Goal: Task Accomplishment & Management: Manage account settings

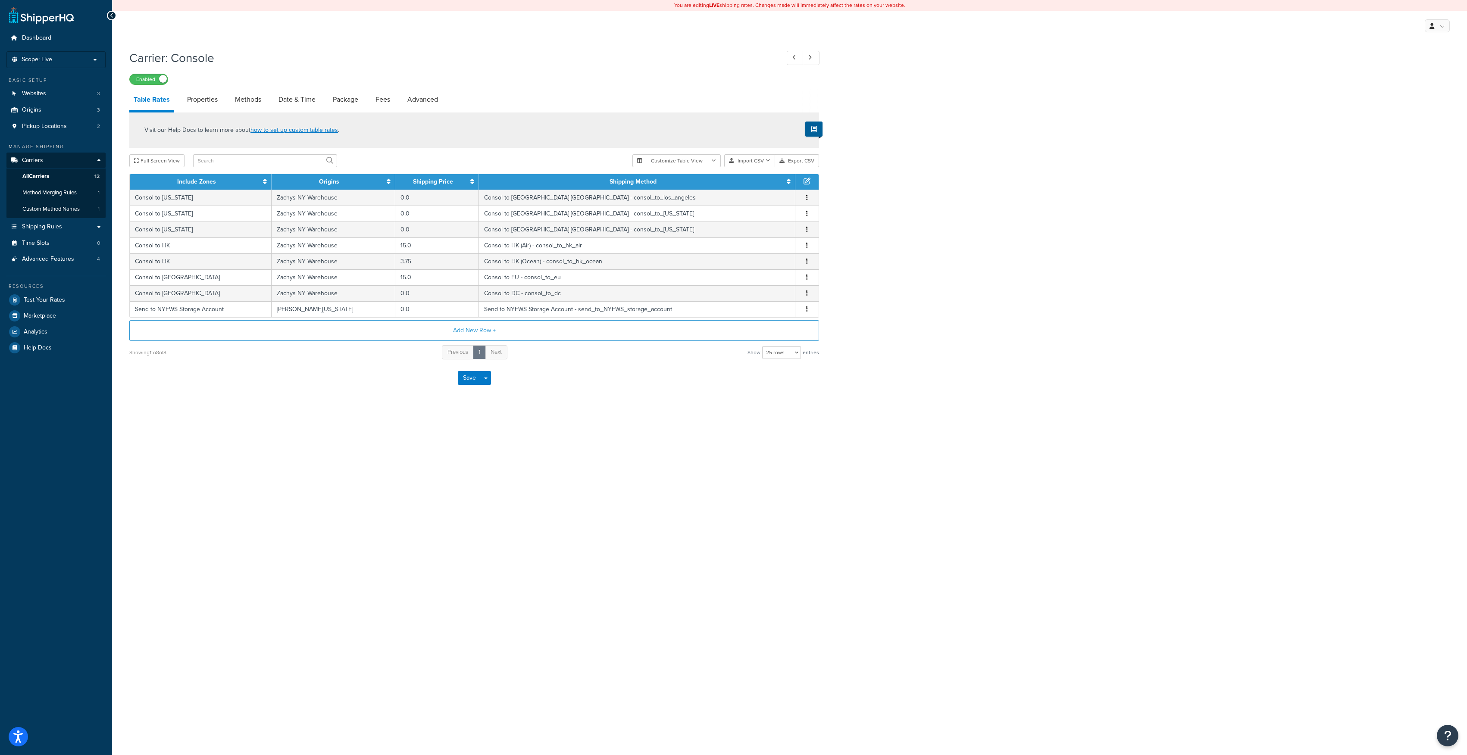
select select "25"
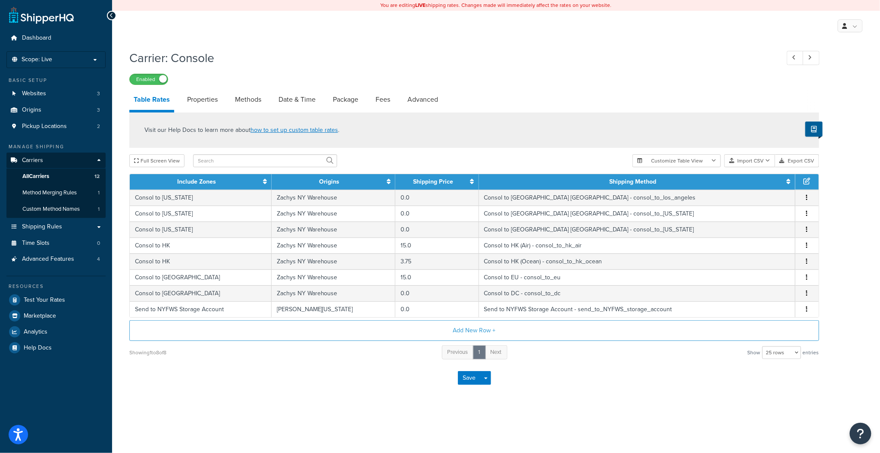
drag, startPoint x: 1442, startPoint y: 1, endPoint x: 594, endPoint y: 78, distance: 851.4
click at [594, 78] on div "Enabled" at bounding box center [474, 79] width 690 height 12
click at [43, 175] on span "All Carriers" at bounding box center [35, 176] width 27 height 7
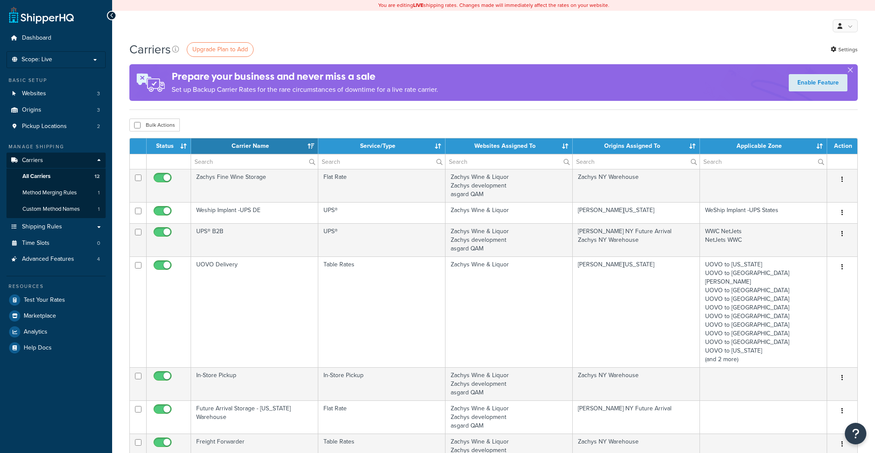
select select "15"
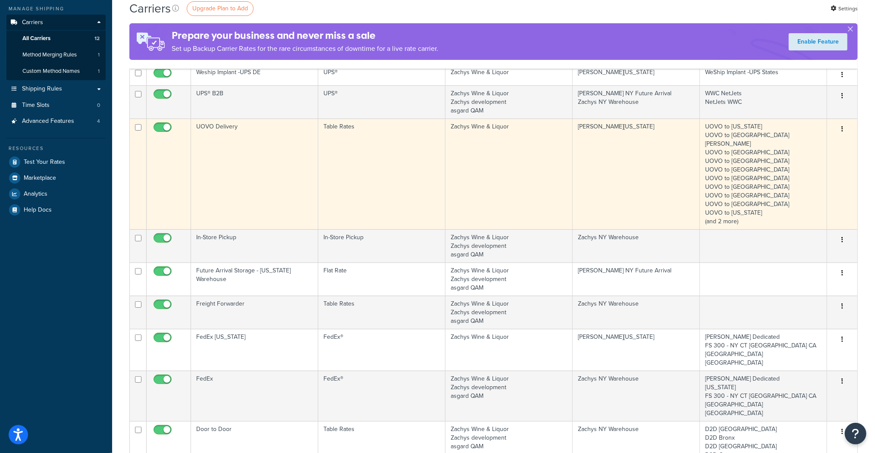
scroll to position [103, 0]
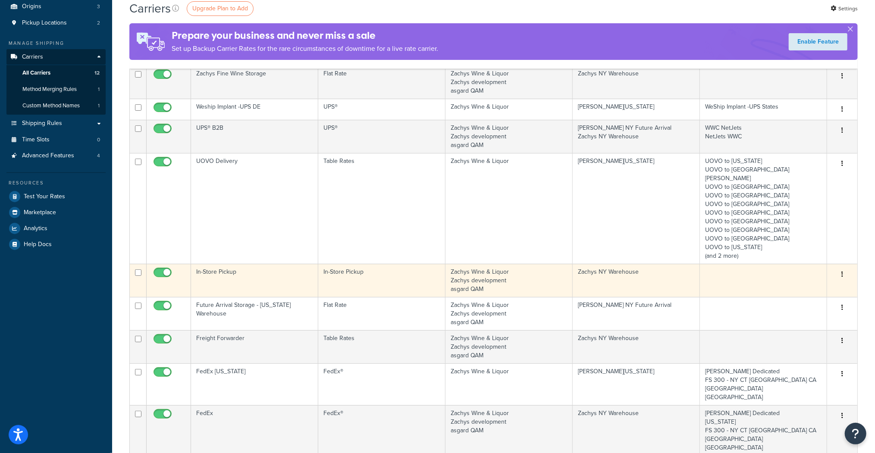
click at [221, 264] on td "In-Store Pickup" at bounding box center [254, 280] width 127 height 33
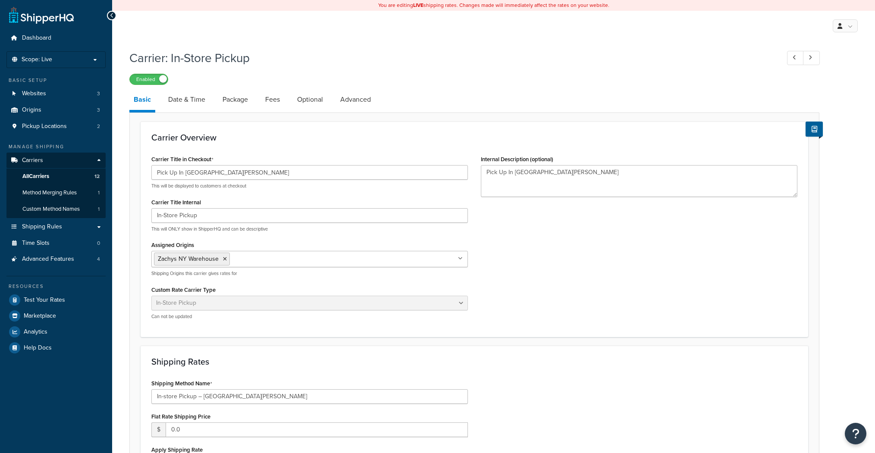
select select "pickup"
click at [361, 100] on link "Advanced" at bounding box center [355, 99] width 39 height 21
select select "false"
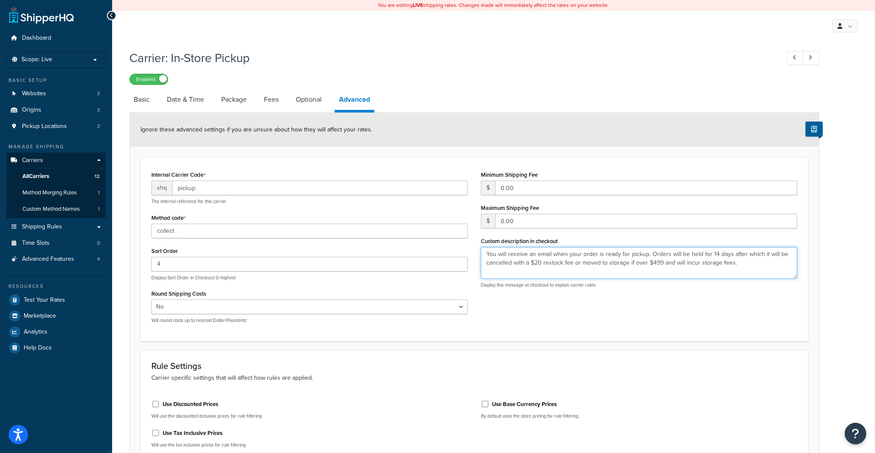
drag, startPoint x: 486, startPoint y: 254, endPoint x: 744, endPoint y: 266, distance: 258.9
click at [752, 266] on textarea "You will receive an email when your order is ready for pickup. Orders will be h…" at bounding box center [639, 263] width 316 height 32
click at [739, 265] on textarea "You will receive an email when your order is ready for pickup. Orders will be h…" at bounding box center [639, 263] width 316 height 32
click at [36, 177] on span "All Carriers" at bounding box center [35, 176] width 27 height 7
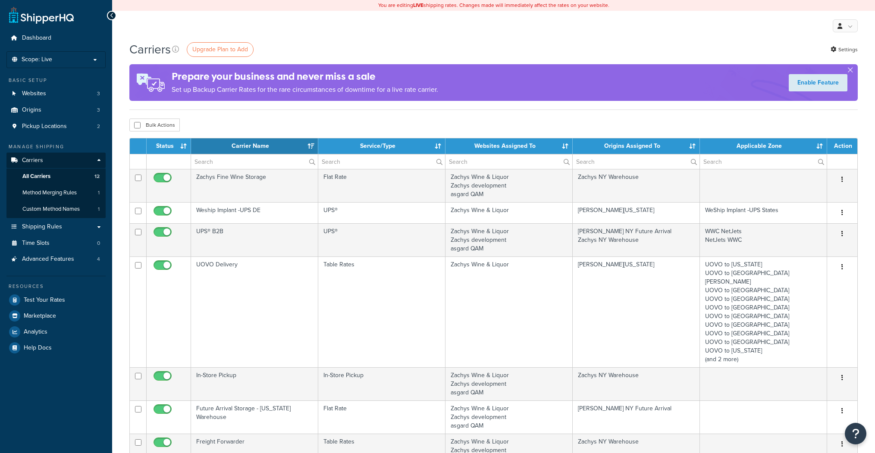
select select "15"
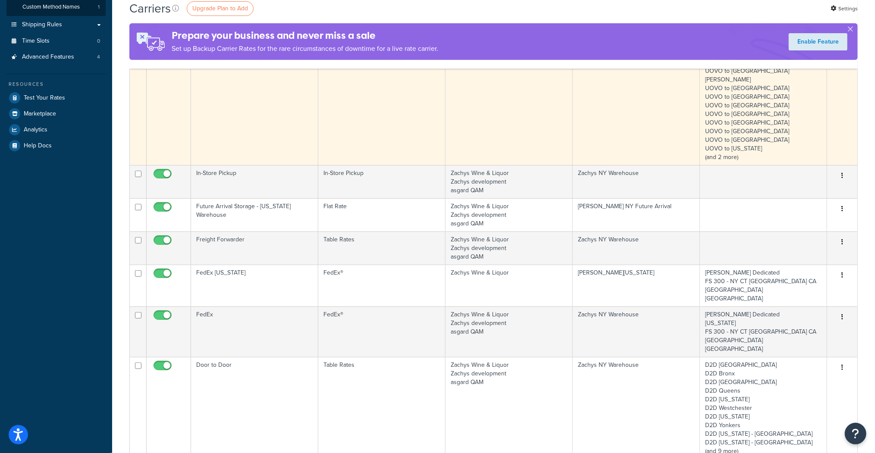
scroll to position [207, 0]
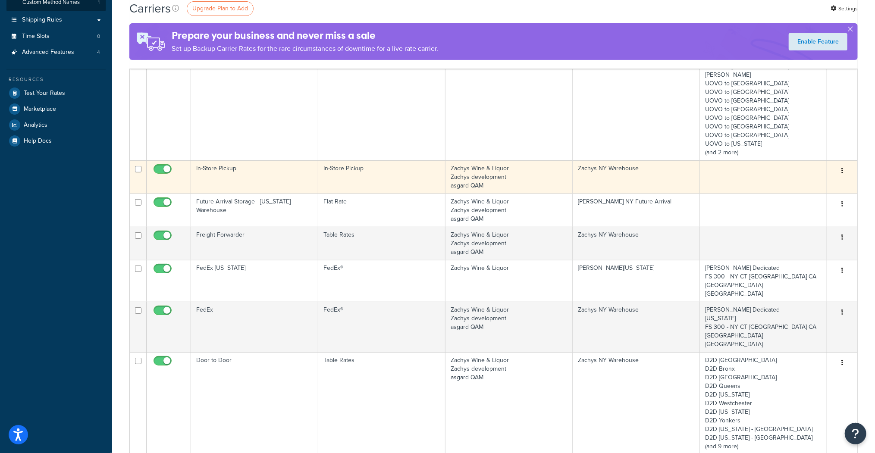
click at [229, 163] on td "In-Store Pickup" at bounding box center [254, 176] width 127 height 33
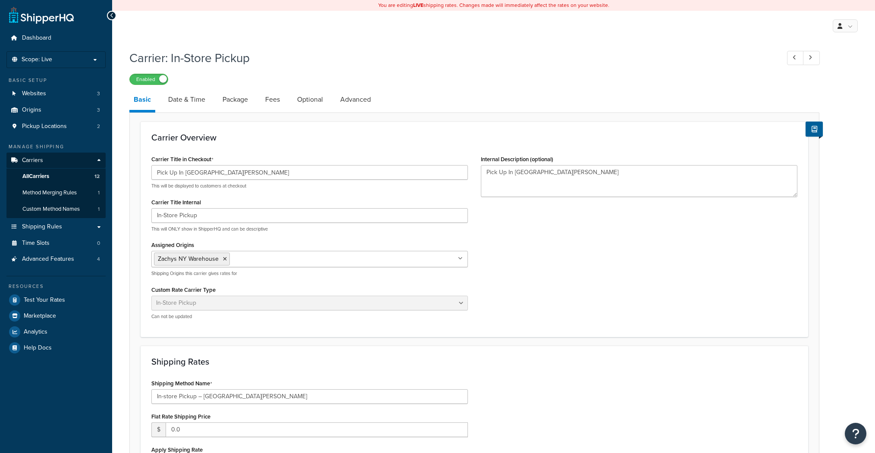
select select "pickup"
click at [353, 99] on link "Advanced" at bounding box center [355, 99] width 39 height 21
select select "false"
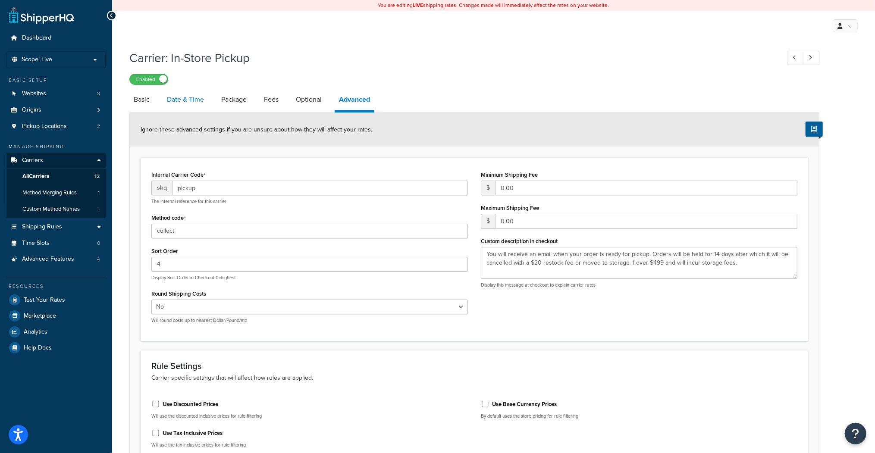
click at [182, 103] on link "Date & Time" at bounding box center [186, 99] width 46 height 21
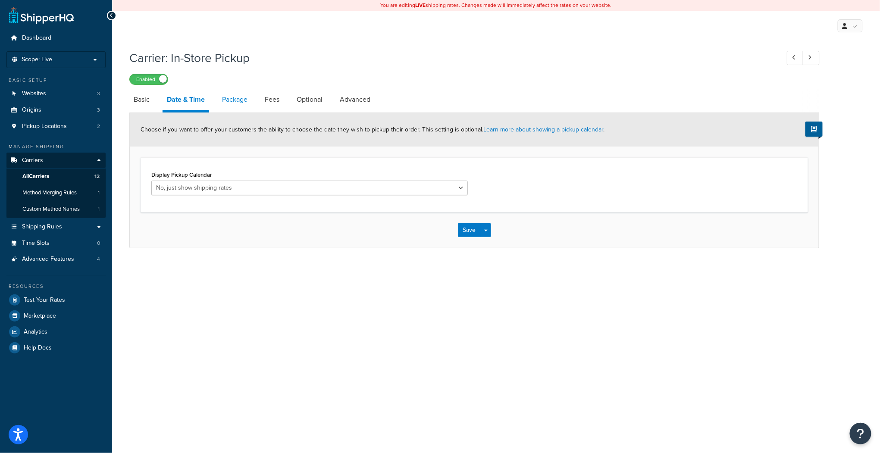
click at [235, 100] on link "Package" at bounding box center [235, 99] width 34 height 21
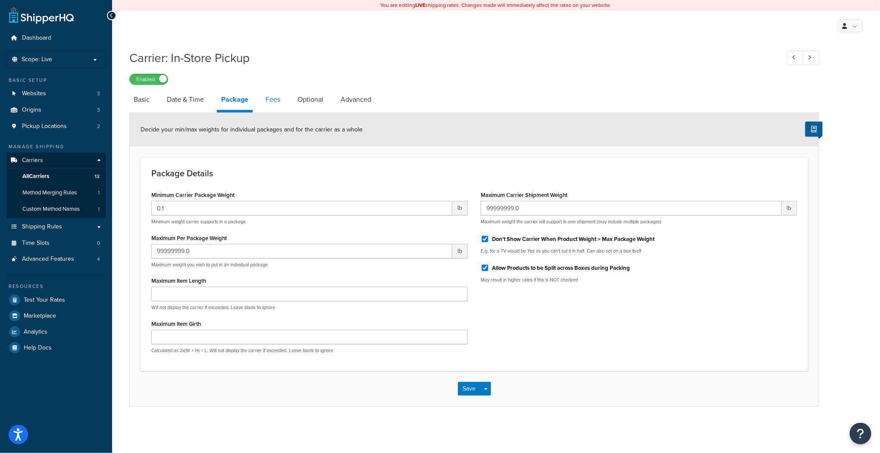
click at [272, 100] on link "Fees" at bounding box center [272, 99] width 23 height 21
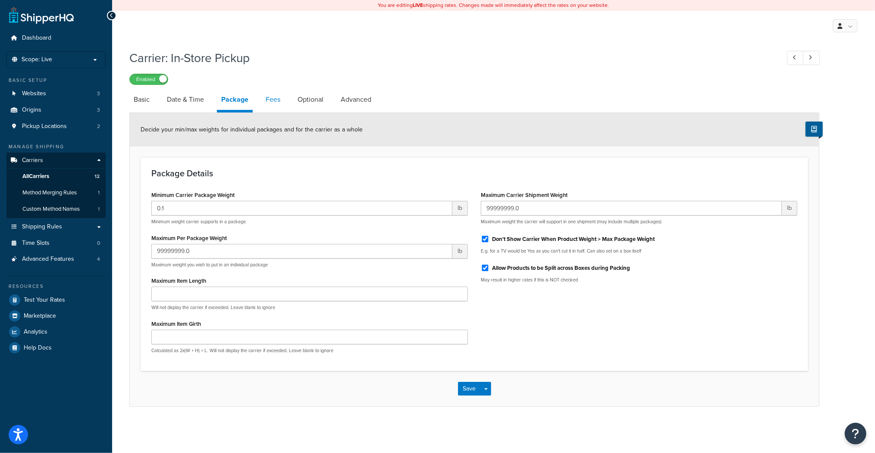
select select "AFTER"
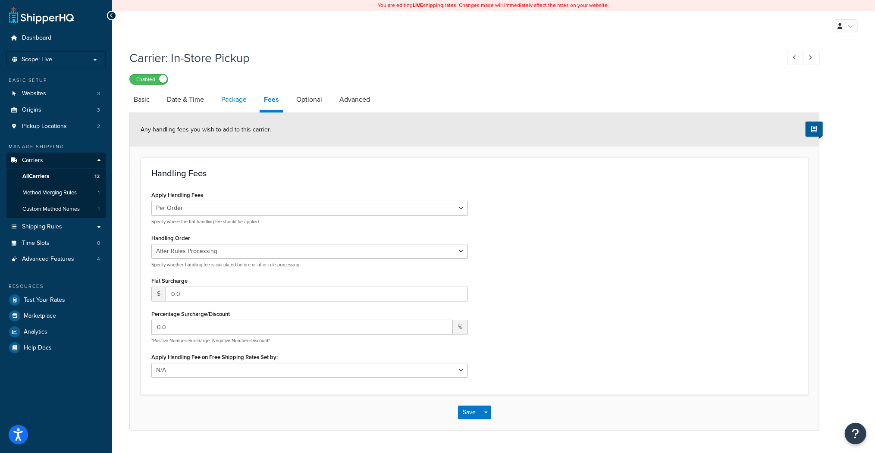
click at [242, 99] on link "Package" at bounding box center [234, 99] width 34 height 21
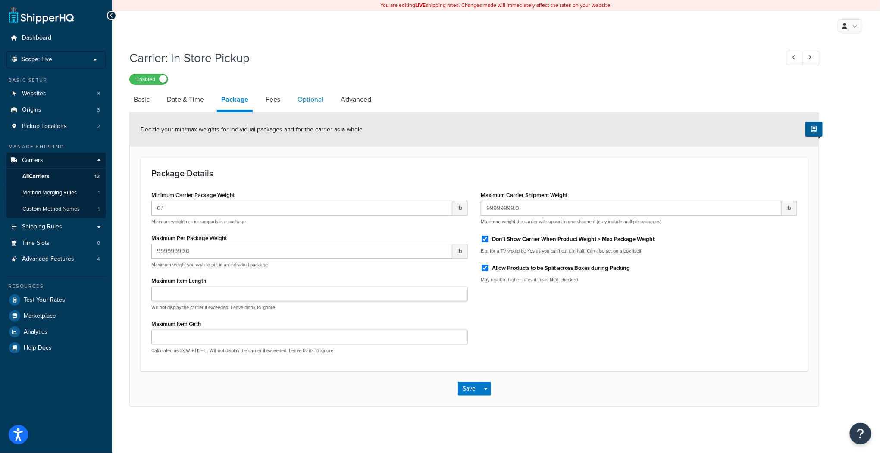
click at [317, 99] on link "Optional" at bounding box center [310, 99] width 34 height 21
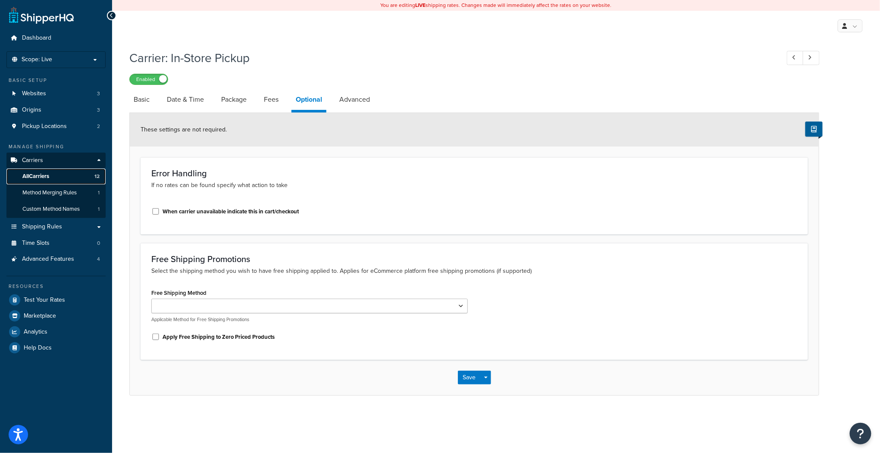
click at [43, 174] on span "All Carriers" at bounding box center [35, 176] width 27 height 7
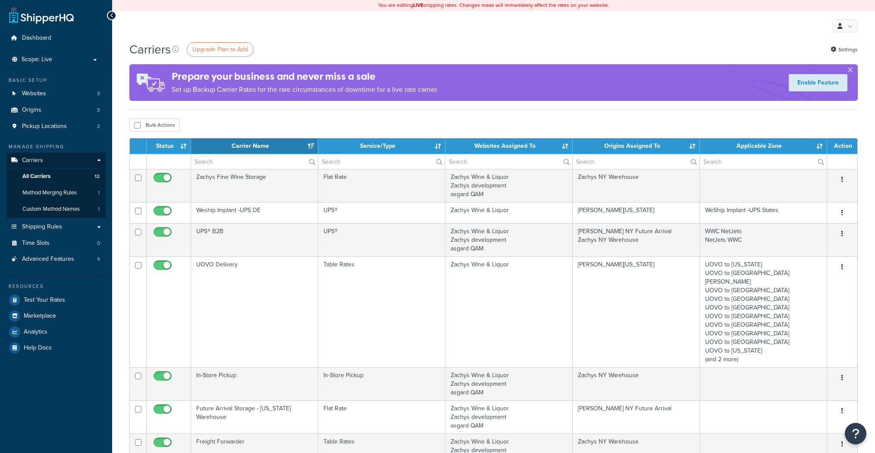
select select "15"
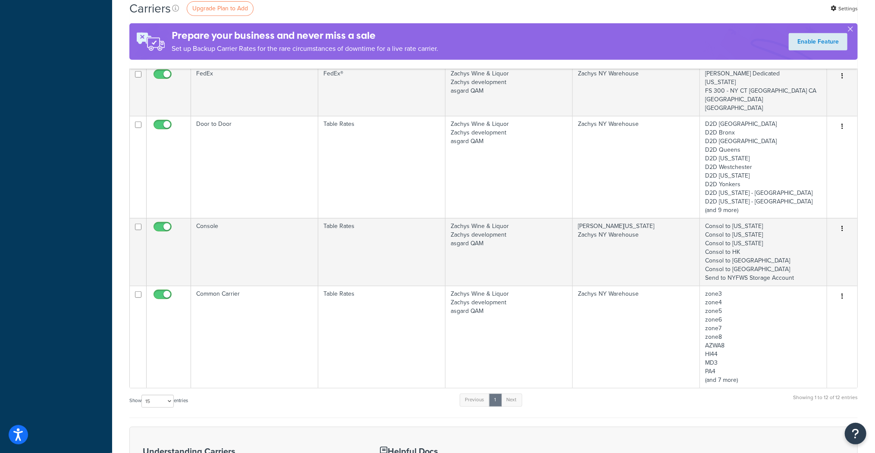
scroll to position [448, 0]
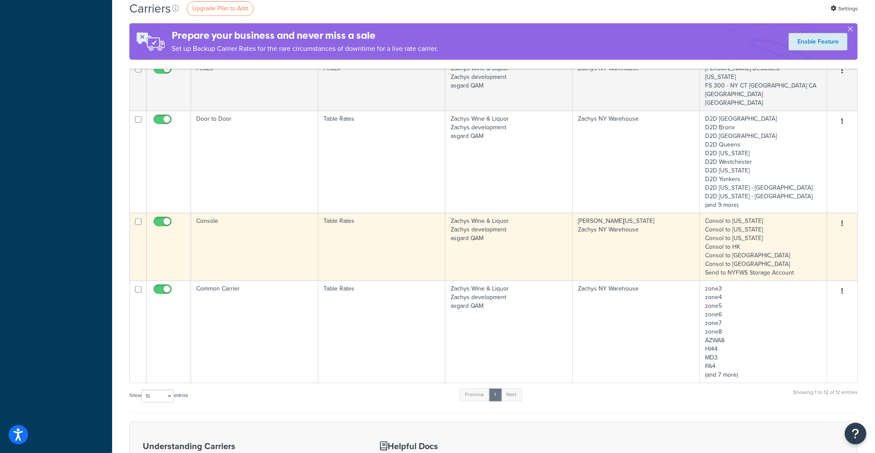
click at [207, 213] on td "Console" at bounding box center [254, 247] width 127 height 68
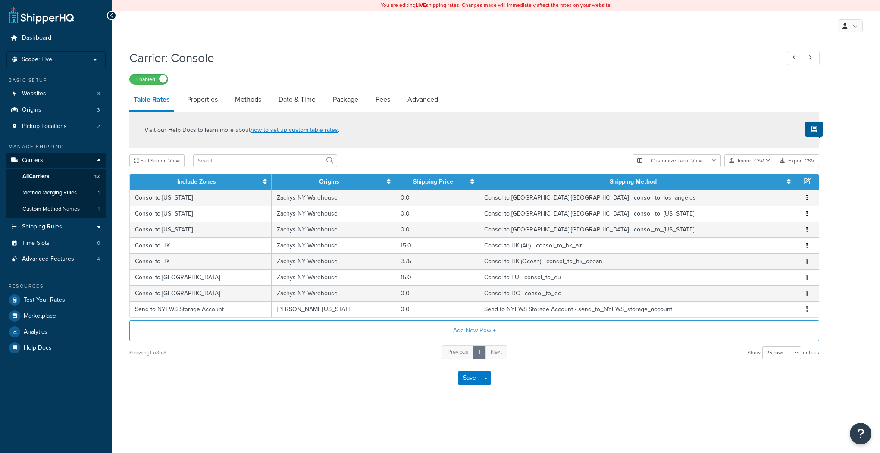
select select "25"
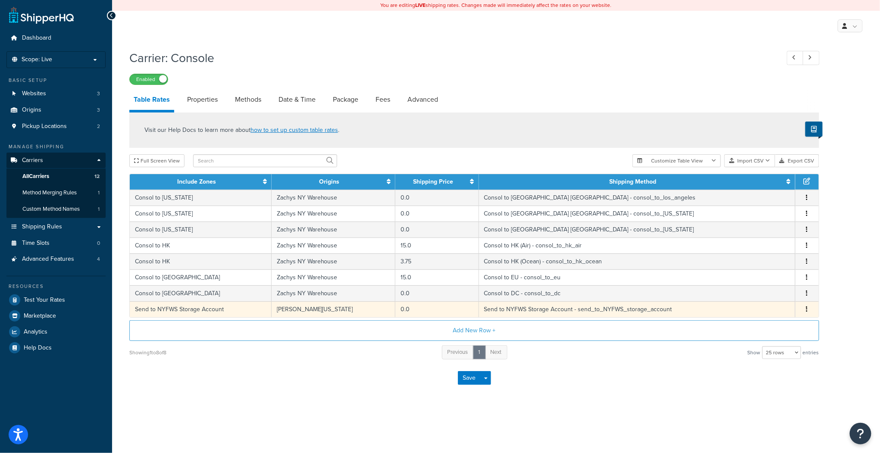
click at [244, 309] on td "Send to NYFWS Storage Account" at bounding box center [201, 309] width 142 height 16
select select "182027"
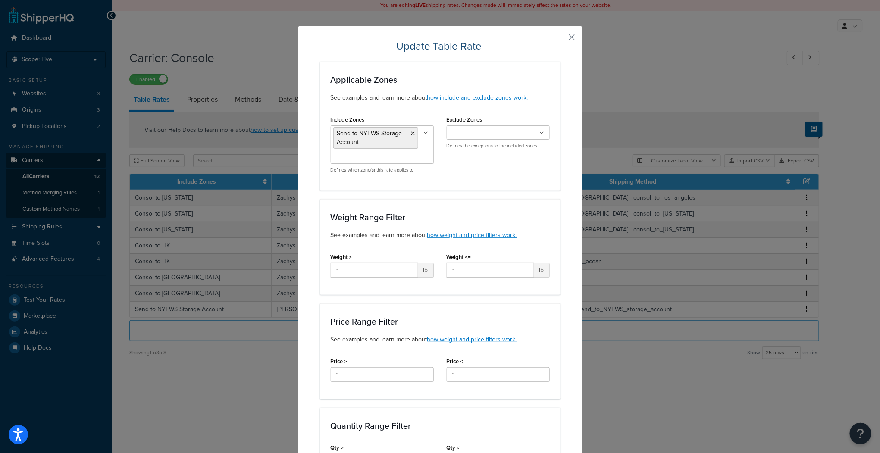
click at [241, 102] on div "Update Table Rate Applicable Zones See examples and learn more about how includ…" at bounding box center [440, 226] width 880 height 453
click at [560, 39] on button "button" at bounding box center [559, 40] width 2 height 2
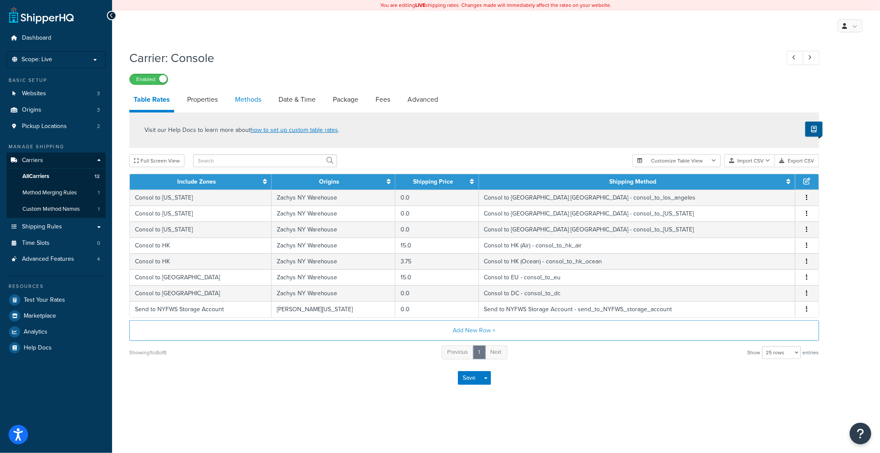
click at [248, 100] on link "Methods" at bounding box center [248, 99] width 35 height 21
select select "25"
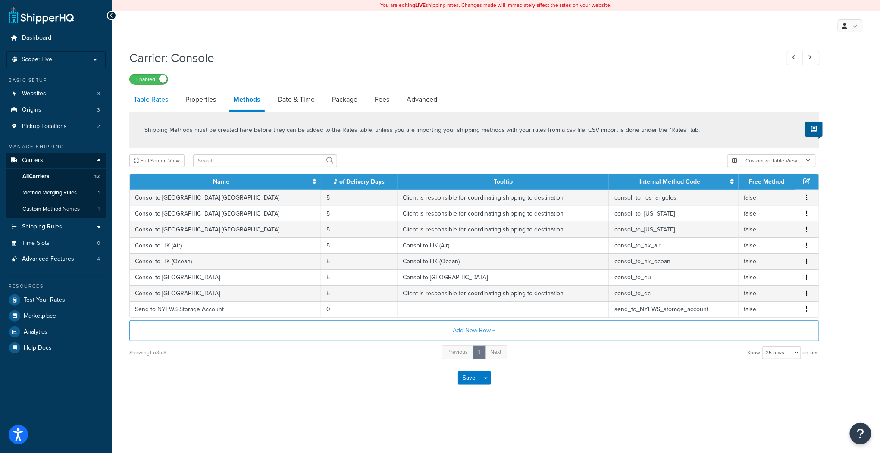
click at [152, 100] on link "Table Rates" at bounding box center [150, 99] width 43 height 21
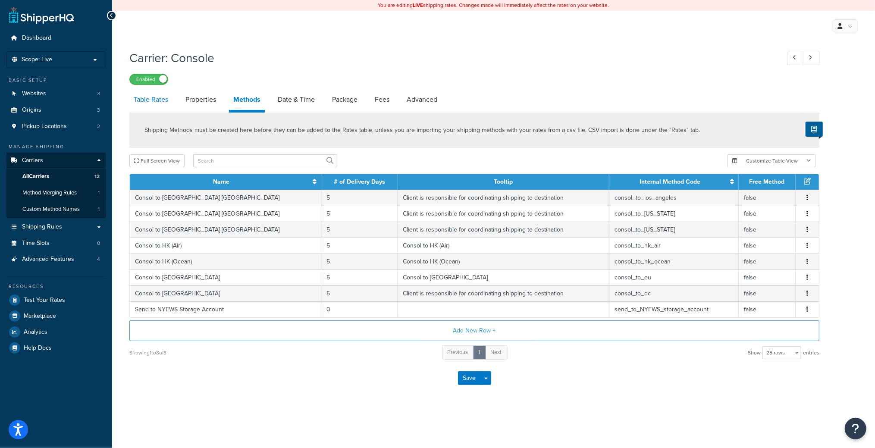
select select "25"
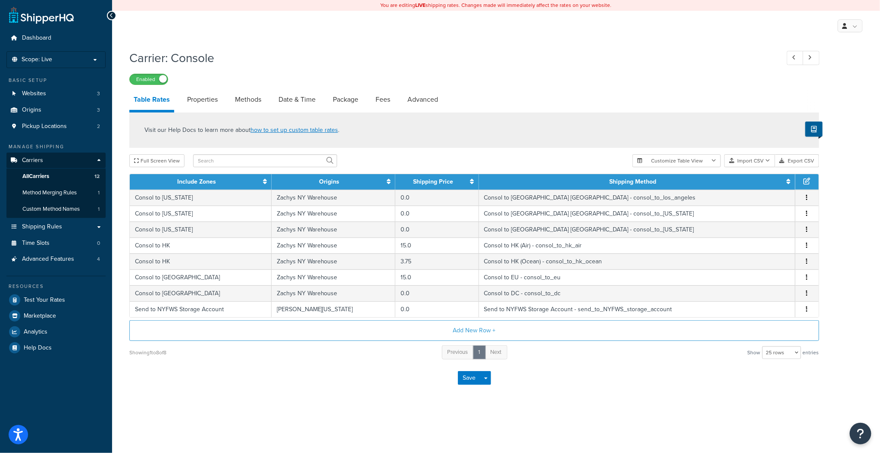
click at [806, 181] on icon at bounding box center [806, 181] width 7 height 7
click at [470, 331] on button "Add New Row +" at bounding box center [474, 330] width 690 height 21
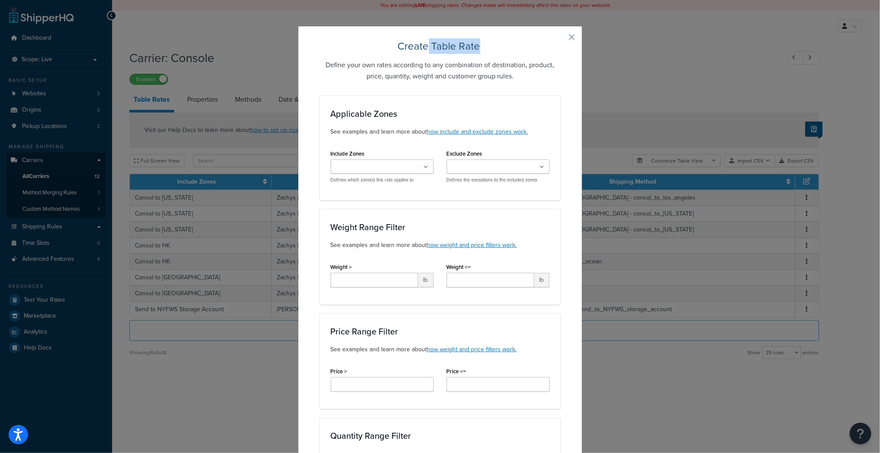
drag, startPoint x: 426, startPoint y: 33, endPoint x: 510, endPoint y: 28, distance: 84.2
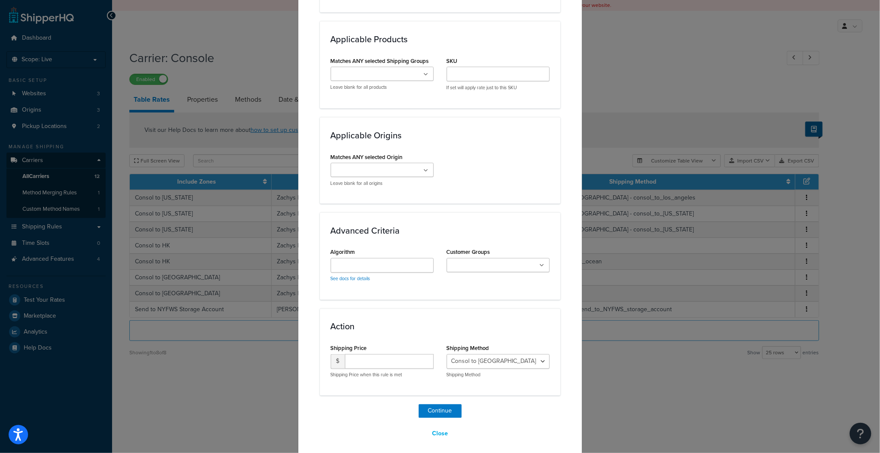
scroll to position [485, 0]
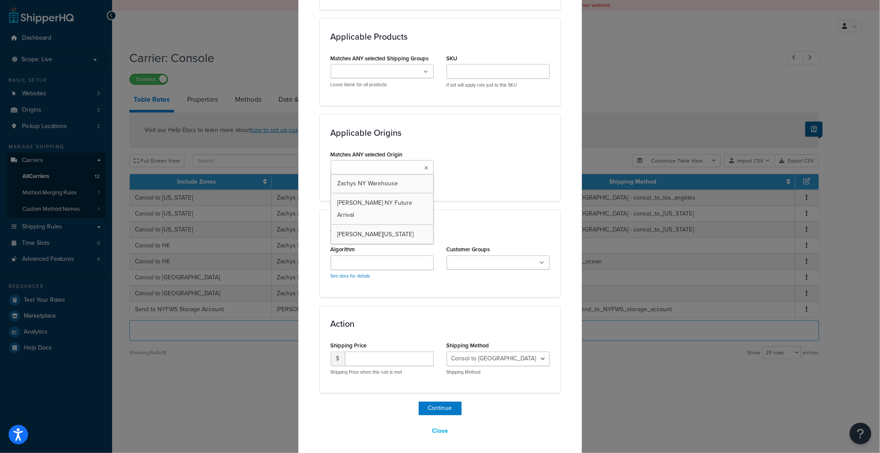
click at [422, 169] on ul at bounding box center [382, 167] width 103 height 14
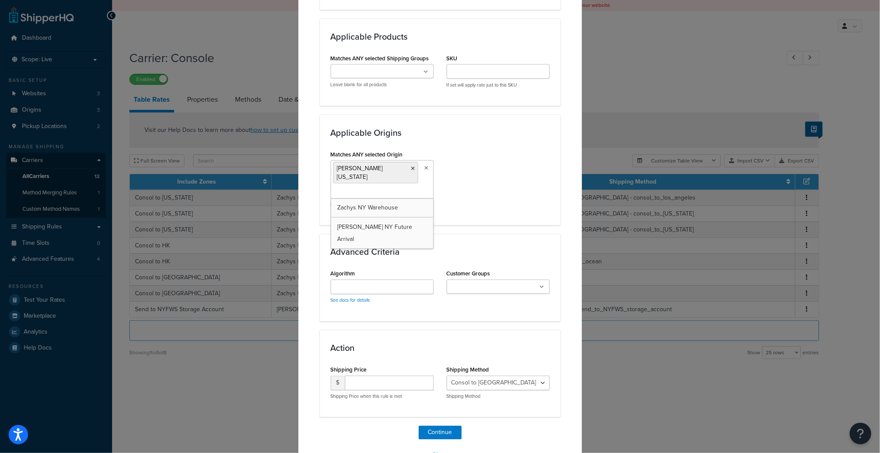
click at [481, 150] on div "Matches ANY selected Origin Zachys Delaware Zachys NY Warehouse Zachys NY Futur…" at bounding box center [440, 181] width 232 height 66
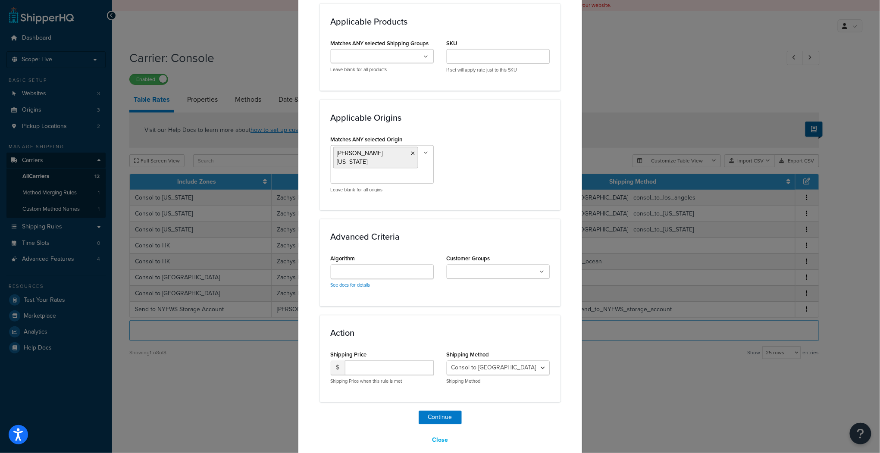
scroll to position [500, 0]
click at [541, 361] on select "Consol to Los Angeles CA - consol_to_los_angeles Consol to Houston TX - consol_…" at bounding box center [498, 368] width 103 height 15
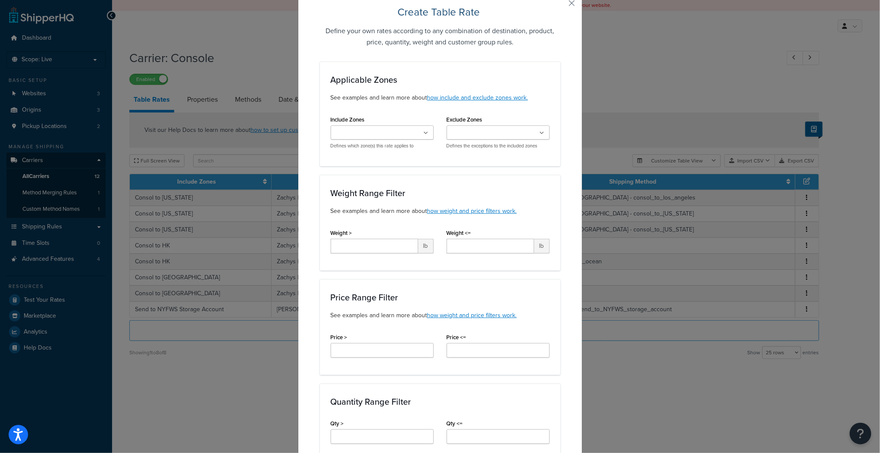
scroll to position [0, 0]
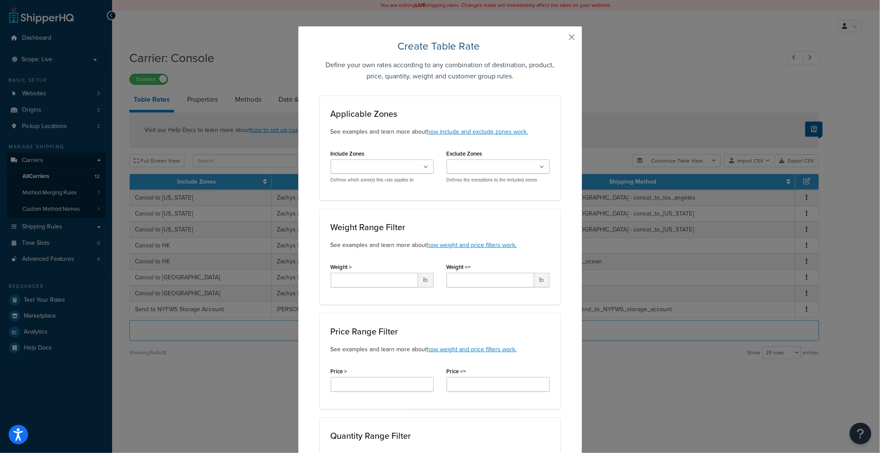
click at [560, 39] on button "button" at bounding box center [559, 40] width 2 height 2
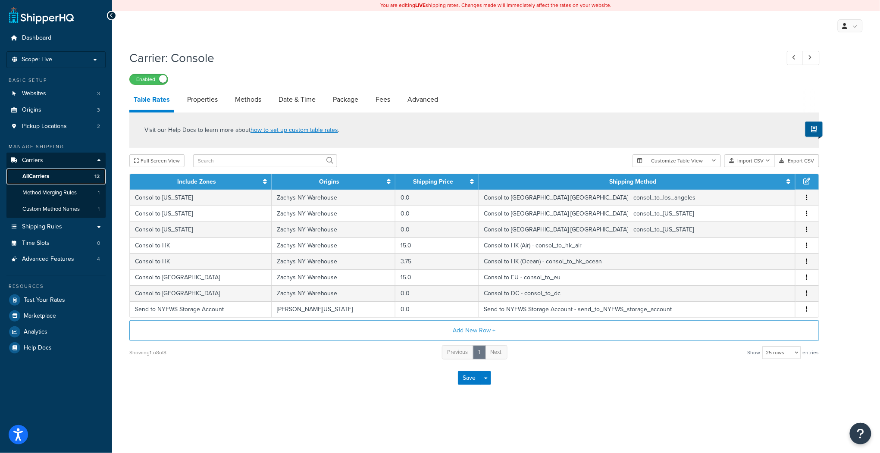
click at [45, 175] on span "All Carriers" at bounding box center [35, 176] width 27 height 7
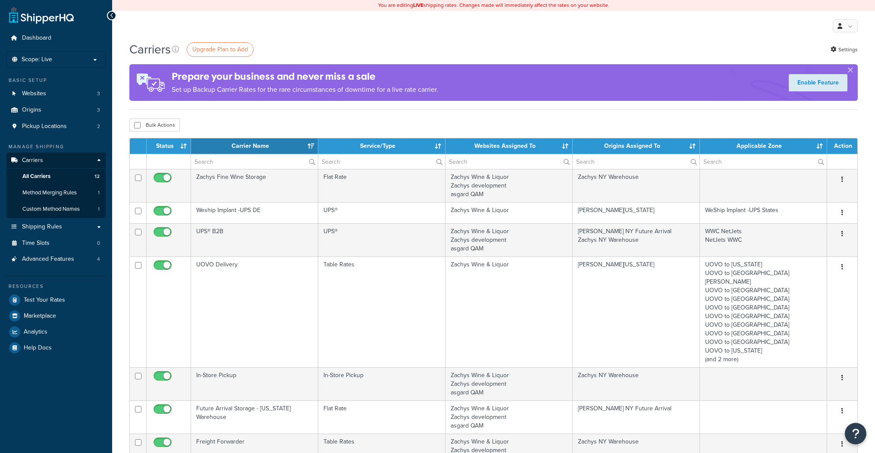
select select "15"
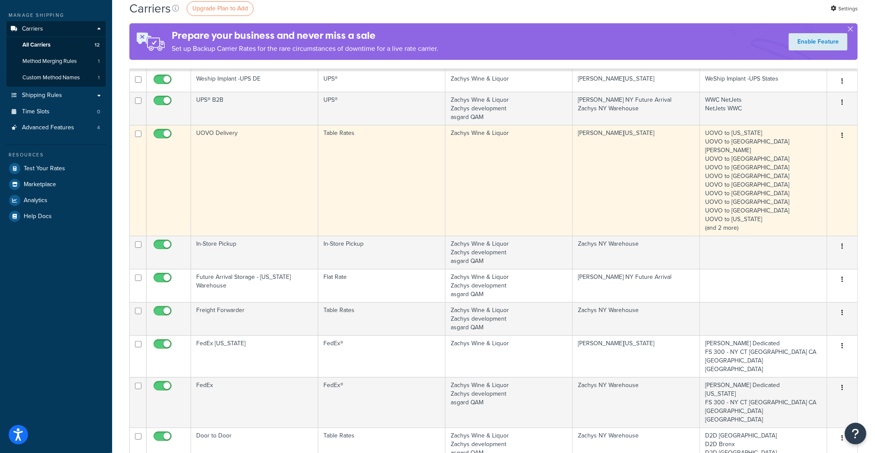
scroll to position [138, 0]
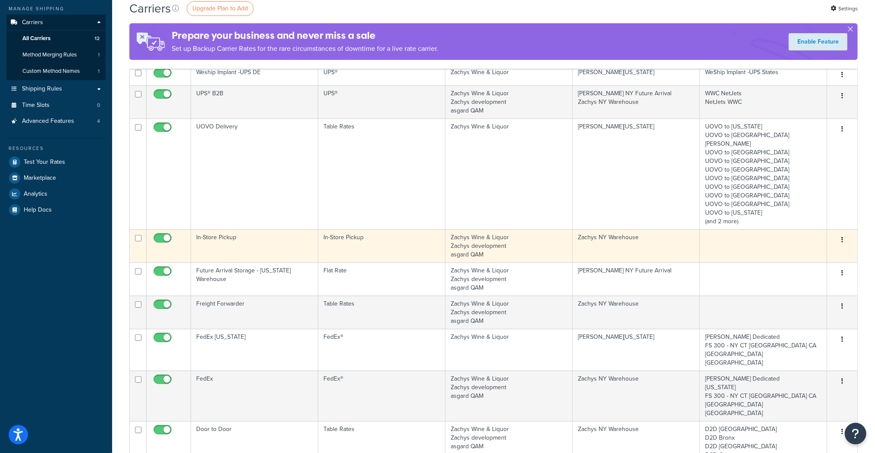
click at [210, 229] on td "In-Store Pickup" at bounding box center [254, 245] width 127 height 33
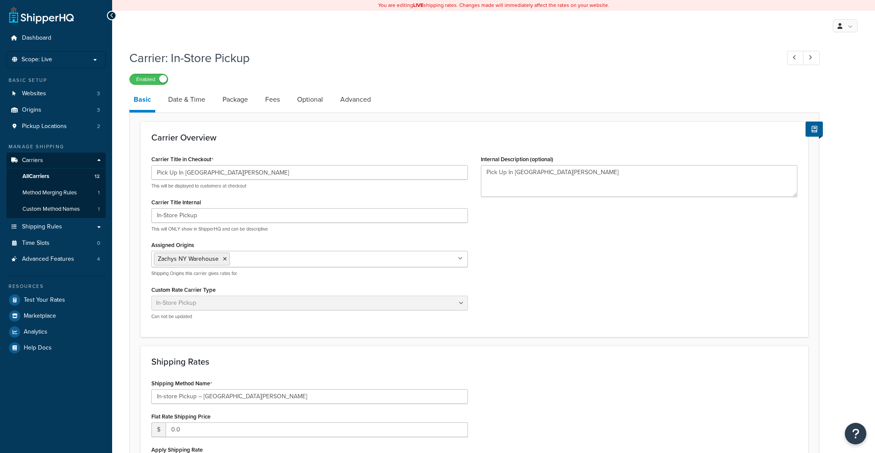
select select "pickup"
click at [185, 100] on link "Date & Time" at bounding box center [187, 99] width 46 height 21
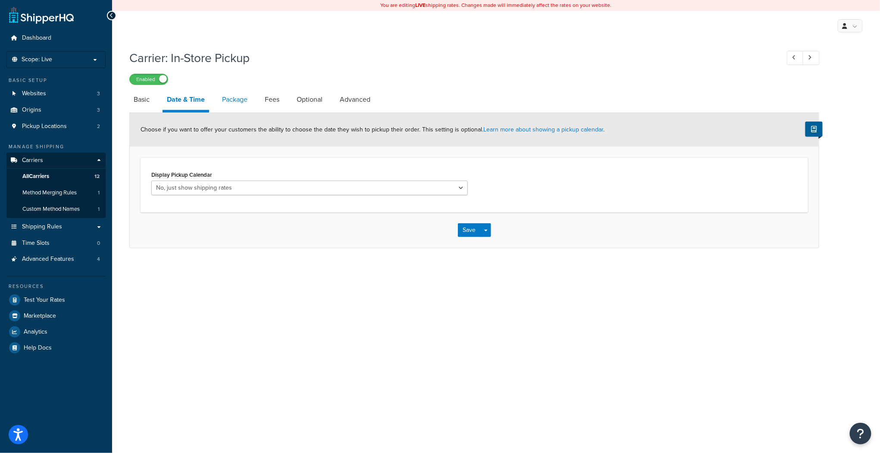
click at [235, 102] on link "Package" at bounding box center [235, 99] width 34 height 21
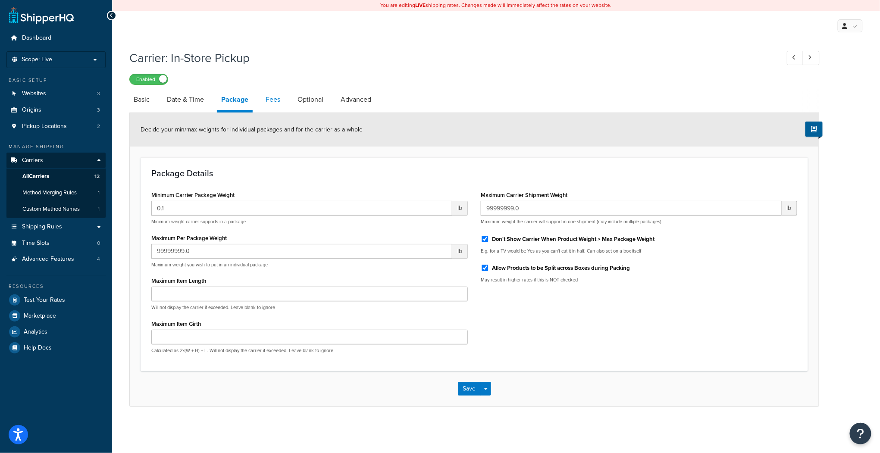
click at [275, 101] on link "Fees" at bounding box center [272, 99] width 23 height 21
select select "AFTER"
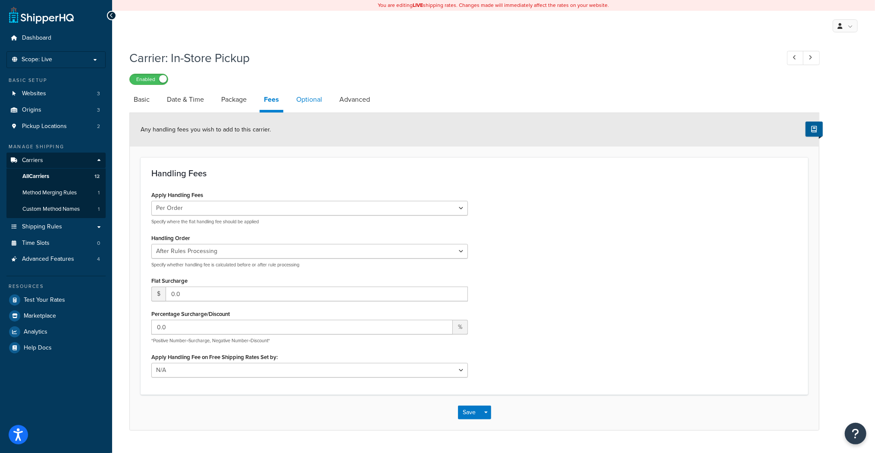
click at [306, 101] on link "Optional" at bounding box center [309, 99] width 34 height 21
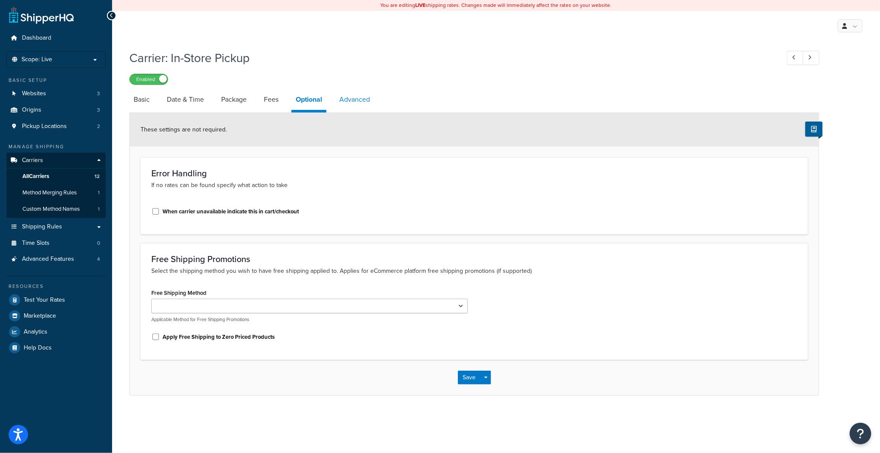
click at [367, 100] on link "Advanced" at bounding box center [354, 99] width 39 height 21
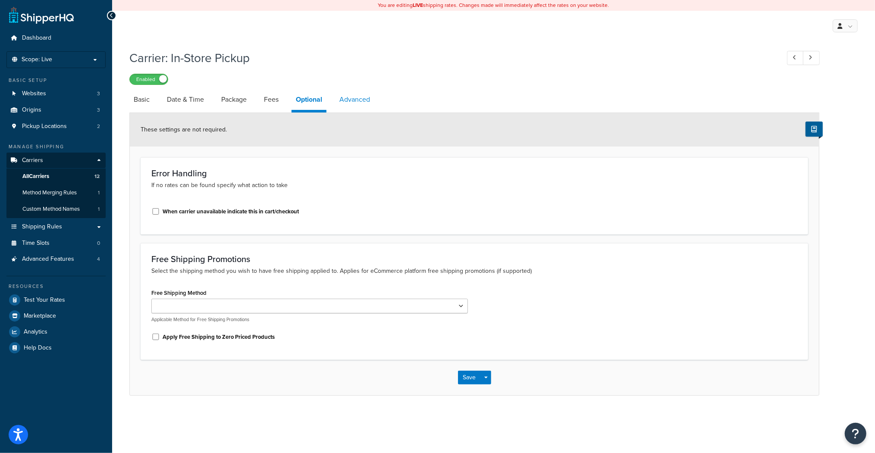
select select "false"
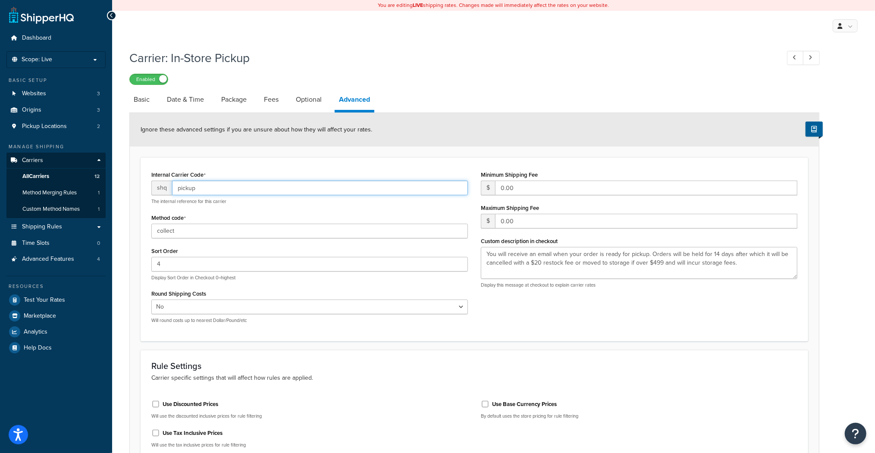
drag, startPoint x: 202, startPoint y: 188, endPoint x: 149, endPoint y: 191, distance: 53.1
click at [149, 191] on div "Internal Carrier Code shq pickup The internal reference for this carrier Method…" at bounding box center [309, 250] width 329 height 162
click at [45, 175] on span "All Carriers" at bounding box center [35, 176] width 27 height 7
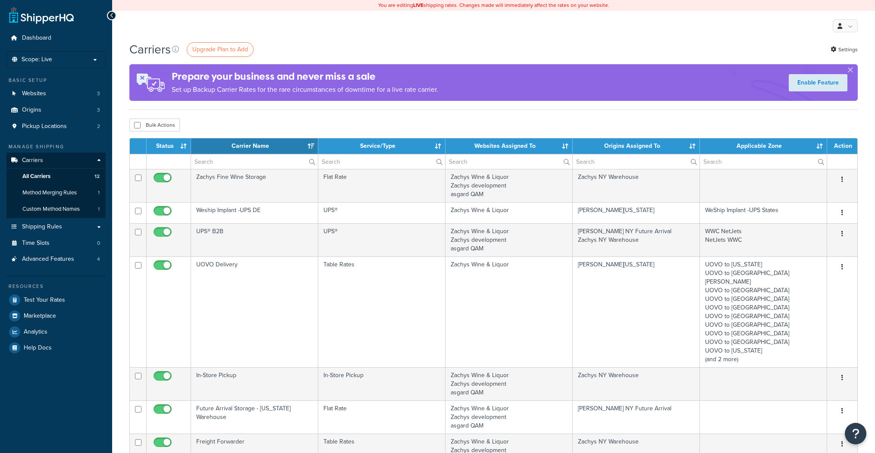
select select "15"
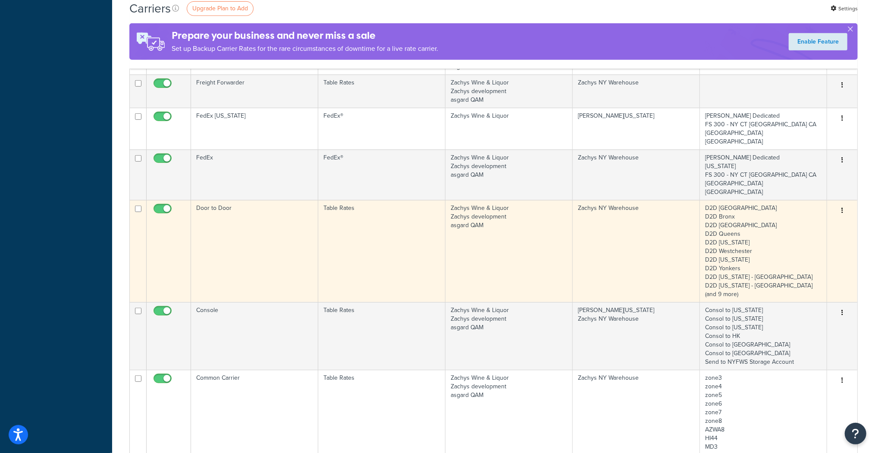
scroll to position [379, 0]
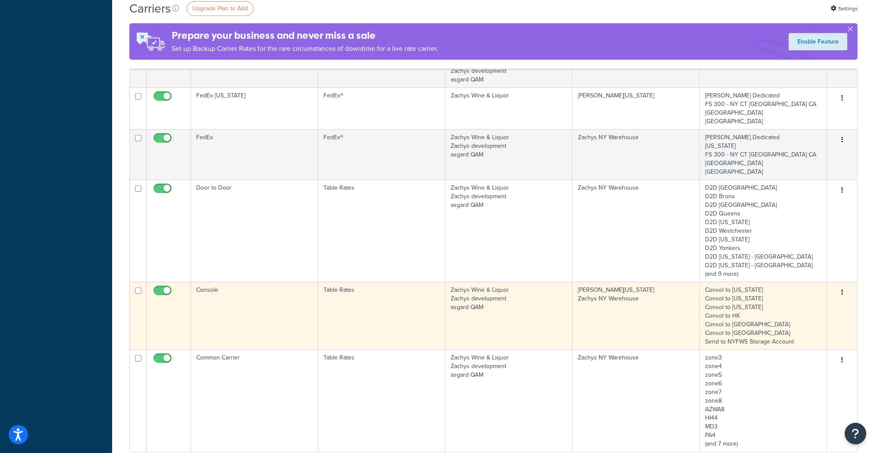
click at [202, 282] on td "Console" at bounding box center [254, 316] width 127 height 68
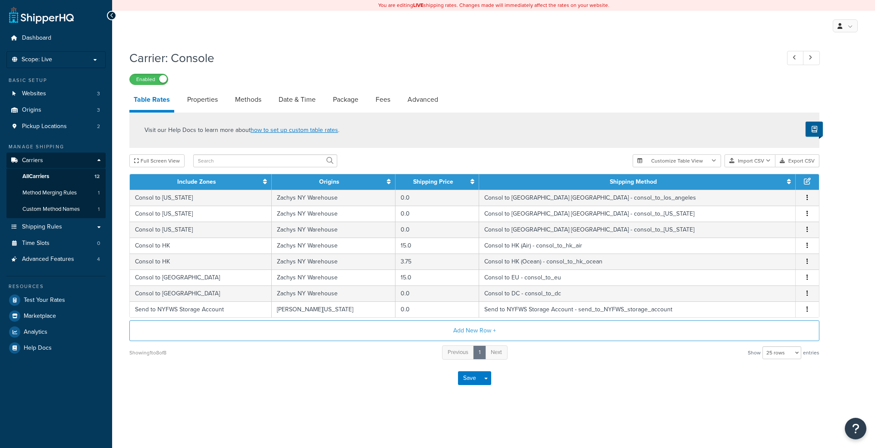
select select "25"
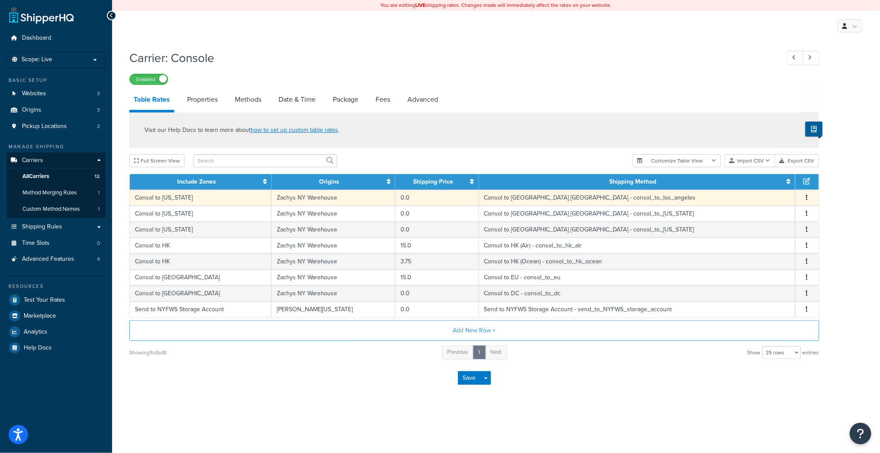
click at [204, 199] on td "Consol to [US_STATE]" at bounding box center [201, 198] width 142 height 16
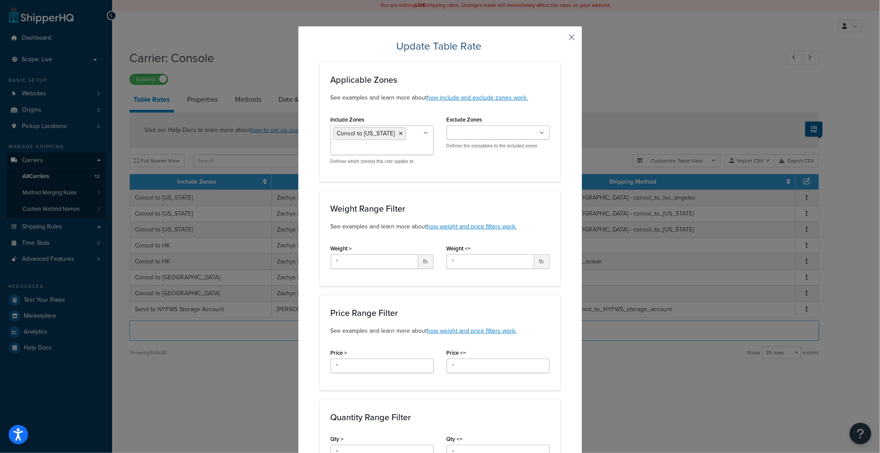
click at [560, 39] on button "button" at bounding box center [559, 40] width 2 height 2
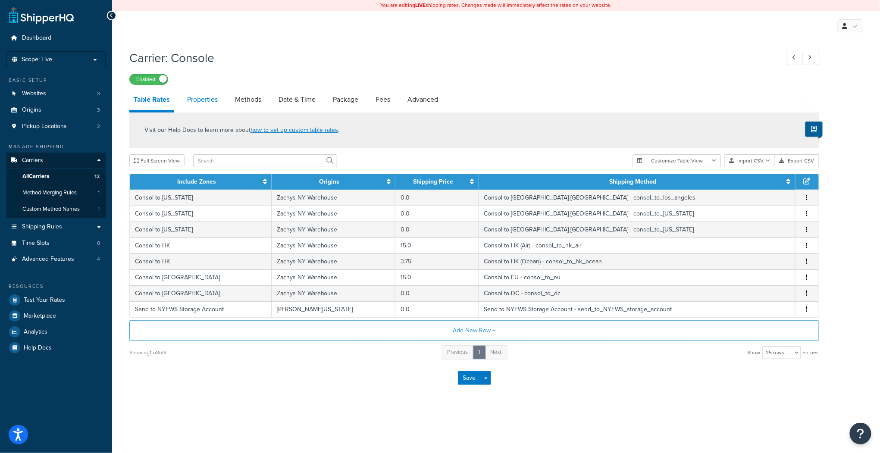
click at [199, 102] on link "Properties" at bounding box center [202, 99] width 39 height 21
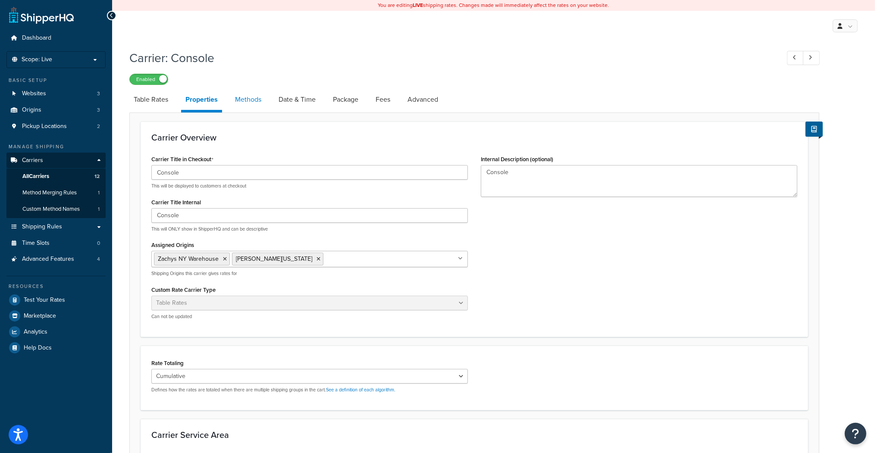
click at [248, 100] on link "Methods" at bounding box center [248, 99] width 35 height 21
select select "25"
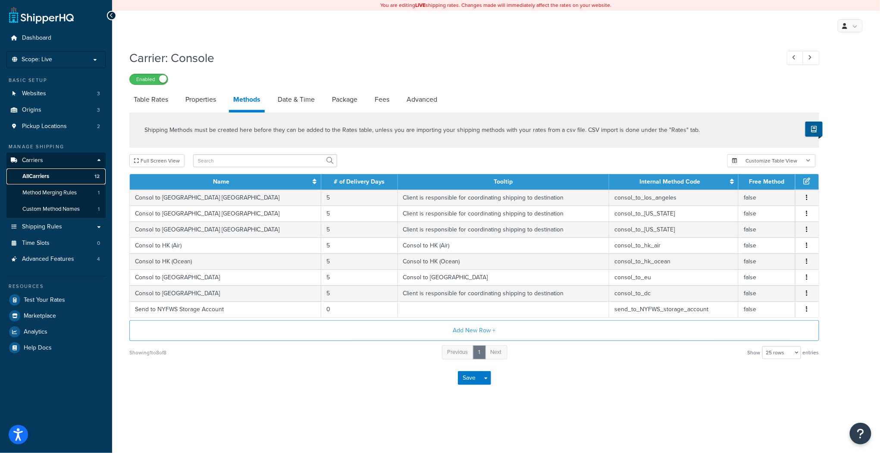
click at [40, 174] on span "All Carriers" at bounding box center [35, 176] width 27 height 7
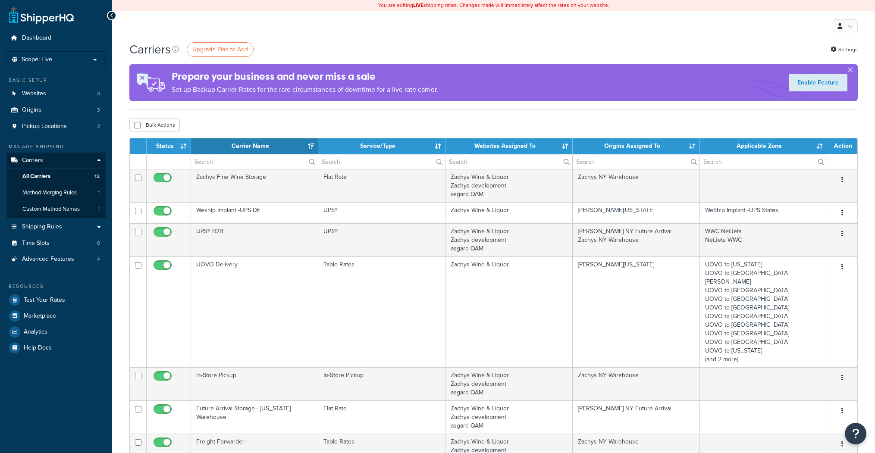
select select "15"
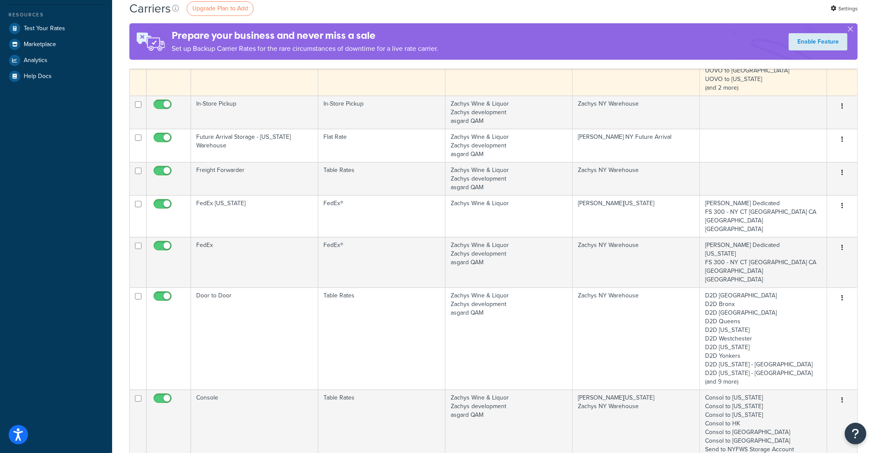
scroll to position [276, 0]
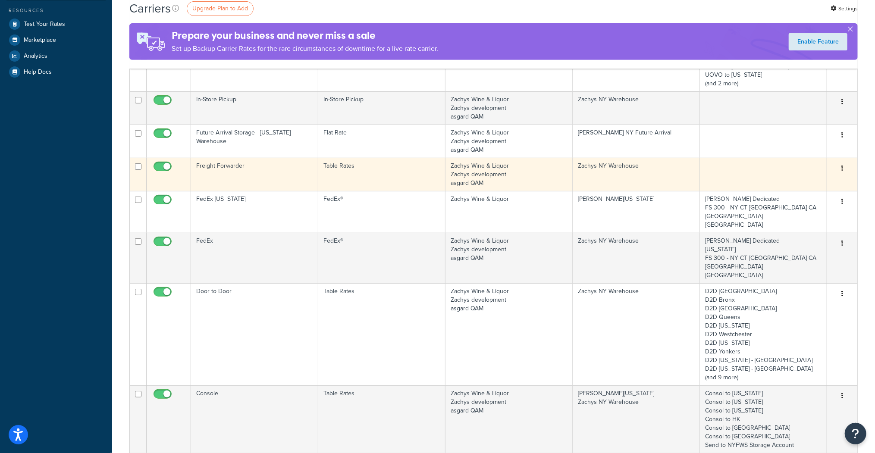
click at [220, 158] on td "Freight Forwarder" at bounding box center [254, 174] width 127 height 33
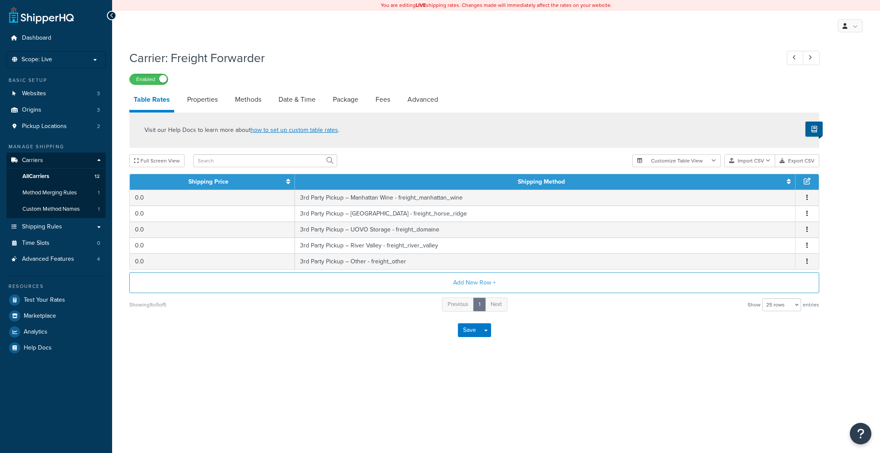
select select "25"
click at [250, 100] on link "Methods" at bounding box center [248, 99] width 35 height 21
select select "25"
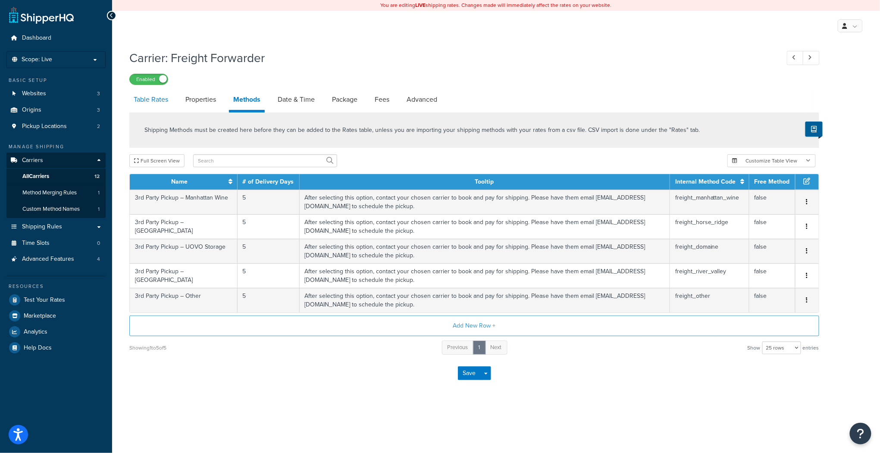
click at [159, 99] on link "Table Rates" at bounding box center [150, 99] width 43 height 21
select select "25"
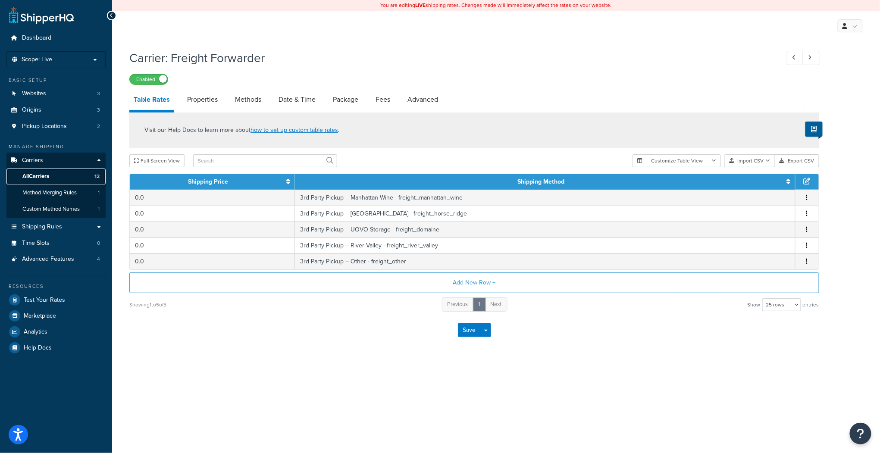
click at [34, 178] on span "All Carriers" at bounding box center [35, 176] width 27 height 7
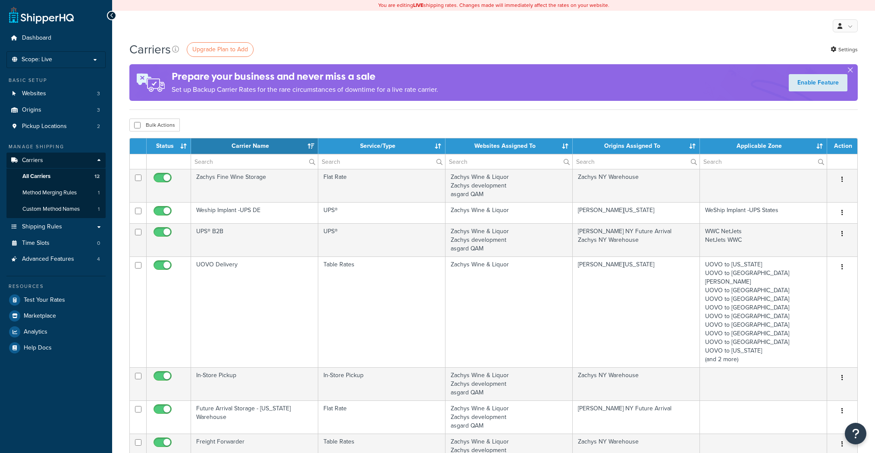
select select "15"
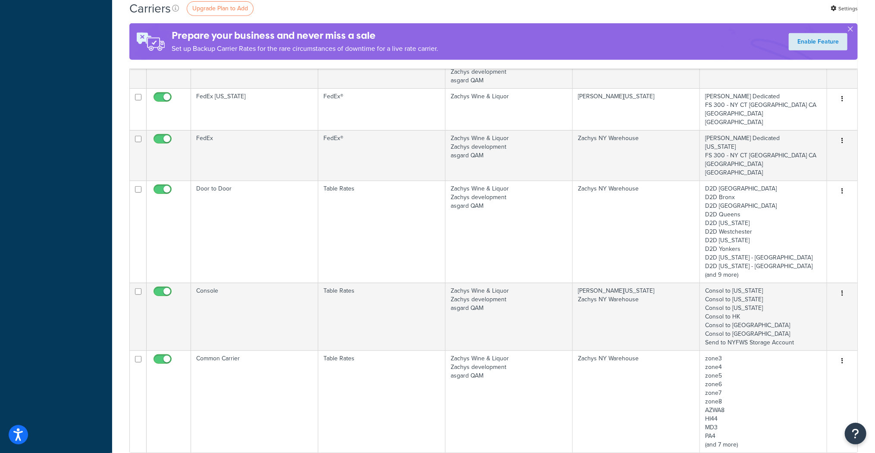
scroll to position [414, 0]
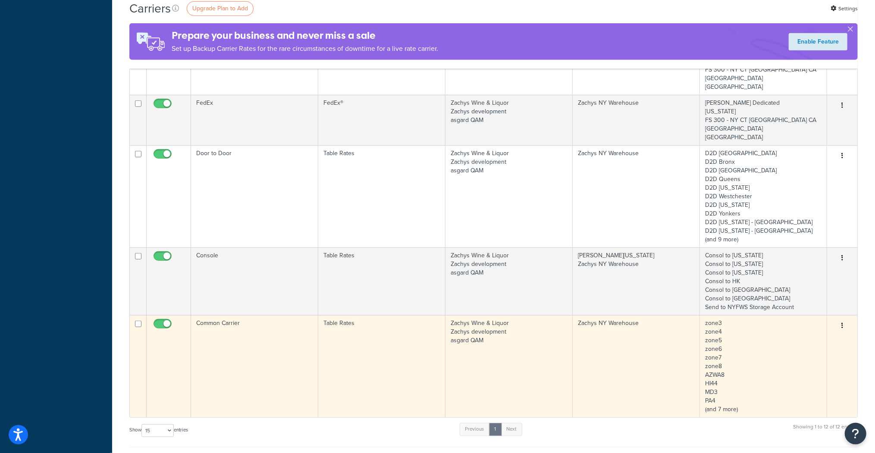
click at [247, 315] on td "Common Carrier" at bounding box center [254, 366] width 127 height 102
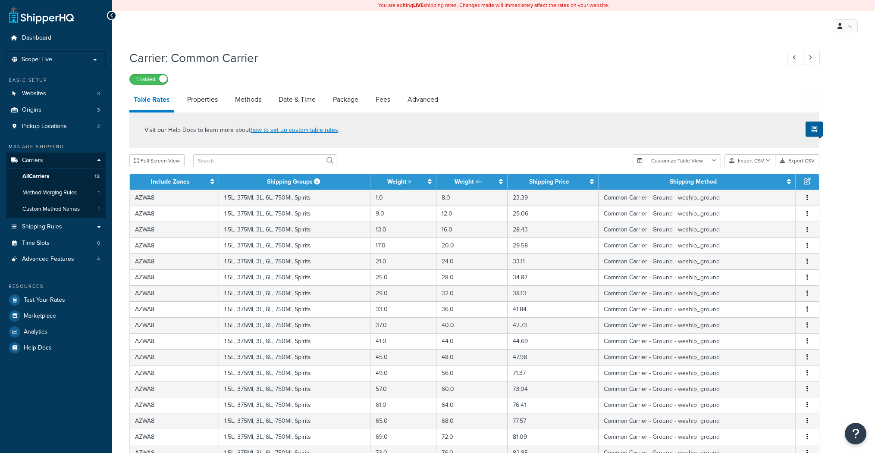
select select "25"
click at [34, 177] on span "All Carriers" at bounding box center [35, 176] width 27 height 7
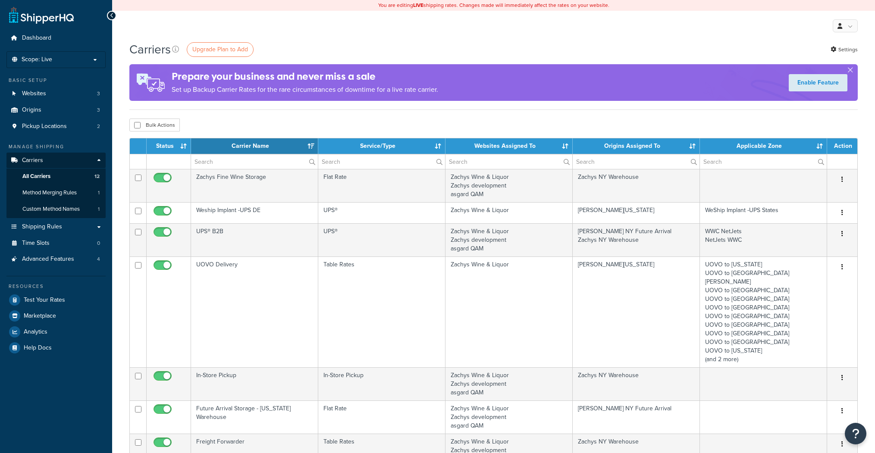
select select "15"
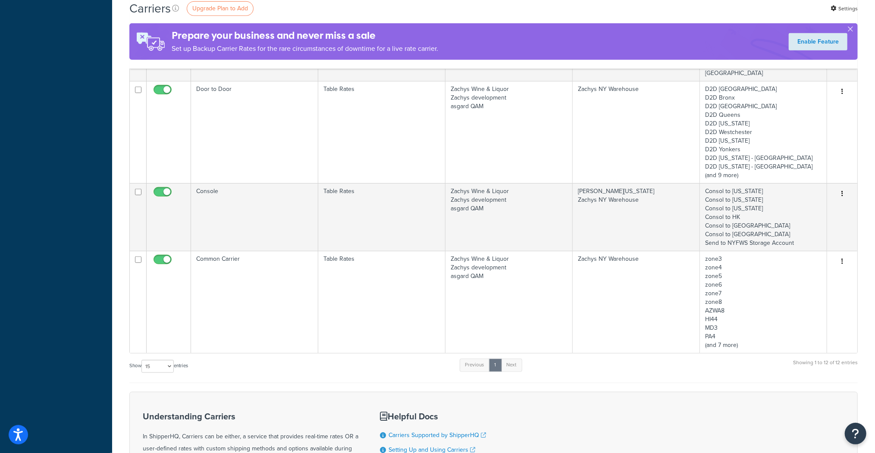
scroll to position [378, 0]
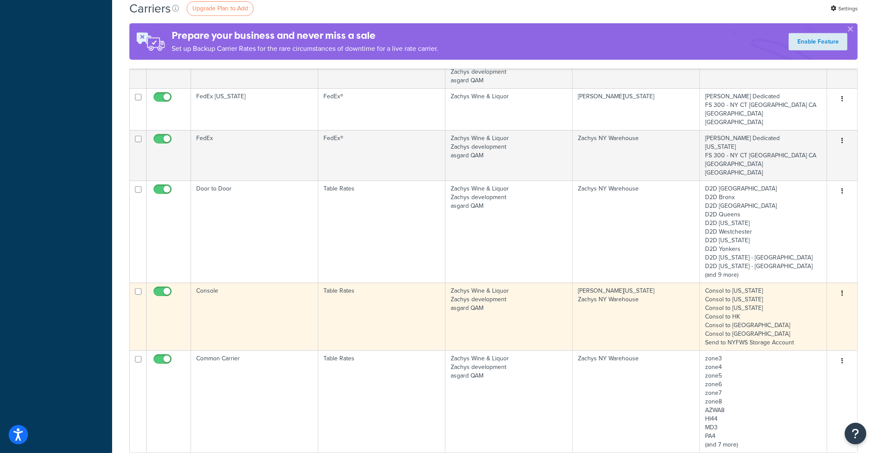
click at [209, 283] on td "Console" at bounding box center [254, 317] width 127 height 68
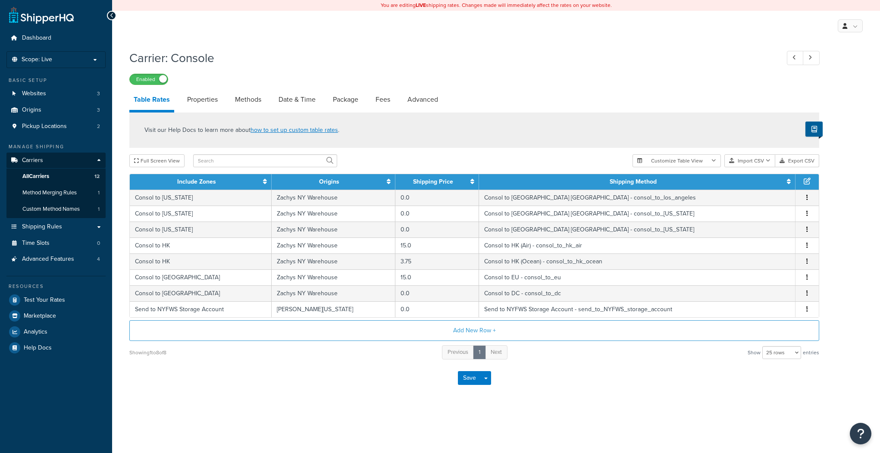
select select "25"
click at [43, 176] on span "All Carriers" at bounding box center [35, 176] width 27 height 7
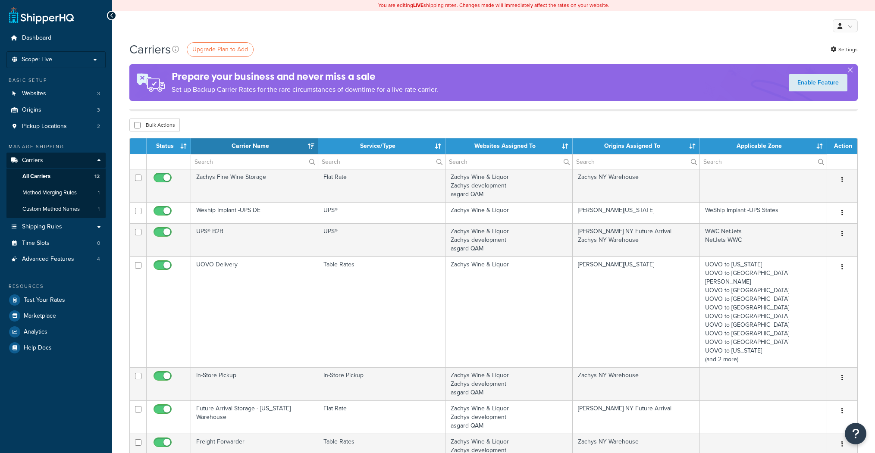
select select "15"
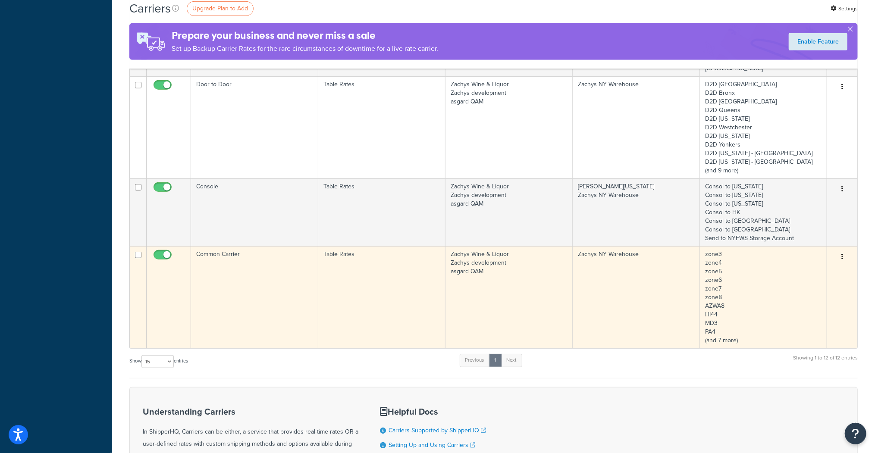
click at [220, 246] on td "Common Carrier" at bounding box center [254, 297] width 127 height 102
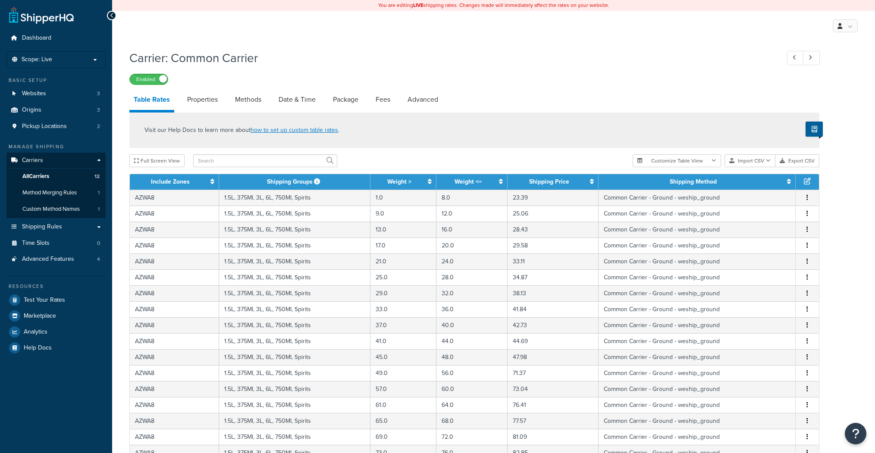
select select "25"
click at [206, 99] on link "Properties" at bounding box center [202, 99] width 39 height 21
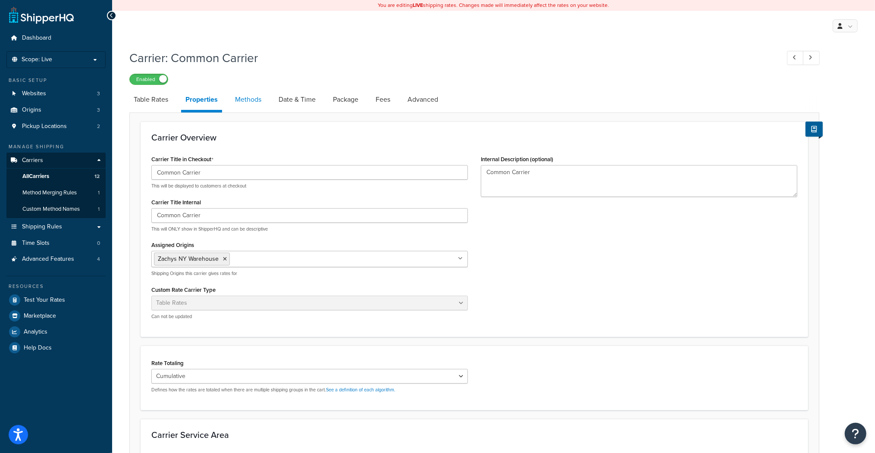
click at [244, 103] on link "Methods" at bounding box center [248, 99] width 35 height 21
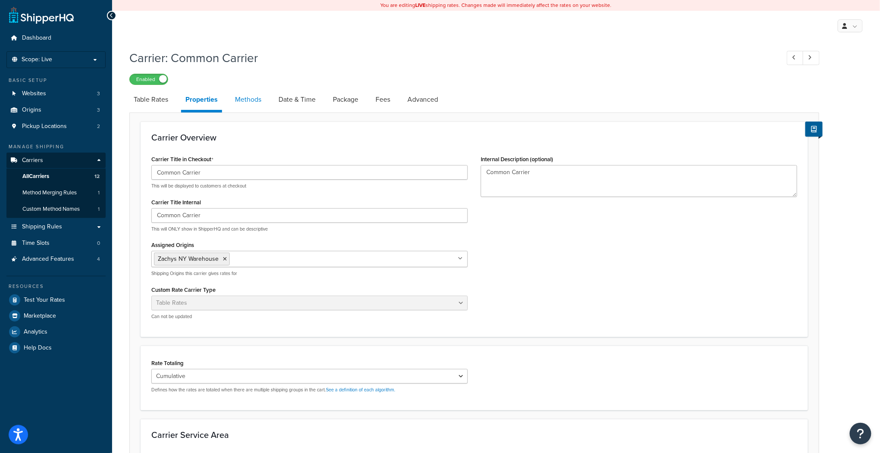
select select "25"
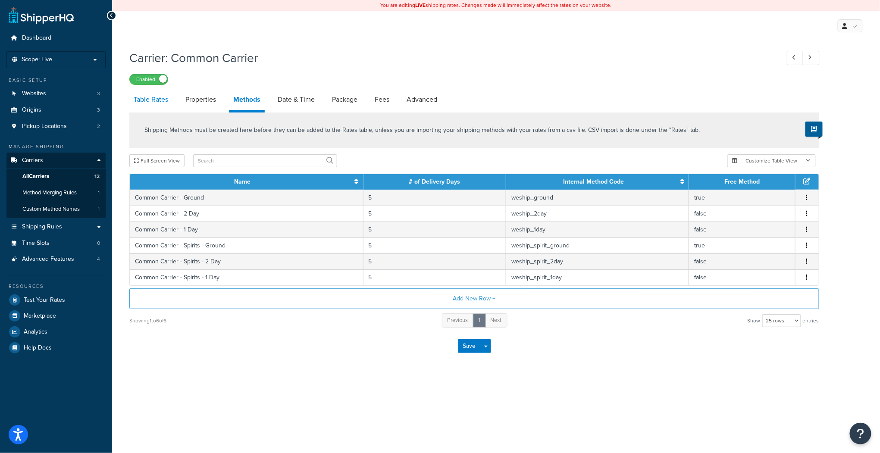
click at [156, 100] on link "Table Rates" at bounding box center [150, 99] width 43 height 21
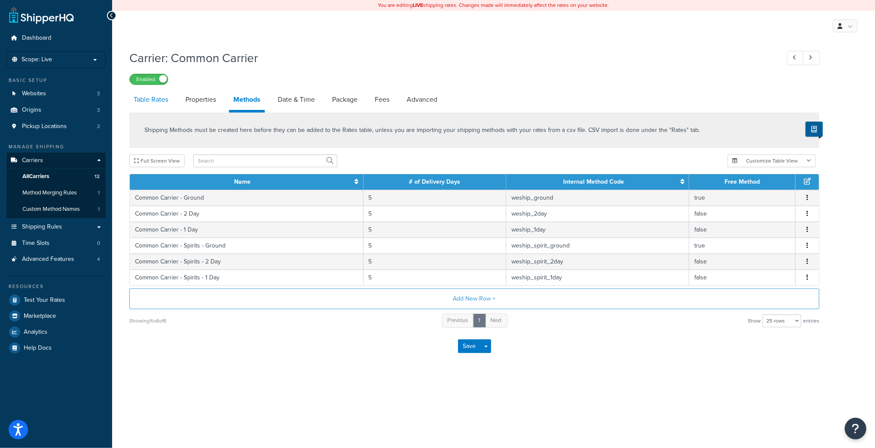
select select "25"
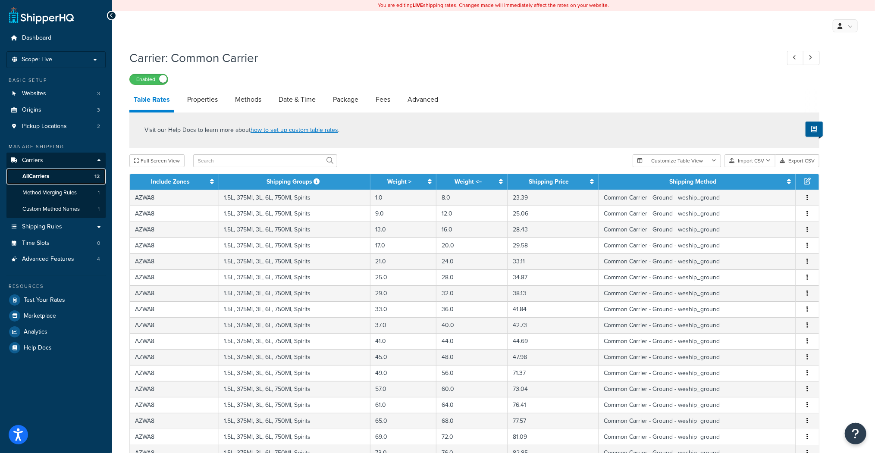
click at [35, 176] on span "All Carriers" at bounding box center [35, 176] width 27 height 7
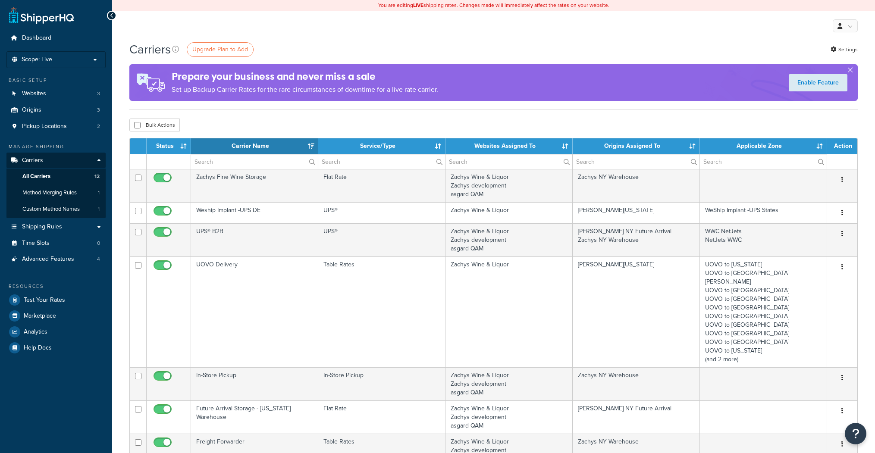
select select "15"
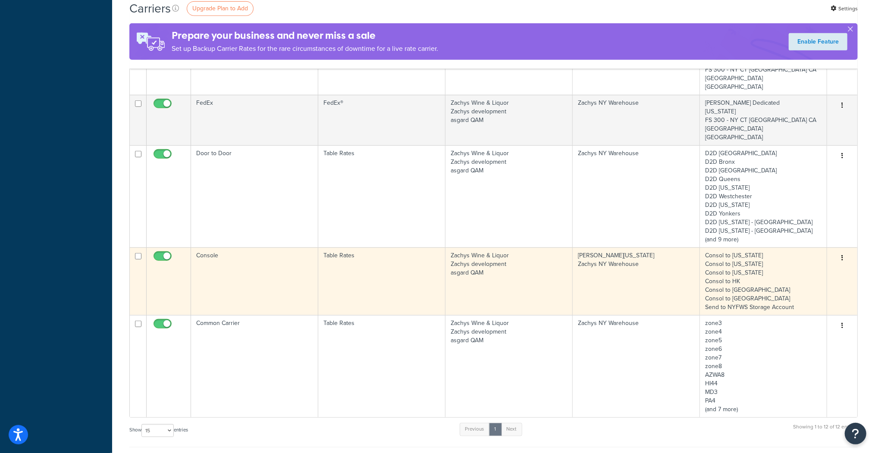
click at [212, 247] on td "Console" at bounding box center [254, 281] width 127 height 68
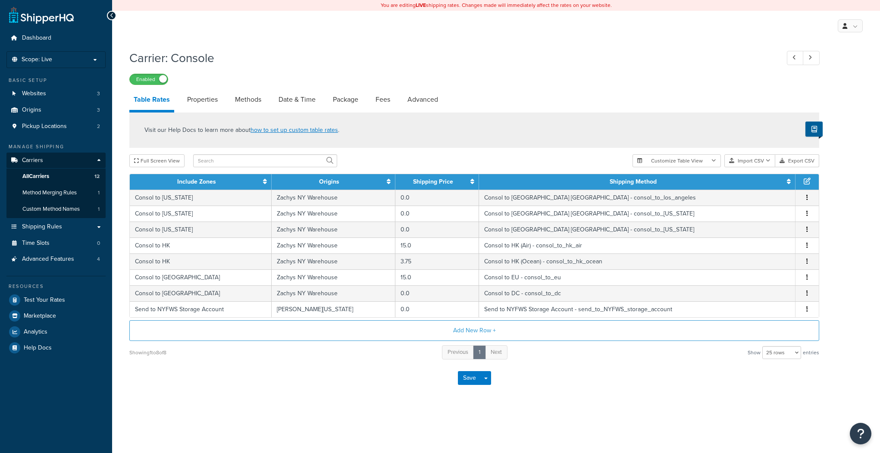
select select "25"
click at [37, 175] on span "All Carriers" at bounding box center [35, 176] width 27 height 7
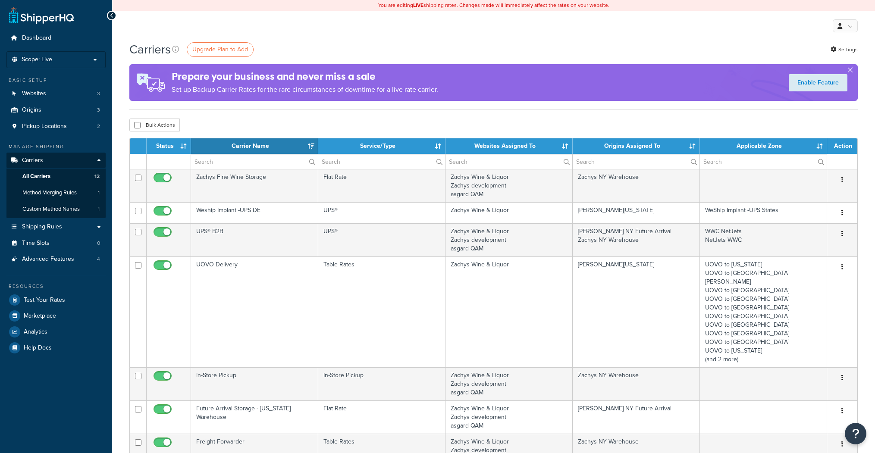
select select "15"
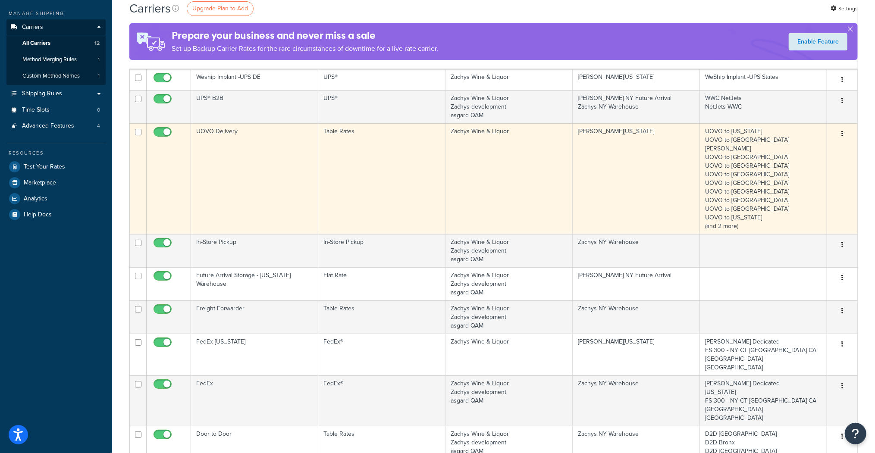
scroll to position [138, 0]
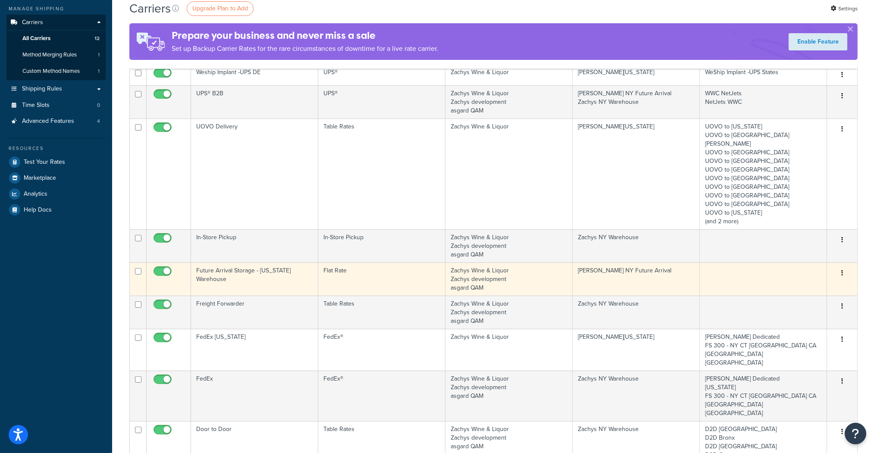
click at [222, 263] on td "Future Arrival Storage - [US_STATE] Warehouse" at bounding box center [254, 279] width 127 height 33
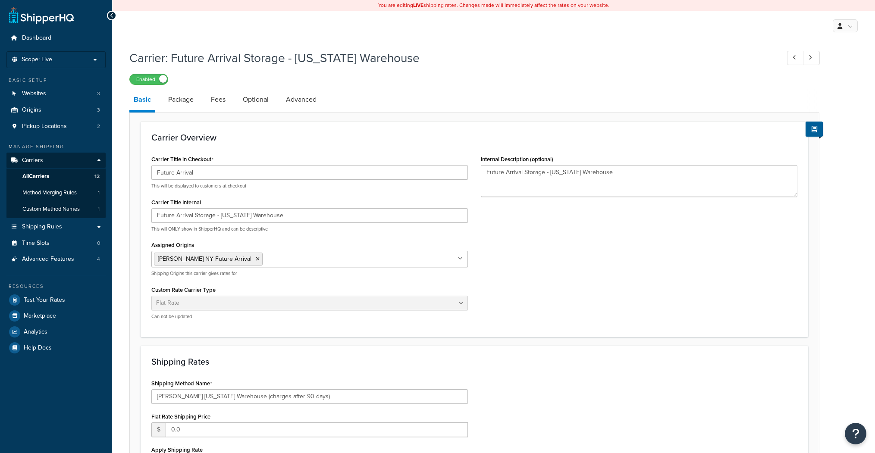
select select "flat"
click at [39, 175] on span "All Carriers" at bounding box center [35, 176] width 27 height 7
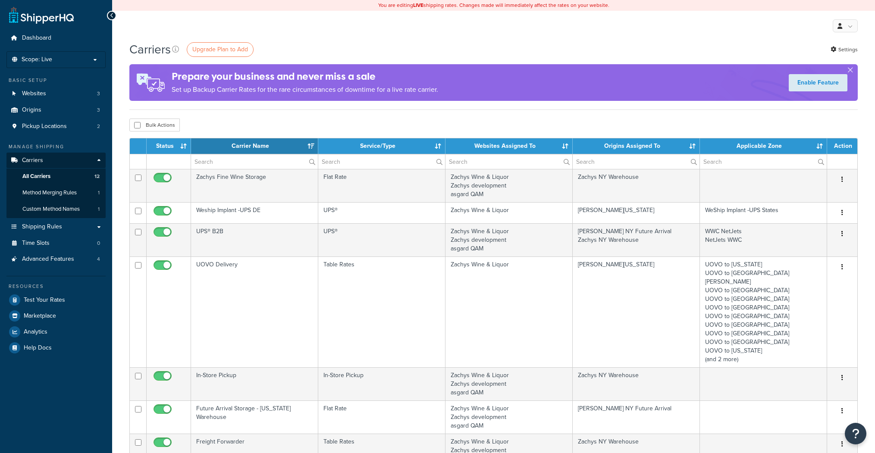
select select "15"
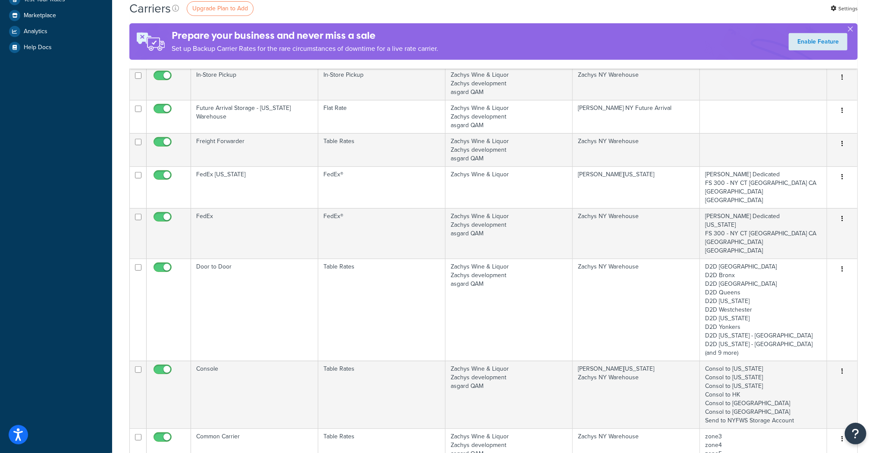
scroll to position [345, 0]
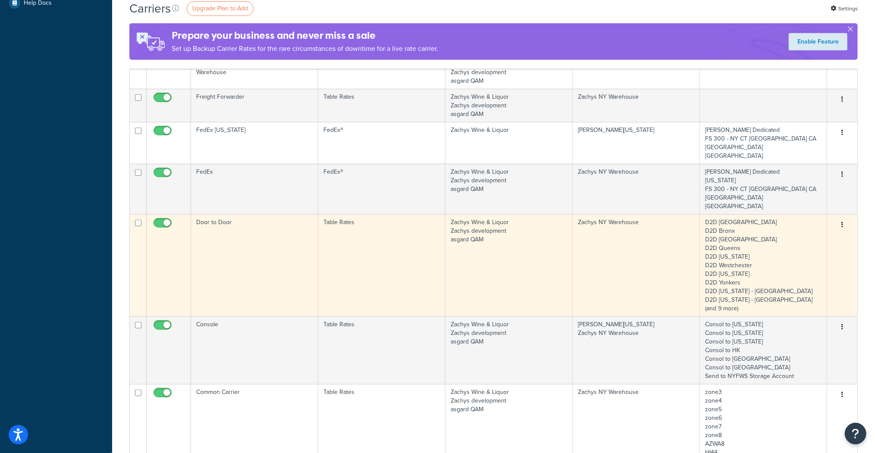
click at [222, 214] on td "Door to Door" at bounding box center [254, 265] width 127 height 102
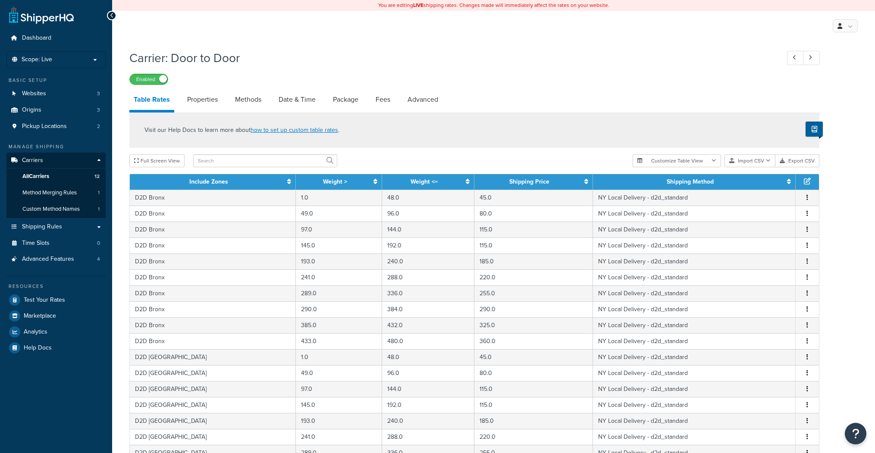
select select "25"
click at [35, 175] on span "All Carriers" at bounding box center [35, 176] width 27 height 7
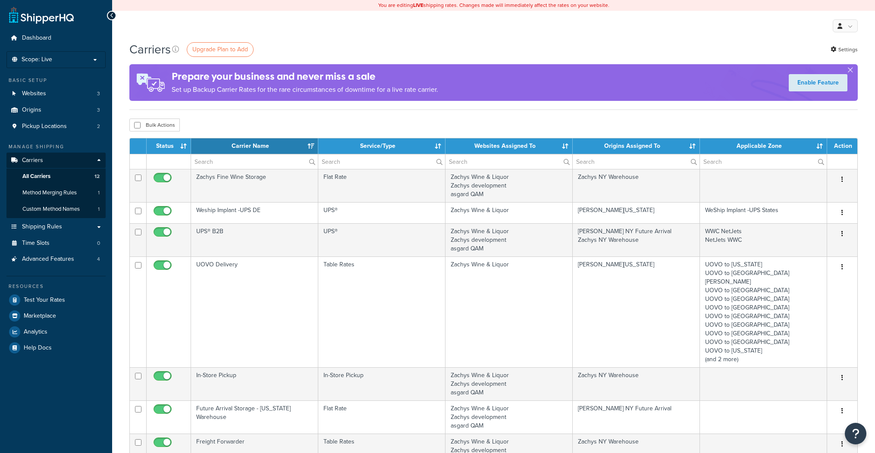
select select "15"
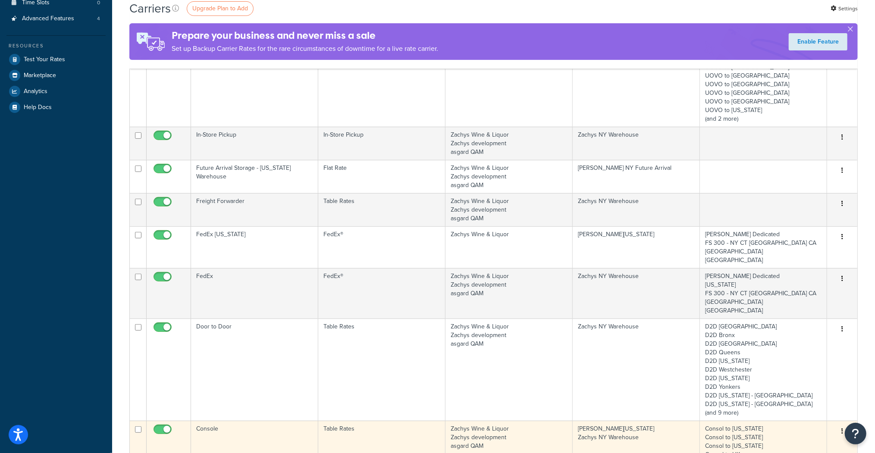
scroll to position [207, 0]
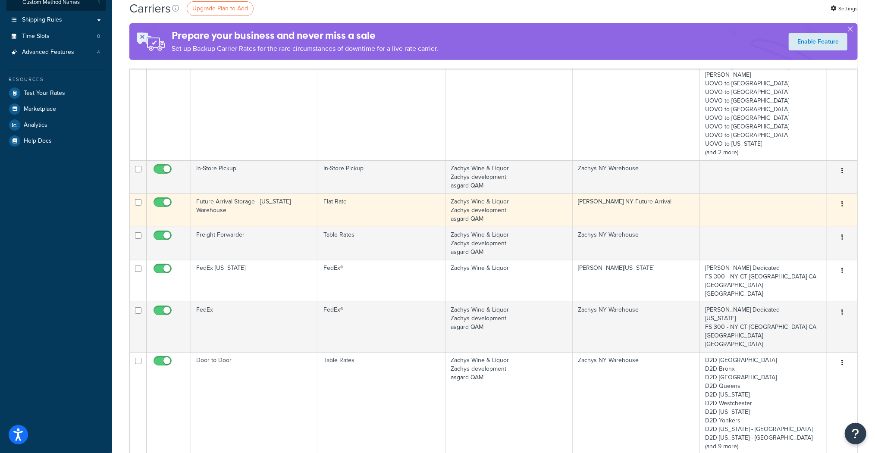
click at [225, 194] on td "Future Arrival Storage - [US_STATE] Warehouse" at bounding box center [254, 210] width 127 height 33
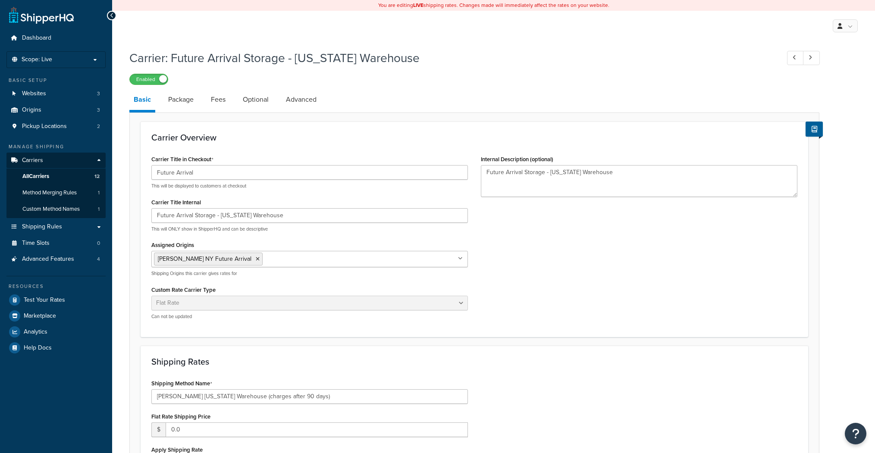
select select "flat"
click at [29, 177] on span "All Carriers" at bounding box center [35, 176] width 27 height 7
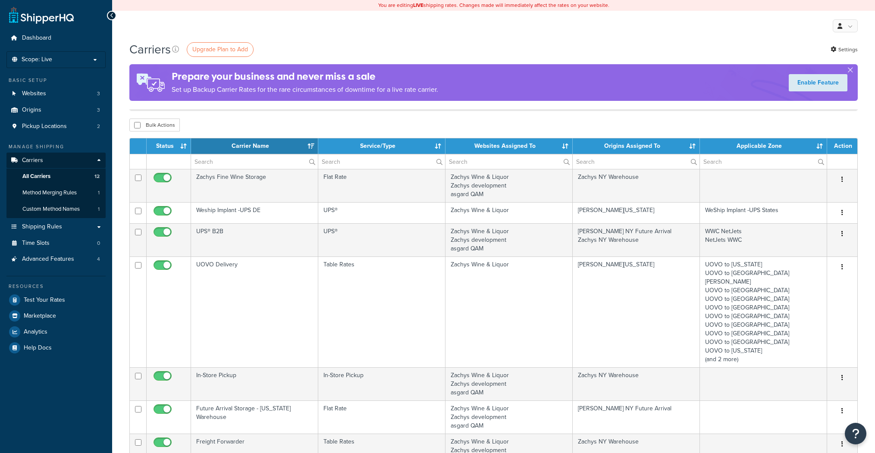
select select "15"
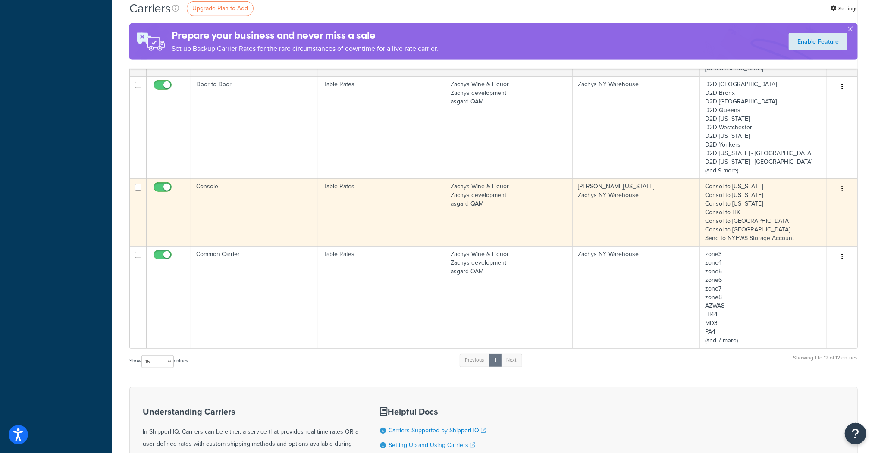
click at [202, 178] on td "Console" at bounding box center [254, 212] width 127 height 68
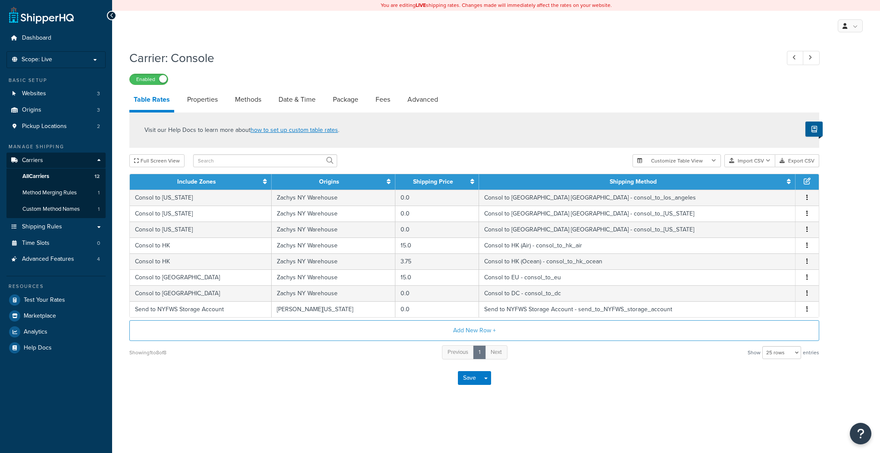
select select "25"
click at [74, 61] on p "Scope: Live" at bounding box center [55, 59] width 91 height 7
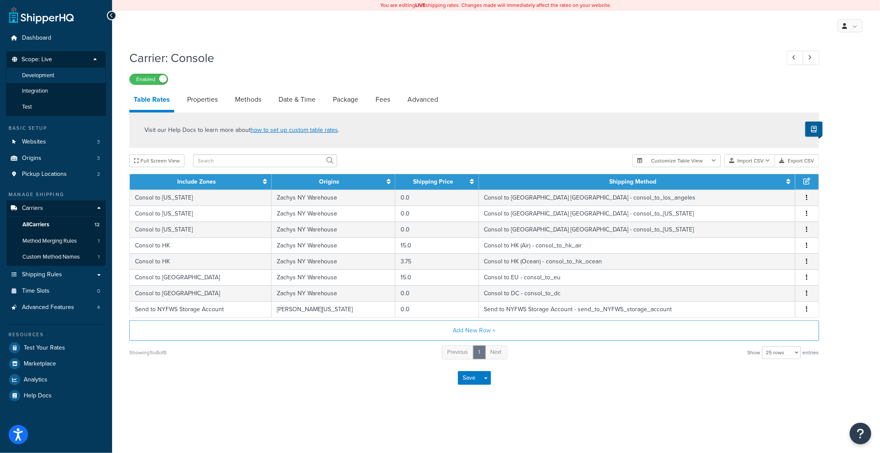
click at [39, 75] on span "Development" at bounding box center [38, 75] width 32 height 7
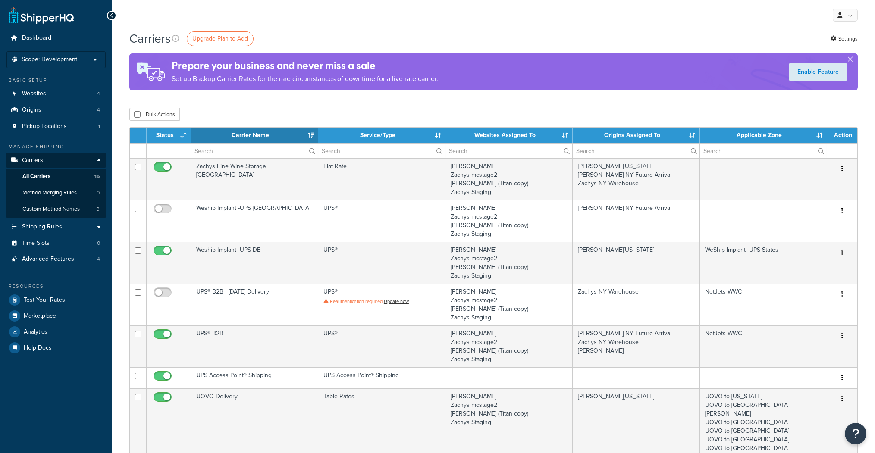
select select "15"
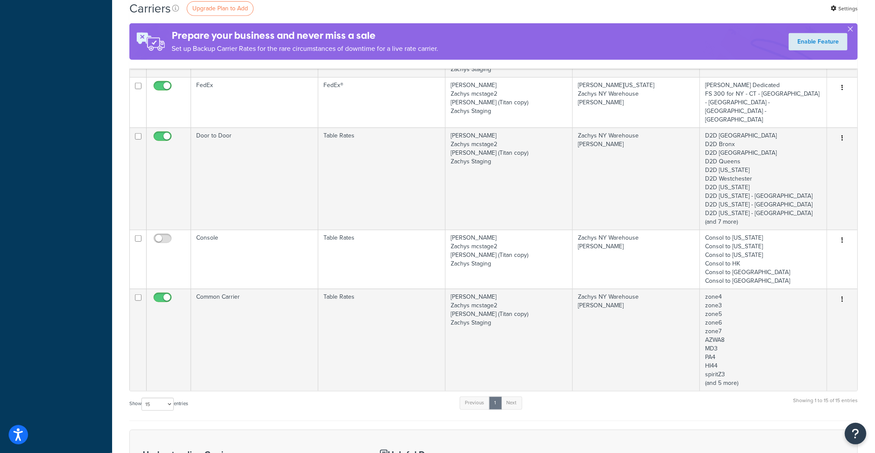
scroll to position [621, 0]
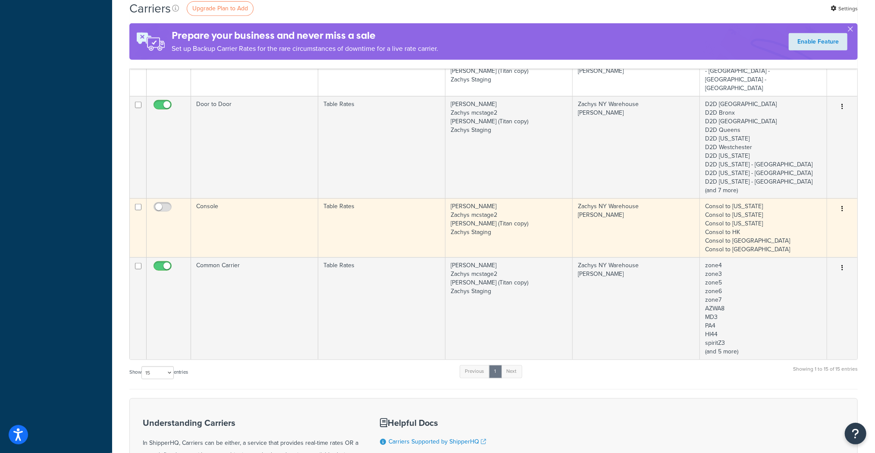
click at [212, 198] on td "Console" at bounding box center [254, 227] width 127 height 59
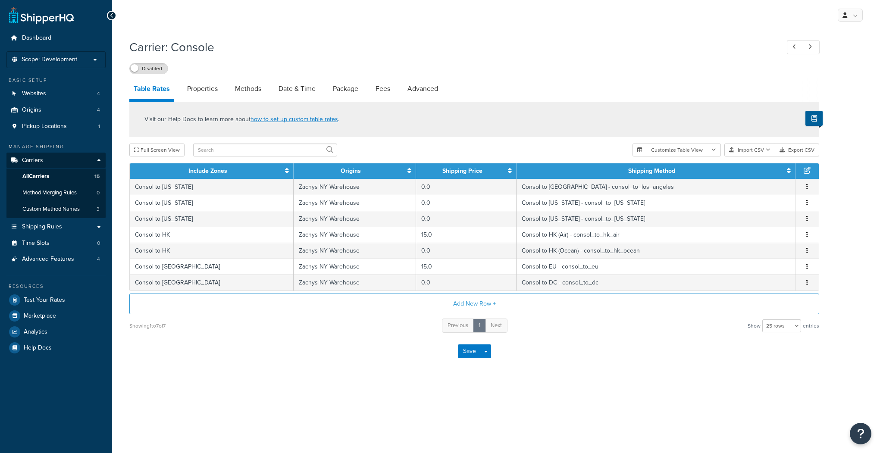
select select "25"
click at [55, 61] on span "Scope: Development" at bounding box center [50, 59] width 56 height 7
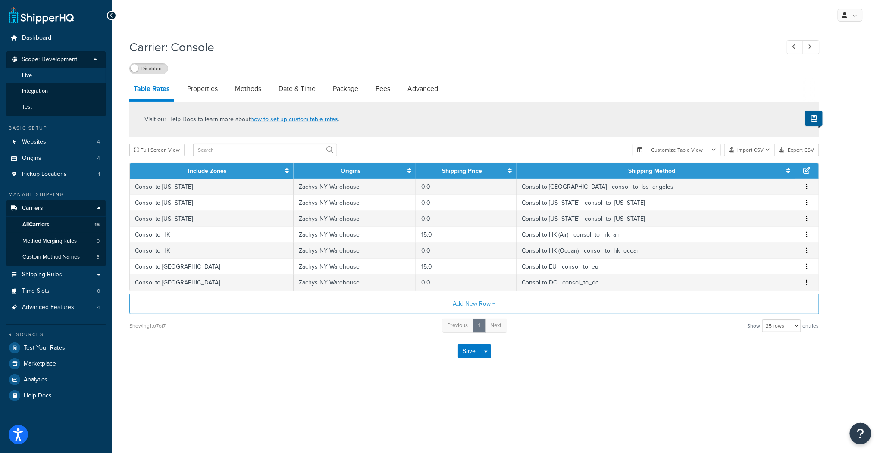
click at [22, 77] on span "Live" at bounding box center [27, 75] width 10 height 7
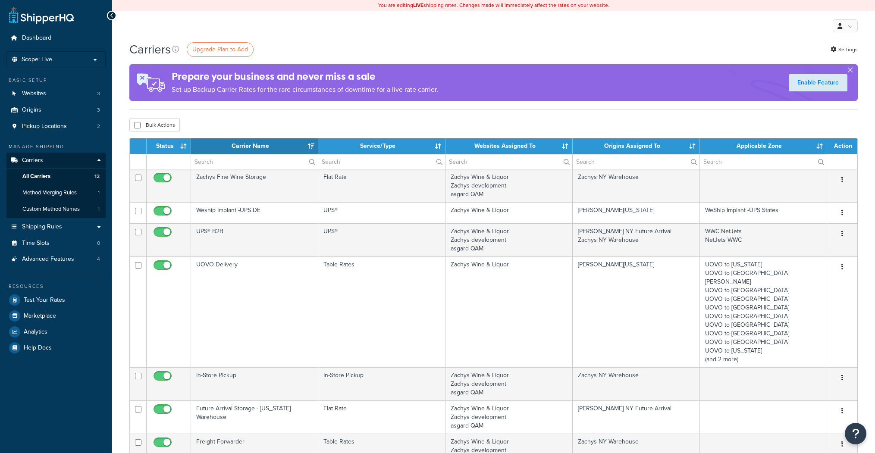
select select "15"
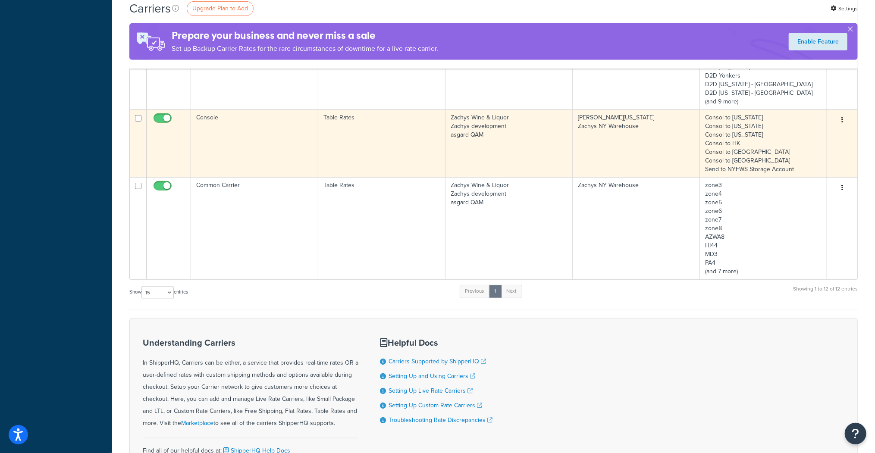
scroll to position [379, 0]
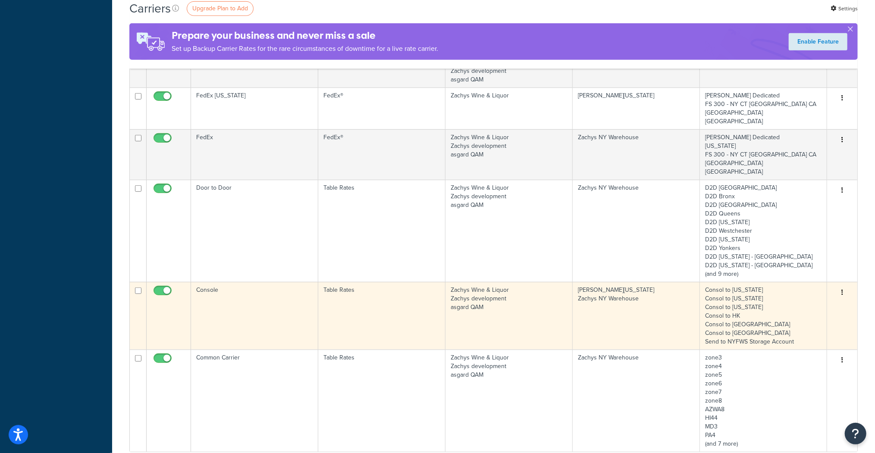
click at [231, 282] on td "Console" at bounding box center [254, 316] width 127 height 68
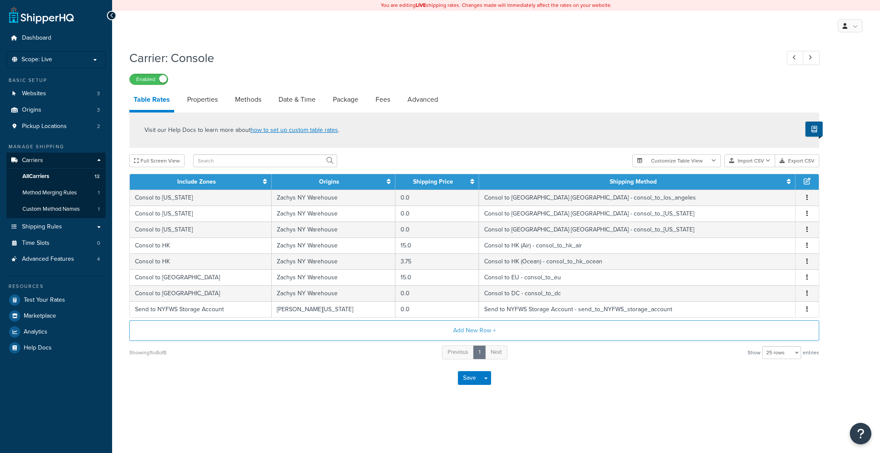
select select "25"
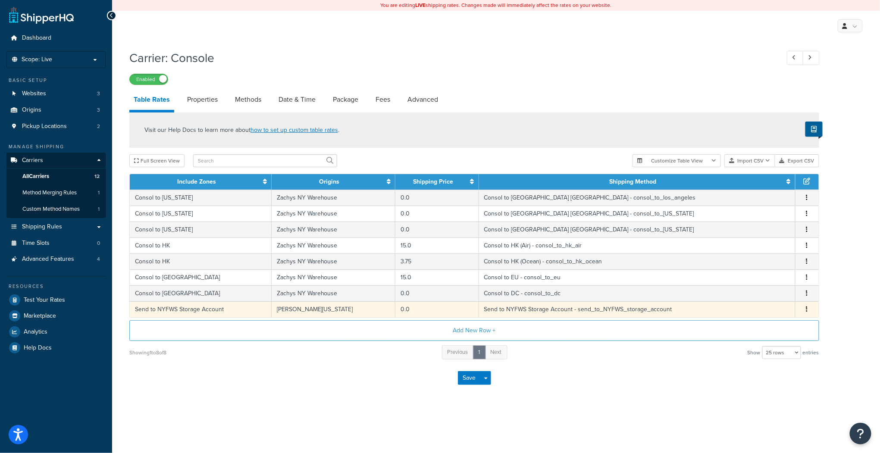
click at [233, 307] on td "Send to NYFWS Storage Account" at bounding box center [201, 309] width 142 height 16
select select "182027"
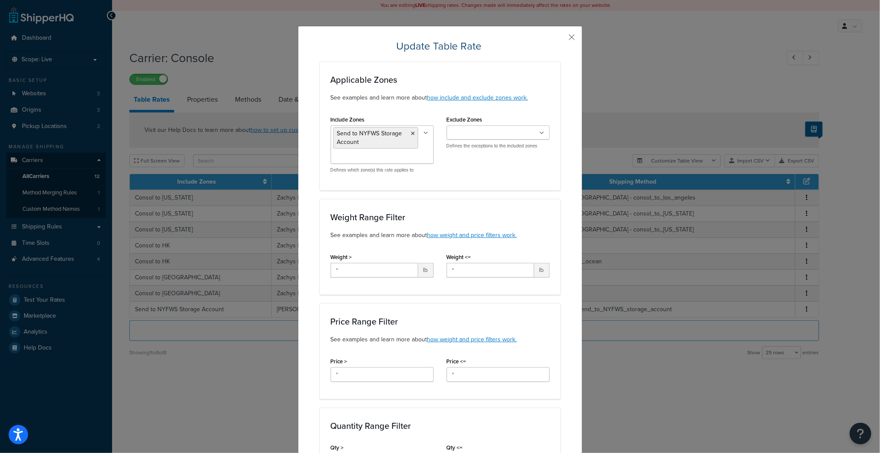
click at [34, 226] on div "Update Table Rate Applicable Zones See examples and learn more about how includ…" at bounding box center [440, 226] width 880 height 453
click at [560, 39] on button "button" at bounding box center [559, 40] width 2 height 2
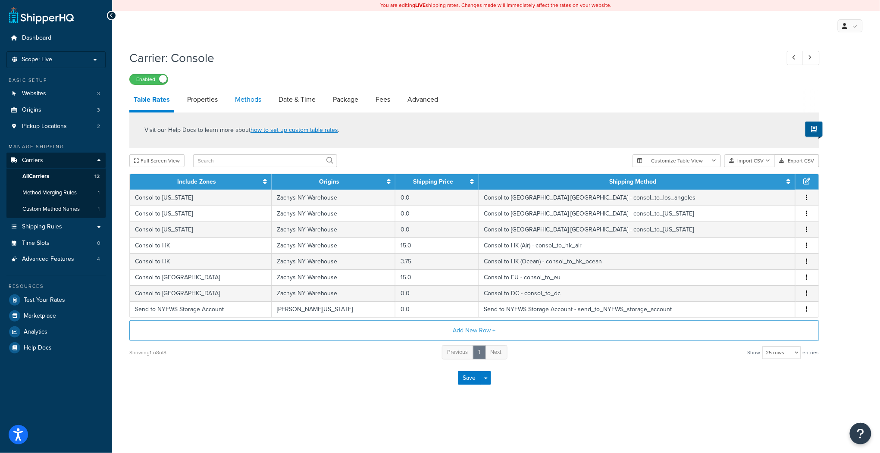
click at [254, 100] on link "Methods" at bounding box center [248, 99] width 35 height 21
select select "25"
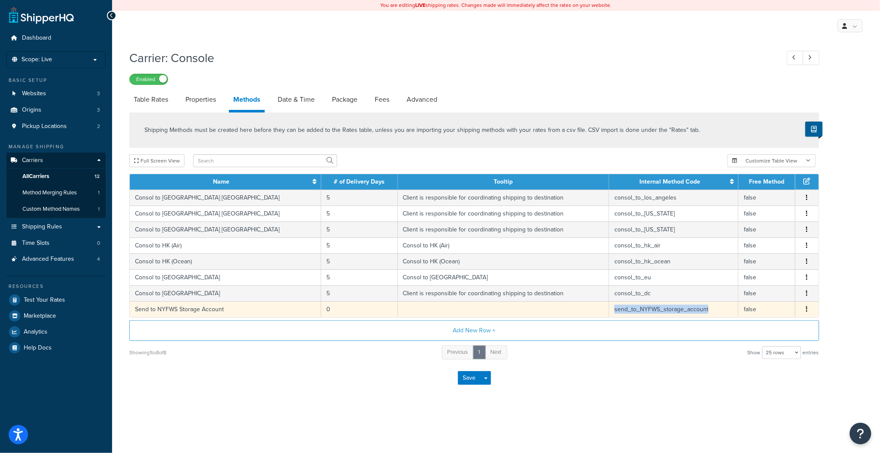
drag, startPoint x: 689, startPoint y: 308, endPoint x: 593, endPoint y: 303, distance: 96.7
click at [609, 303] on td "send_to_NYFWS_storage_account" at bounding box center [673, 309] width 129 height 16
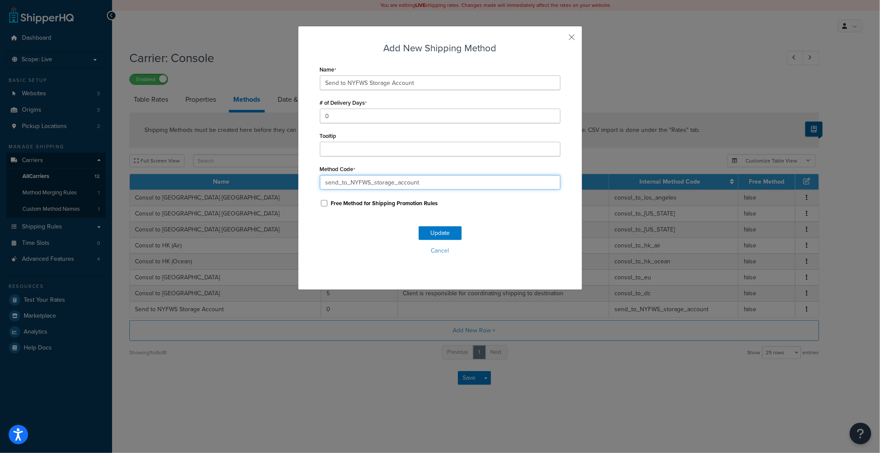
drag, startPoint x: 419, startPoint y: 184, endPoint x: 319, endPoint y: 189, distance: 100.1
click at [320, 189] on input "send_to_NYFWS_storage_account" at bounding box center [440, 182] width 241 height 15
click at [442, 251] on button "Cancel" at bounding box center [440, 250] width 241 height 13
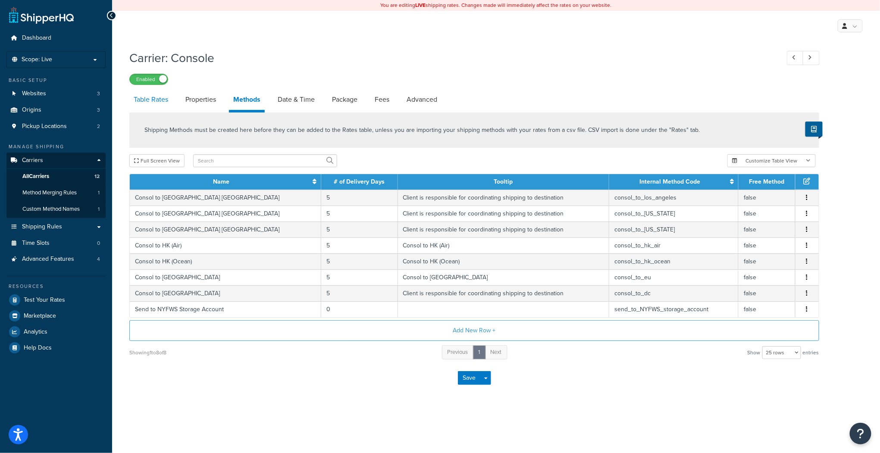
click at [153, 101] on link "Table Rates" at bounding box center [150, 99] width 43 height 21
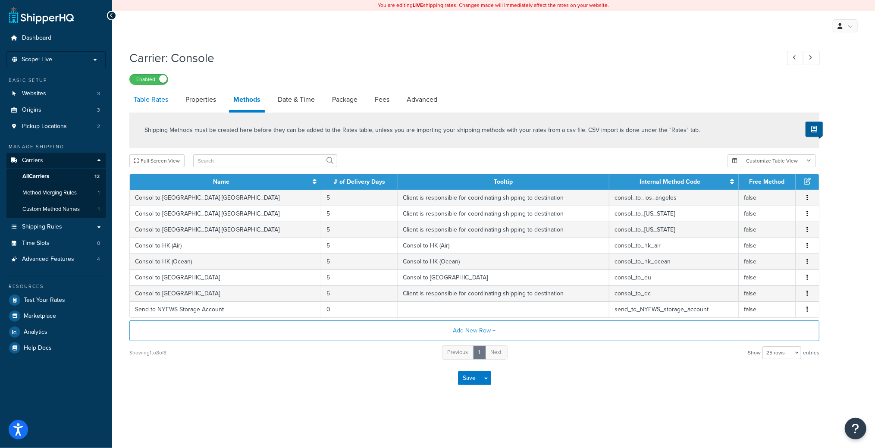
select select "25"
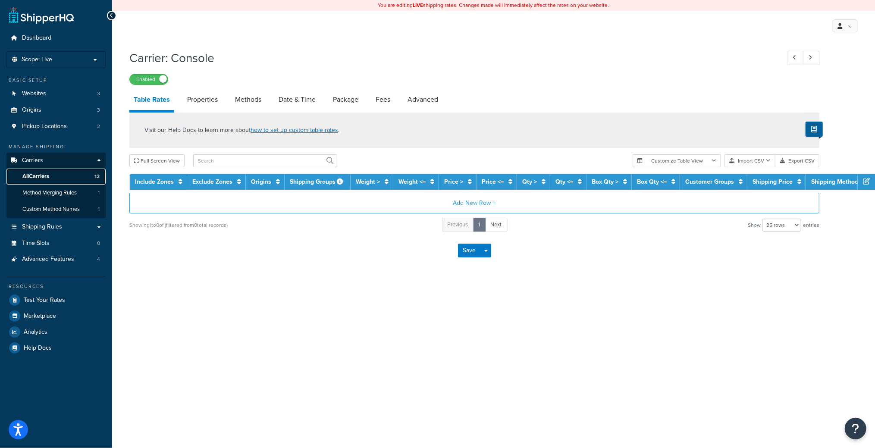
click at [31, 177] on span "All Carriers" at bounding box center [35, 176] width 27 height 7
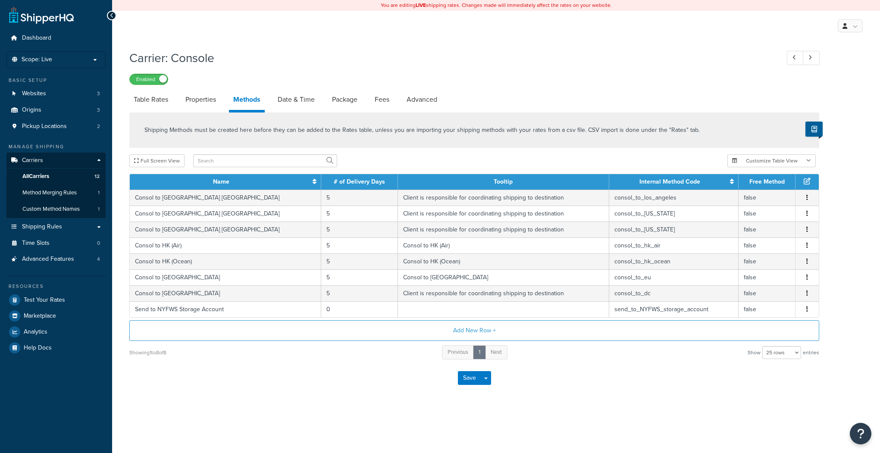
select select "25"
click at [43, 59] on span "Scope: Live" at bounding box center [37, 59] width 31 height 7
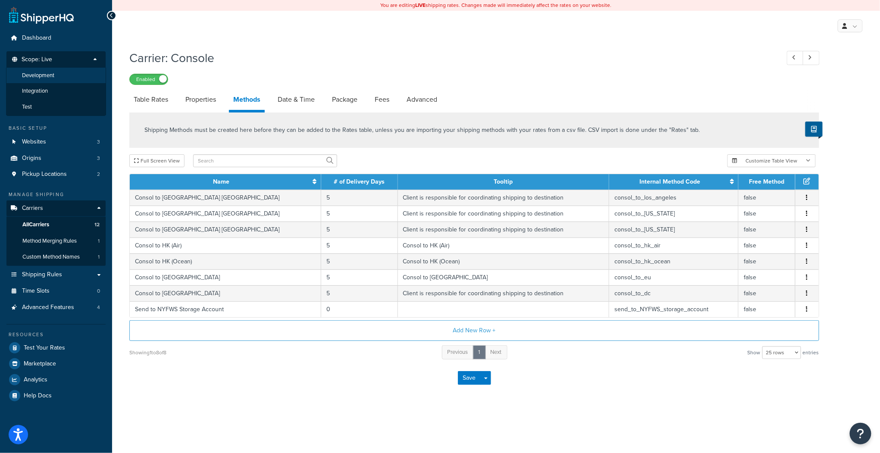
click at [42, 75] on span "Development" at bounding box center [38, 75] width 32 height 7
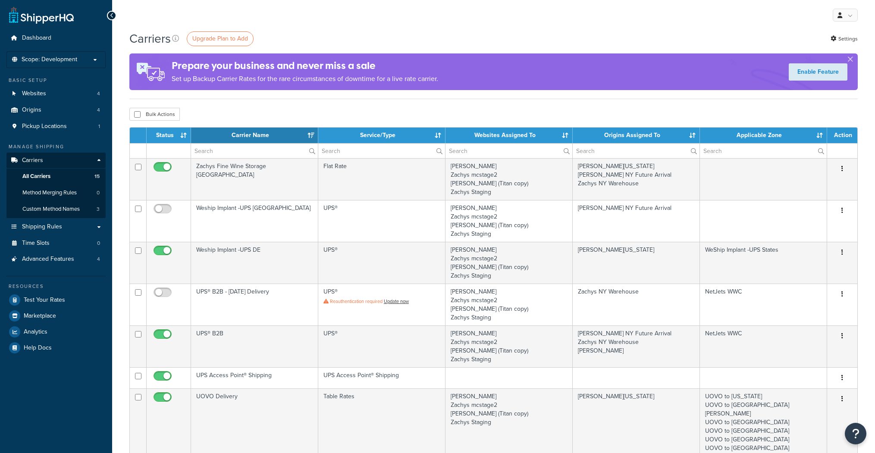
select select "15"
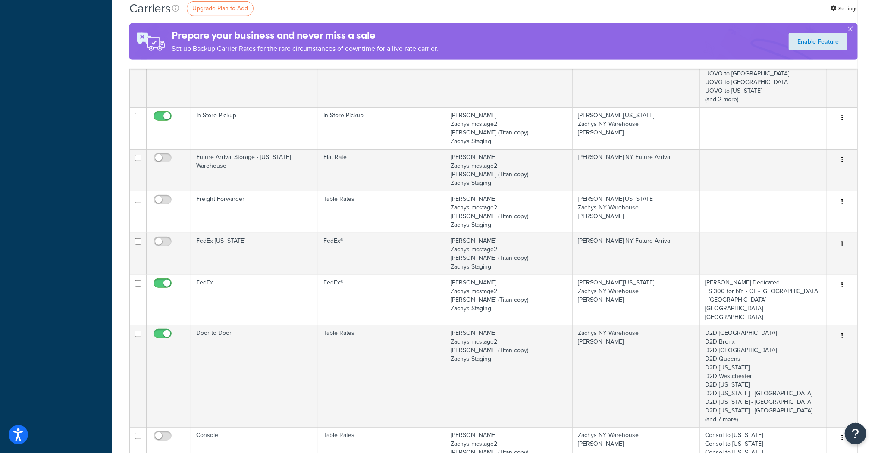
scroll to position [517, 0]
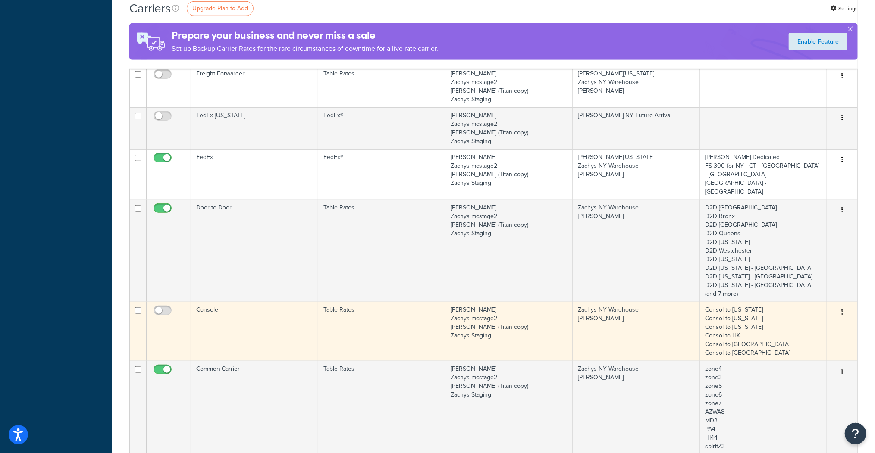
click at [208, 302] on td "Console" at bounding box center [254, 331] width 127 height 59
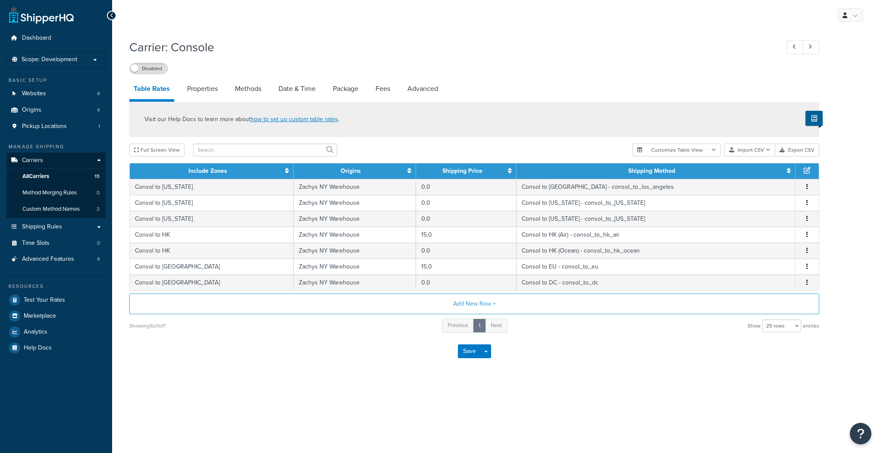
select select "25"
click at [244, 88] on link "Methods" at bounding box center [248, 88] width 35 height 21
select select "25"
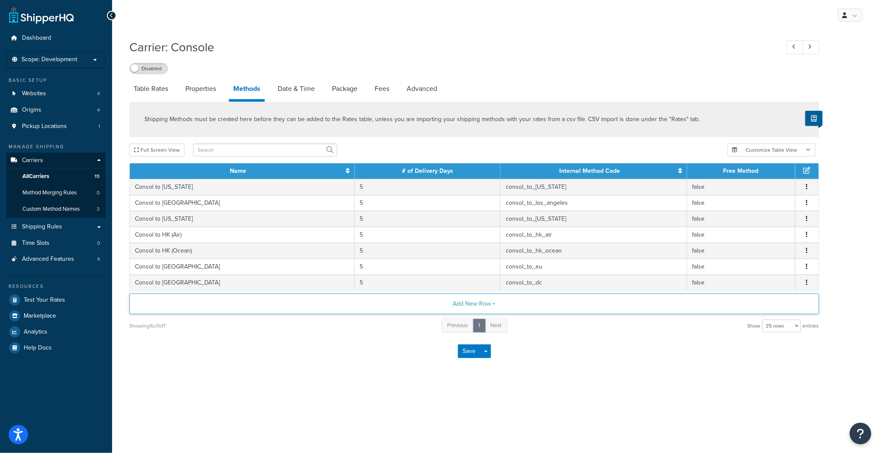
click at [475, 303] on button "Add New Row +" at bounding box center [474, 304] width 690 height 21
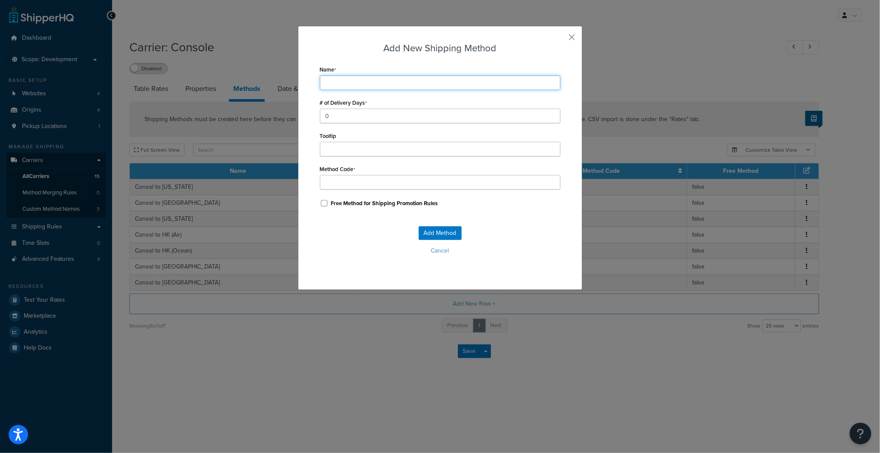
click at [335, 82] on input "Name" at bounding box center [440, 82] width 241 height 15
type input "S"
type input "Se"
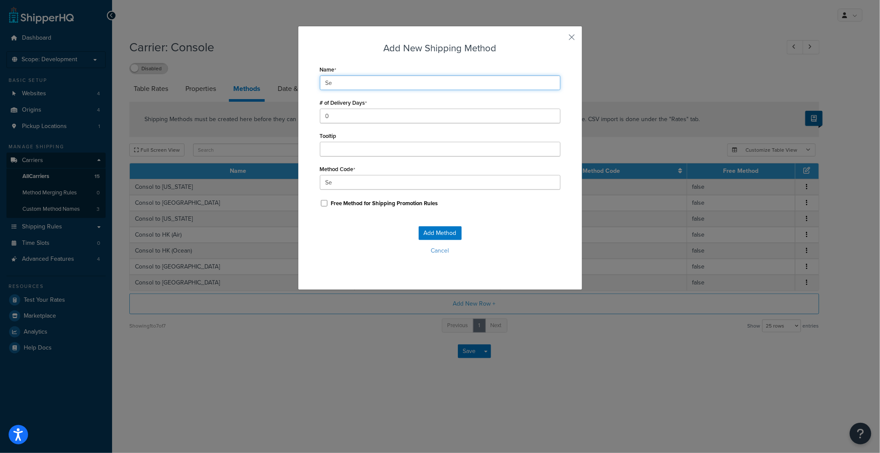
type input "Sen"
type input "Send"
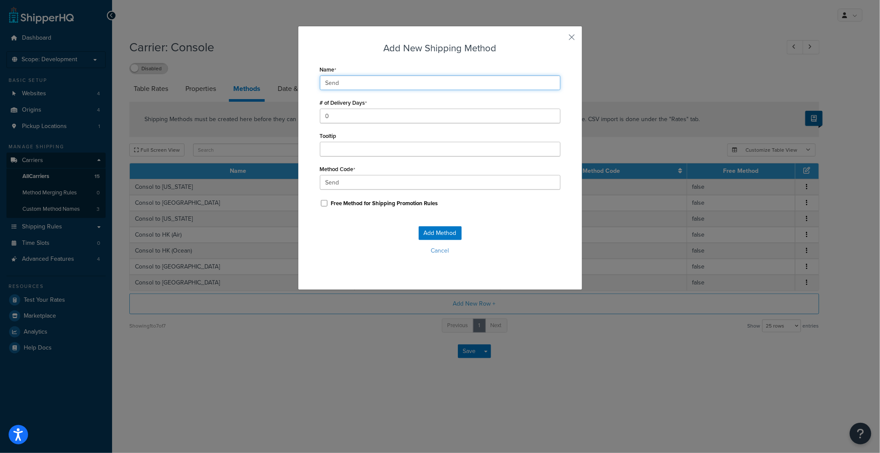
type input "Send_"
type input "Send t"
type input "Send_t"
type input "Send to"
type input "Send_to"
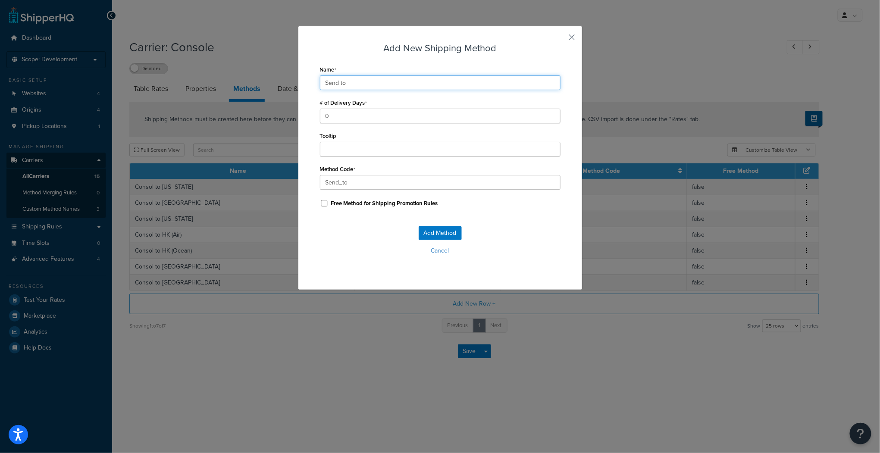
type input "Send to"
type input "Send_to_"
type input "Send to N"
type input "Send_to_N"
type input "Send to NY"
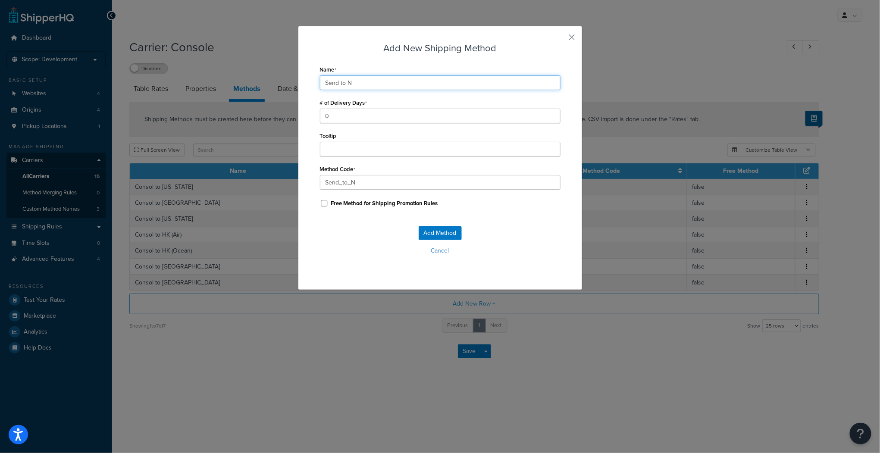
type input "Send_to_NY"
type input "Send to NYF"
type input "Send_to_NYF"
type input "Send to NYFW"
type input "Send_to_NYFW"
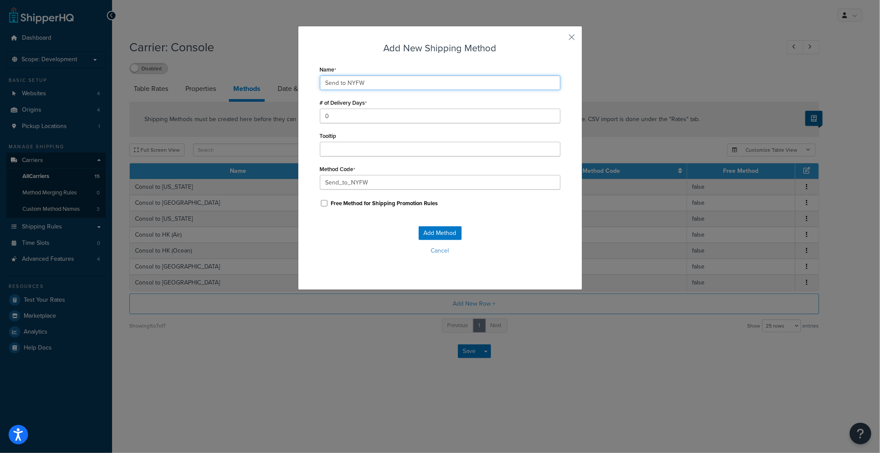
type input "Send to NYFW"
type input "Send_to_NYFW_"
type input "Send to NYFW"
type input "Send_to_NYFW"
type input "Send to NYFWS"
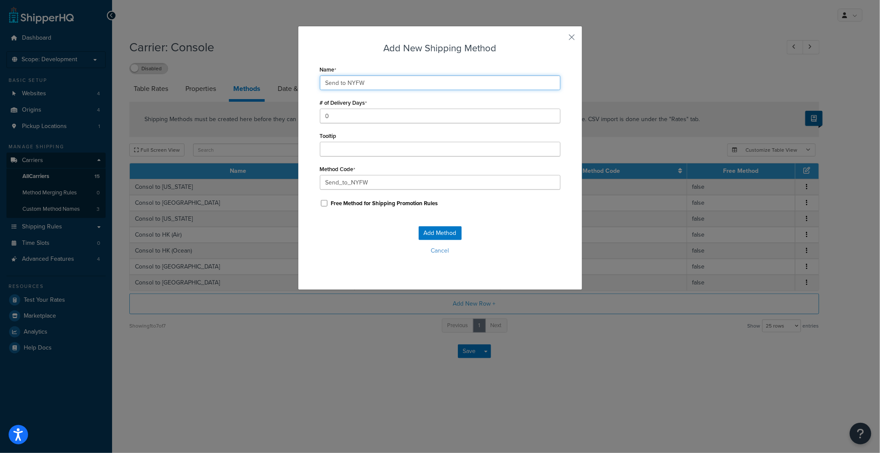
type input "Send_to_NYFWS"
type input "Send to NYFWS"
type input "Send_to_NYFWS_"
type input "Send to NYFWS A"
type input "Send_to_NYFWS_A"
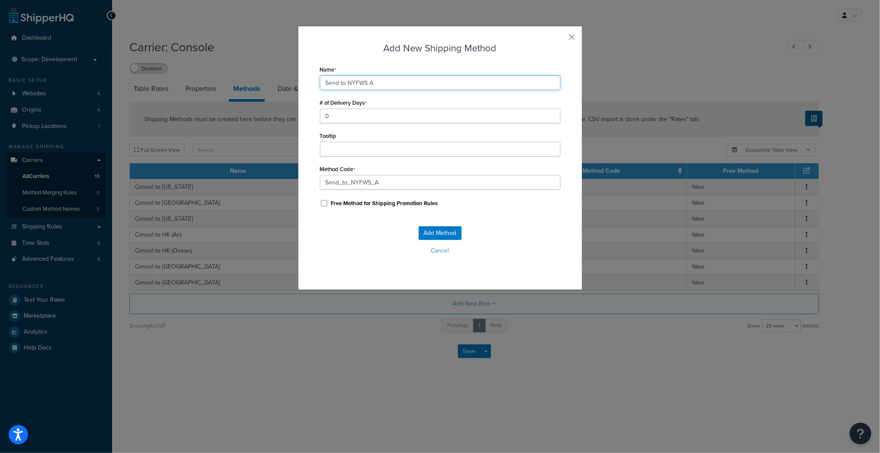
type input "Send to NYFWS Ac"
type input "Send_to_NYFWS_Ac"
type input "Send to NYFWS Acc"
type input "Send_to_NYFWS_Acc"
type input "Send to NYFWS Acco"
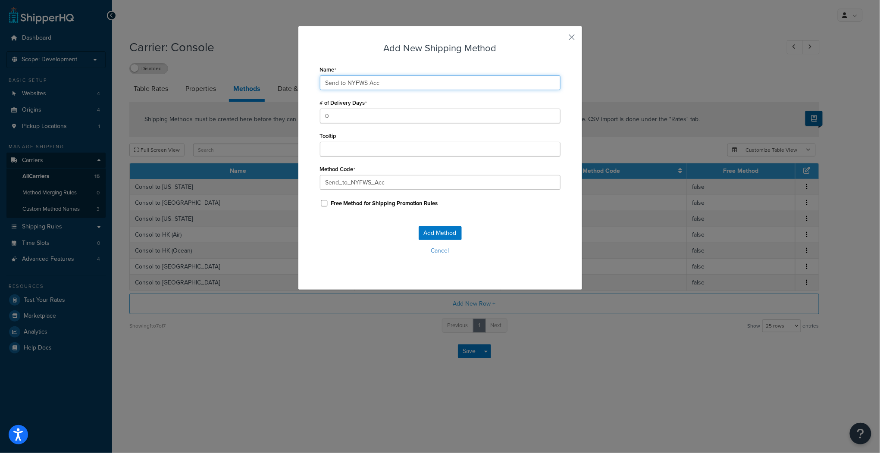
type input "Send_to_NYFWS_Acco"
type input "Send to NYFWS Accou"
type input "Send_to_NYFWS_Accou"
type input "Send to NYFWS Accoun"
type input "Send_to_NYFWS_Accoun"
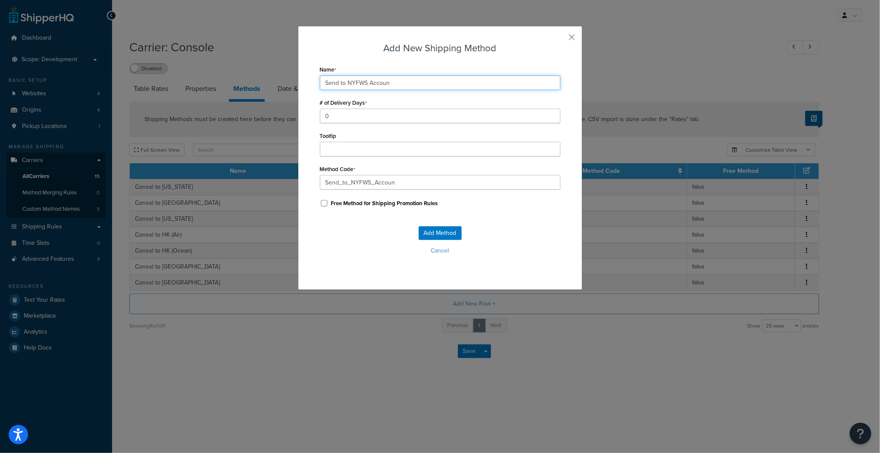
type input "Send to NYFWS Account"
type input "Send_to_NYFWS_Account"
type input "Send to NYFWS Account"
drag, startPoint x: 404, startPoint y: 183, endPoint x: 308, endPoint y: 177, distance: 96.3
click at [308, 177] on div "Add New Shipping Method Name Send to NYFWS Account # of Delivery Days 0 Tooltip…" at bounding box center [440, 158] width 284 height 264
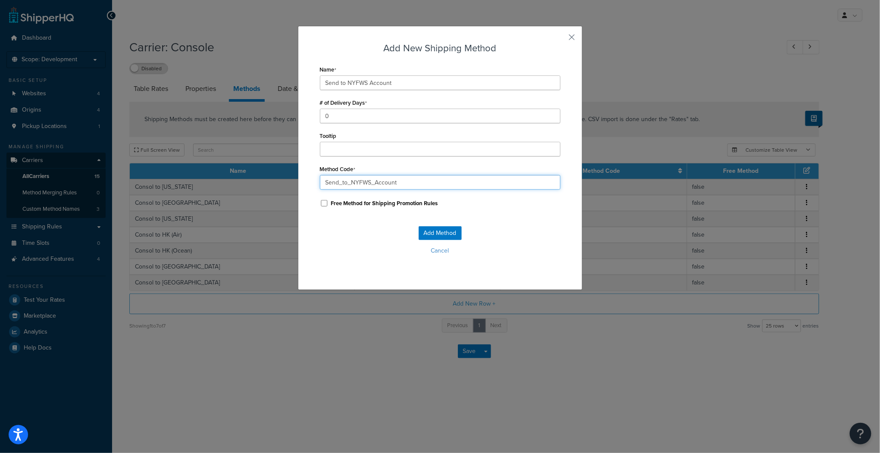
paste input "send_to_NYFWS_storage_a"
type input "send_to_NYFWS_storage_account"
click at [333, 146] on input "Tooltip" at bounding box center [440, 149] width 241 height 15
click at [525, 243] on div "Add Method Cancel" at bounding box center [440, 244] width 241 height 57
click at [446, 231] on button "Add Method" at bounding box center [440, 233] width 43 height 14
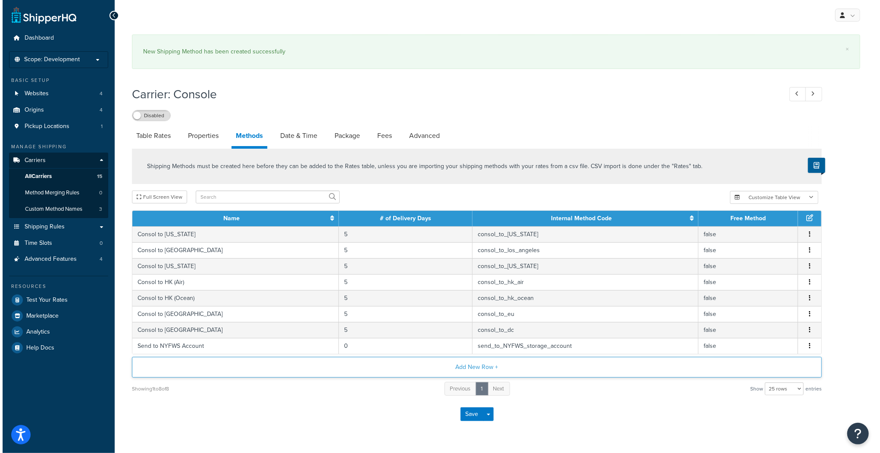
scroll to position [20, 0]
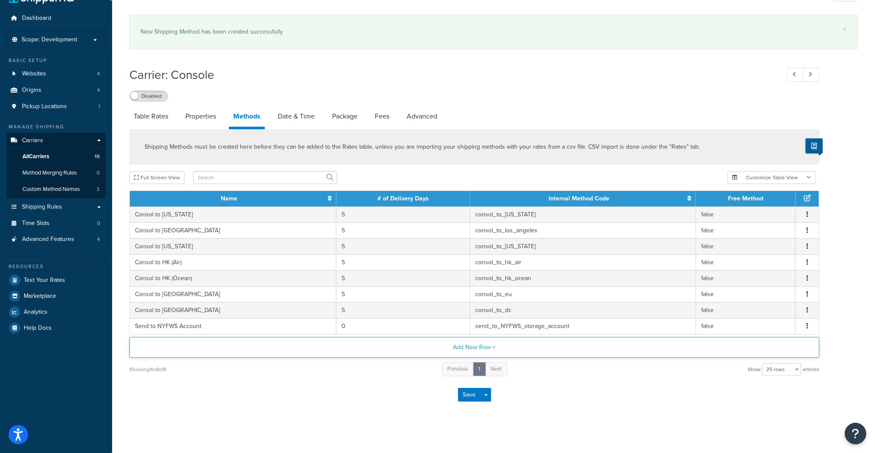
click at [464, 344] on button "Add New Row +" at bounding box center [474, 347] width 690 height 21
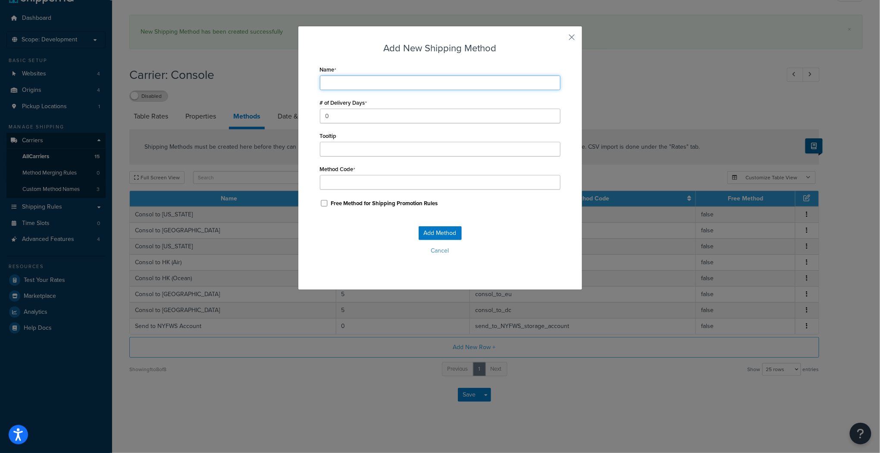
click at [330, 81] on input "Name" at bounding box center [440, 82] width 241 height 15
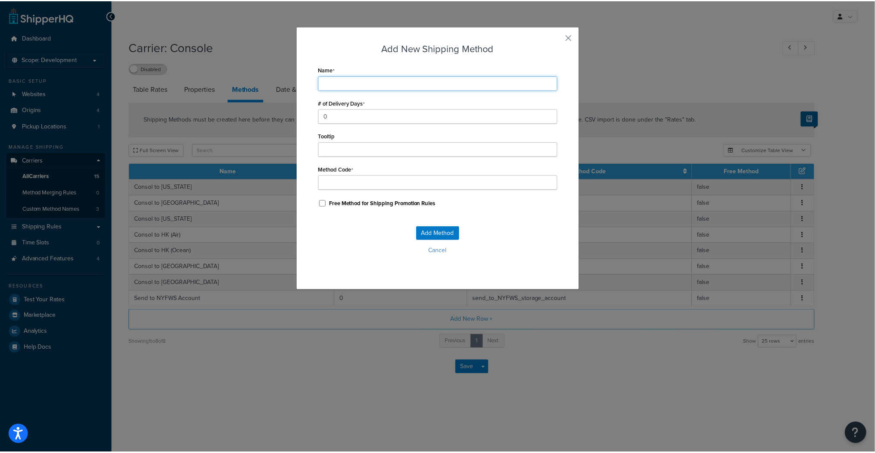
scroll to position [0, 0]
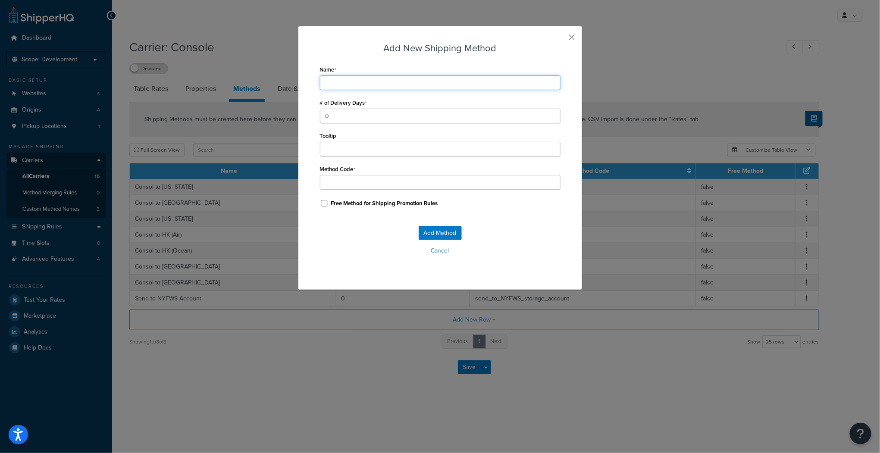
type input "S"
type input "St"
type input "Sto"
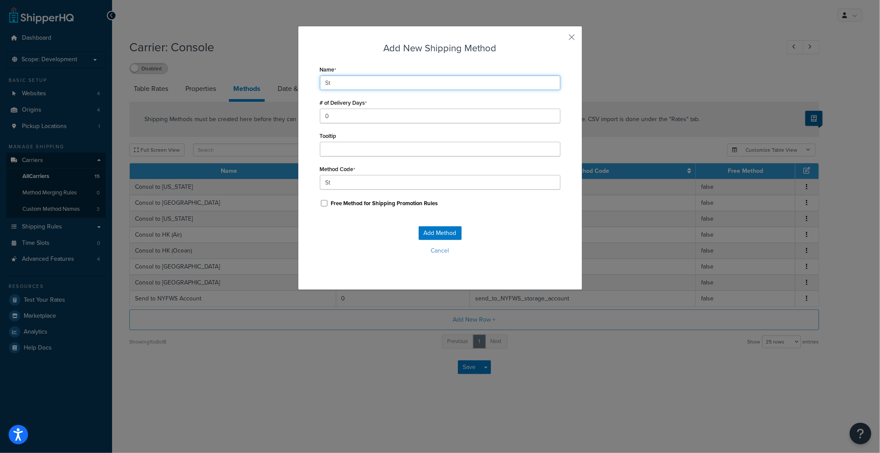
type input "Sto"
type input "Stor"
type input "Store"
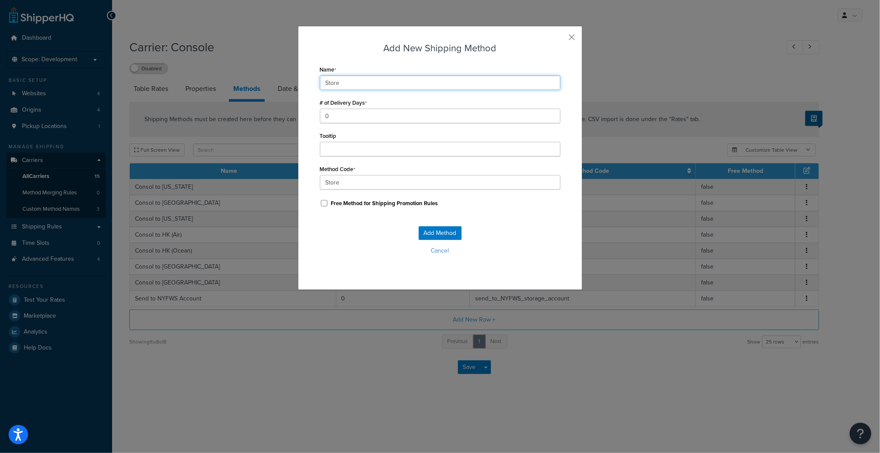
type input "Store"
type input "Store_"
type input "Store P"
type input "Store_P"
type input "Store Pi"
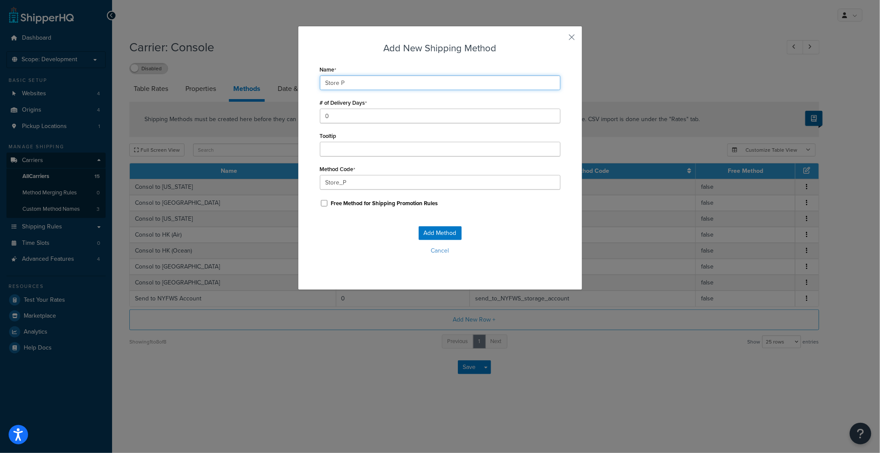
type input "Store_Pi"
type input "Store Pik"
type input "Store_Pik"
type input "Store Pikc"
type input "Store_Pikc"
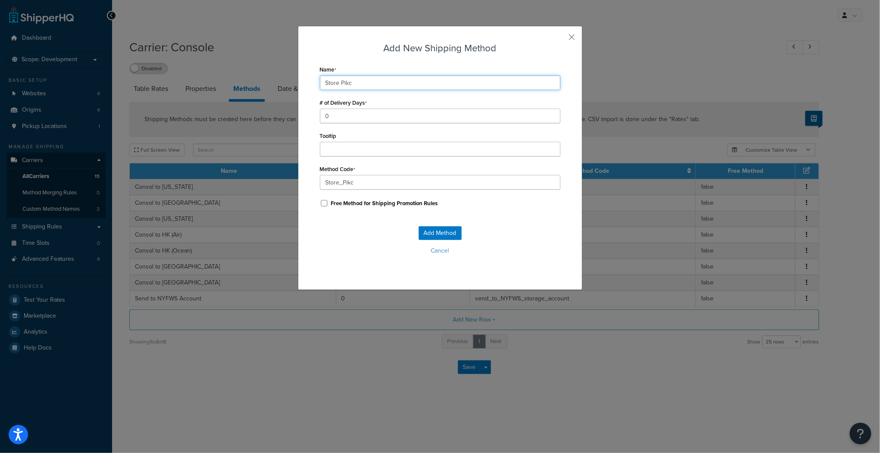
type input "Store Pikcu"
type input "Store_Pikcu"
type input "Store Pikcup"
type input "Store_Pikcup"
type input "Store Pikcu"
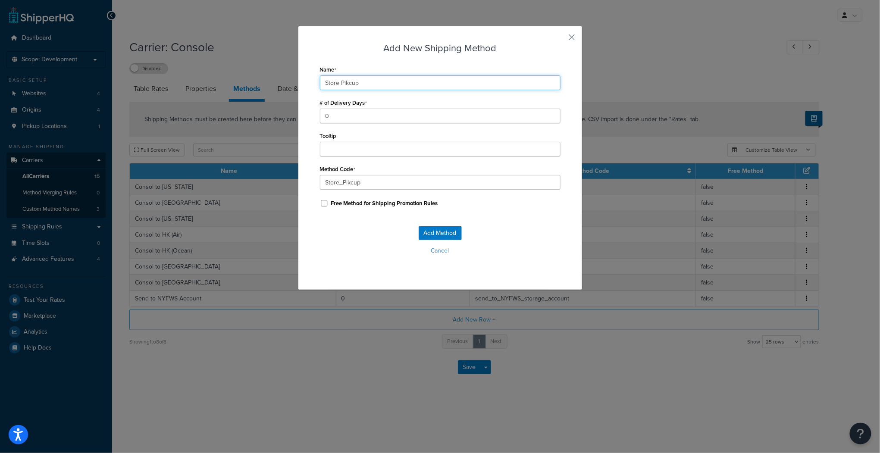
type input "Store_Pikcu"
type input "Store Pikc"
type input "Store_Pikc"
type input "Store Pik"
type input "Store_Pik"
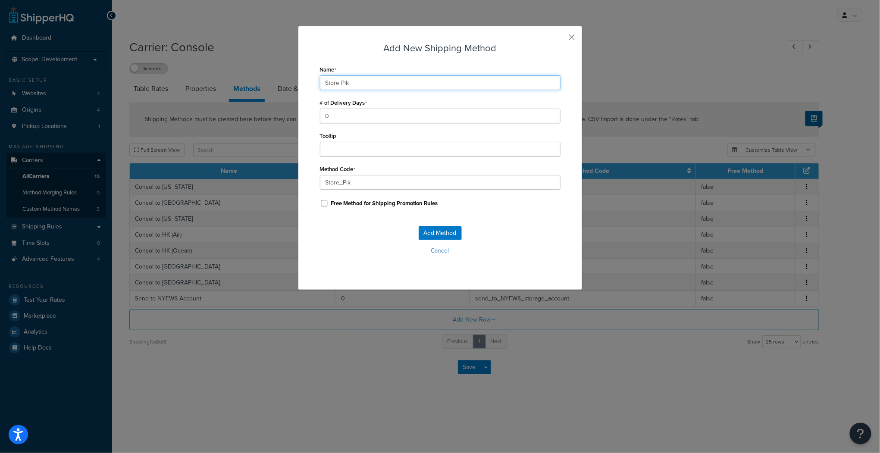
type input "Store Pi"
type input "Store_Pi"
type input "Store Pic"
type input "Store_Pic"
type input "Store Pick"
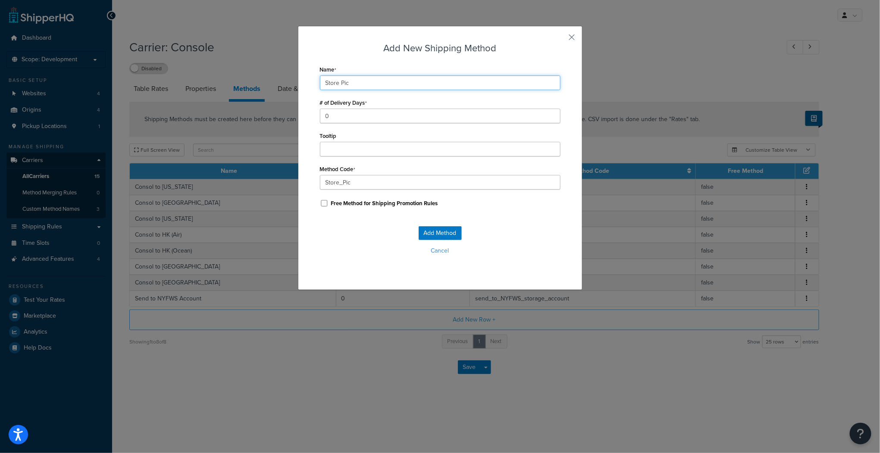
type input "Store_Pick"
type input "Store Picku"
type input "Store_Picku"
type input "Store Pickup"
type input "Store_Pickup"
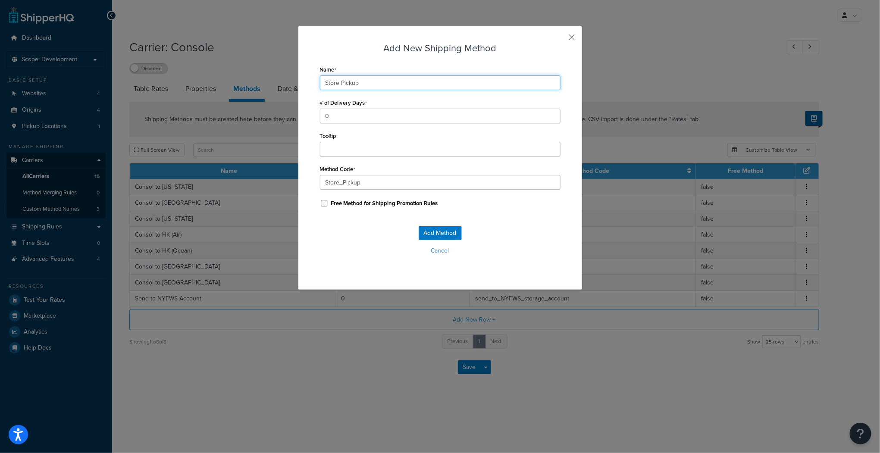
type input "Store Pickup"
type input "Store_Pickup_"
type input "Store Pickup -"
type input "Store_Pickup_-"
type input "Store Pickup -"
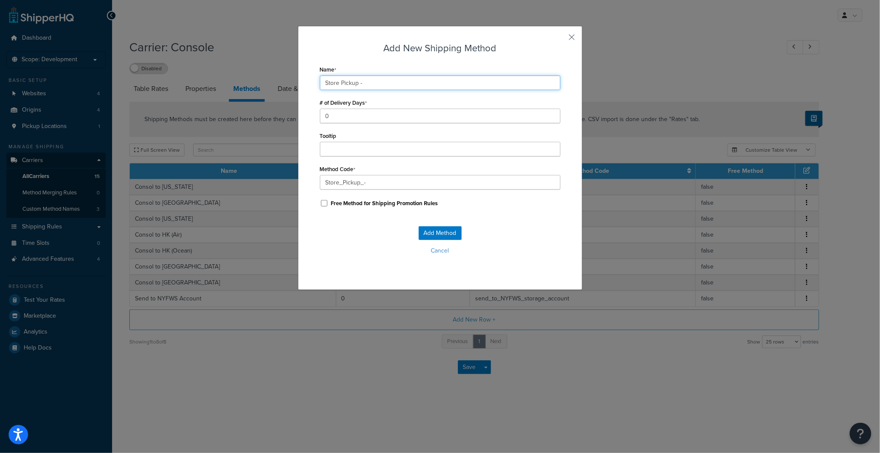
type input "Store_Pickup_-_"
type input "Store Pickup - F"
type input "Store_Pickup_-_F"
type input "Store Pickup - Fr"
type input "Store_Pickup_-_Fr"
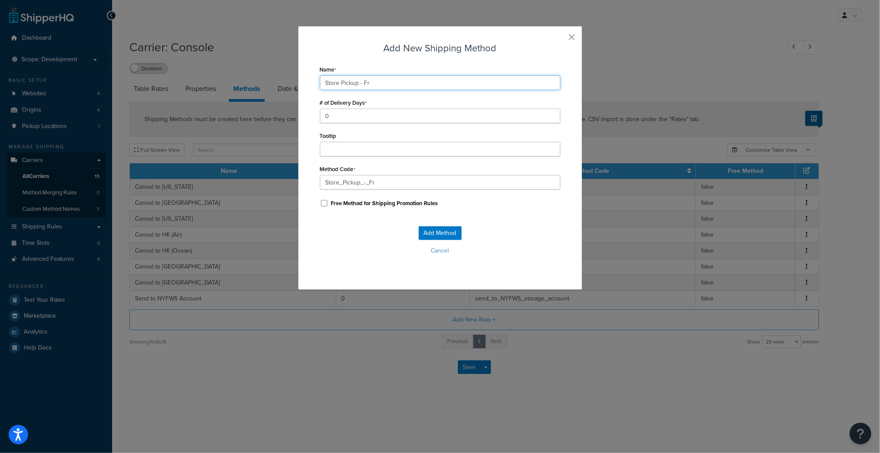
type input "Store Pickup - Fro"
type input "Store_Pickup_-_Fro"
type input "Store Pickup - From"
type input "Store_Pickup_-_From"
type input "Store Pickup - Fro"
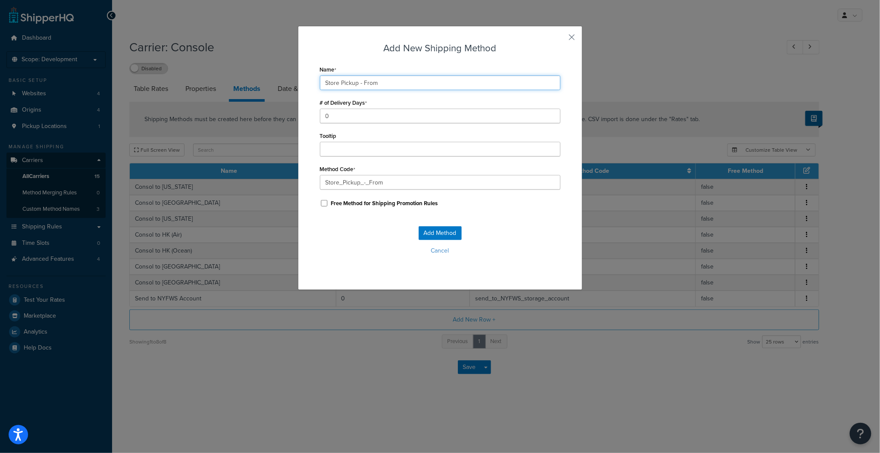
type input "Store_Pickup_-_Fro"
type input "Store Pickup - Fr"
type input "Store_Pickup_-_Fr"
type input "Store Pickup - F"
type input "Store_Pickup_-_F"
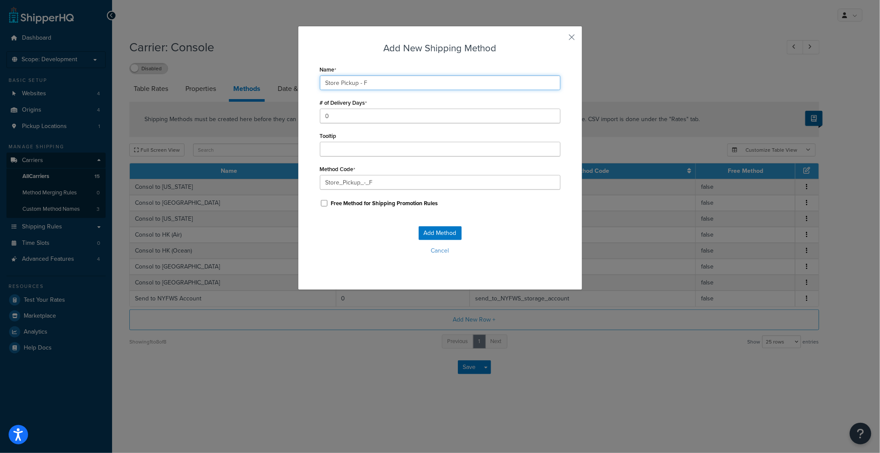
type input "Store Pickup -"
type input "Store_Pickup_-_"
type input "Store Pickup -"
type input "Store_Pickup_-"
type input "Store Pickup"
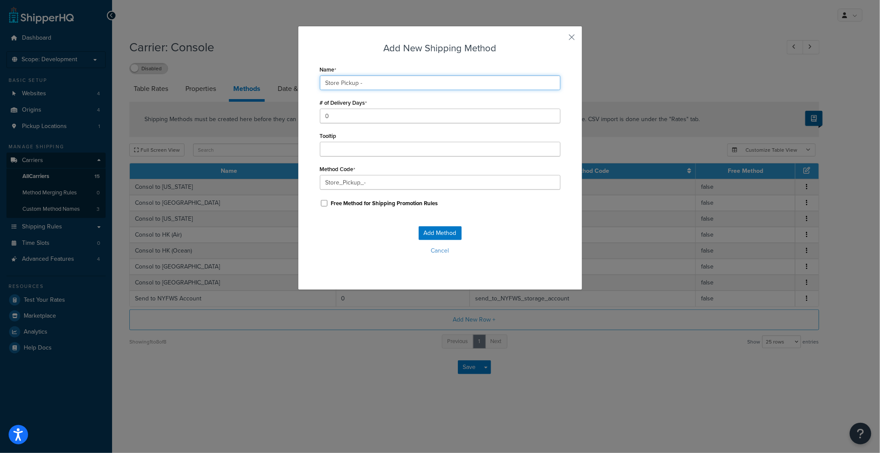
type input "Store_Pickup_"
type input "Store Pickup"
type input "Store_Pickup"
type input "Store Pickup"
type input "Store_Pickup_Origin_Delaware"
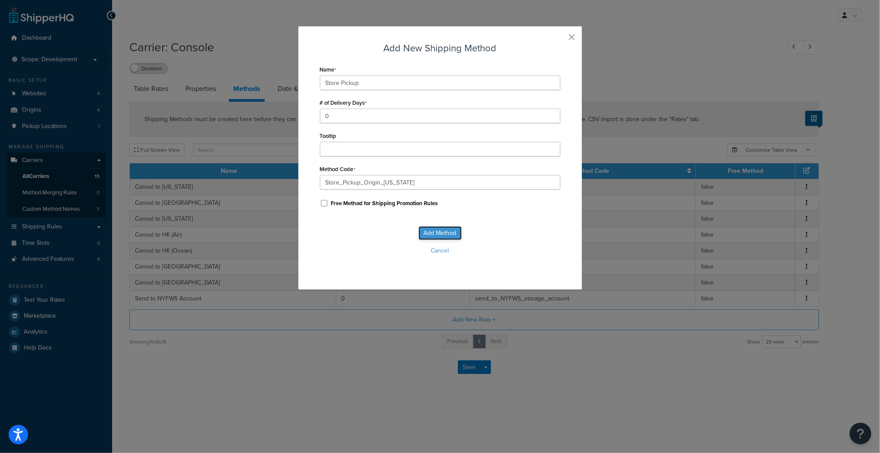
click at [434, 233] on button "Add Method" at bounding box center [440, 233] width 43 height 14
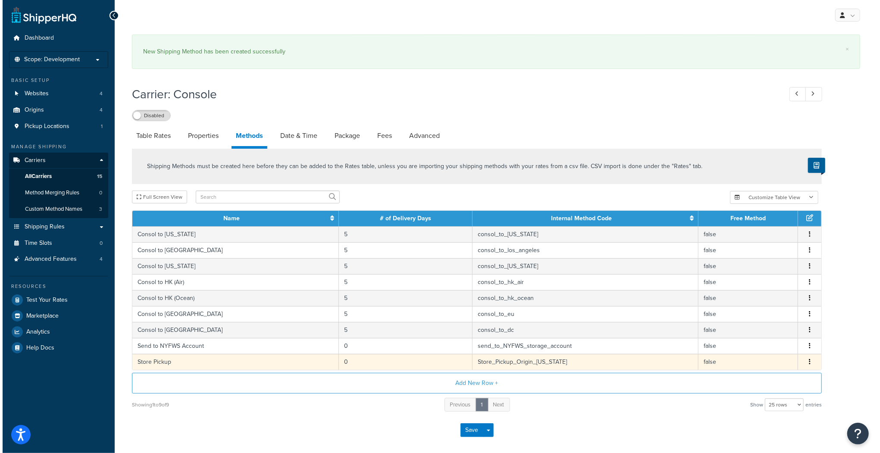
scroll to position [35, 0]
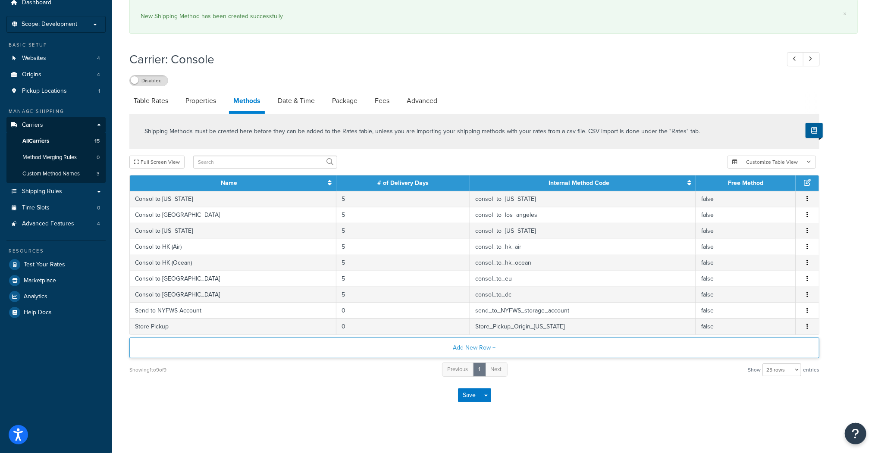
click at [468, 347] on button "Add New Row +" at bounding box center [474, 348] width 690 height 21
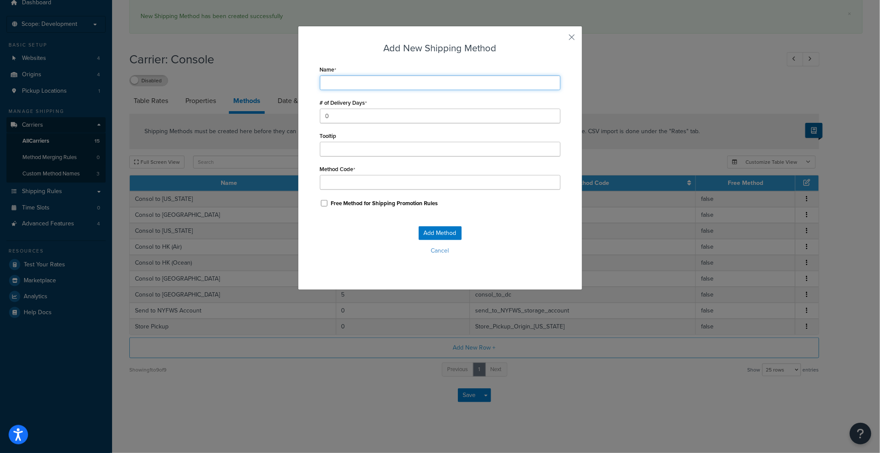
click at [331, 83] on input "Name" at bounding box center [440, 82] width 241 height 15
type input "S"
type input "St"
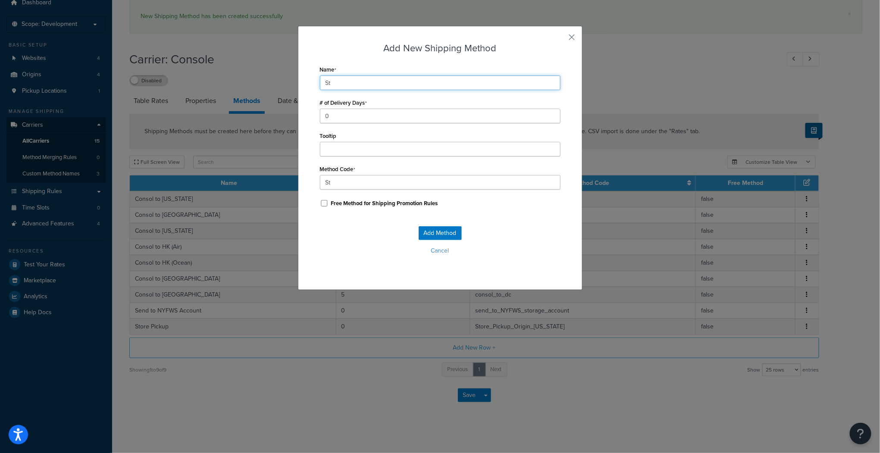
type input "Sto"
type input "Stor"
type input "Store"
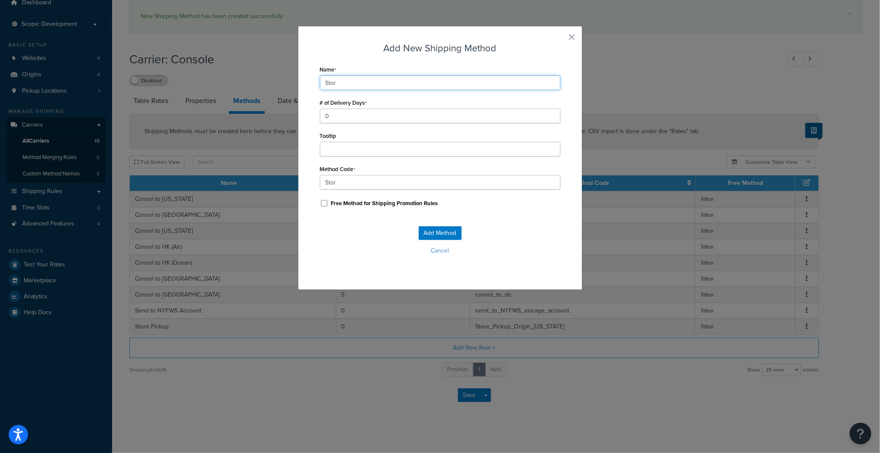
type input "Store"
type input "Store_"
type input "Store P"
type input "Store_P"
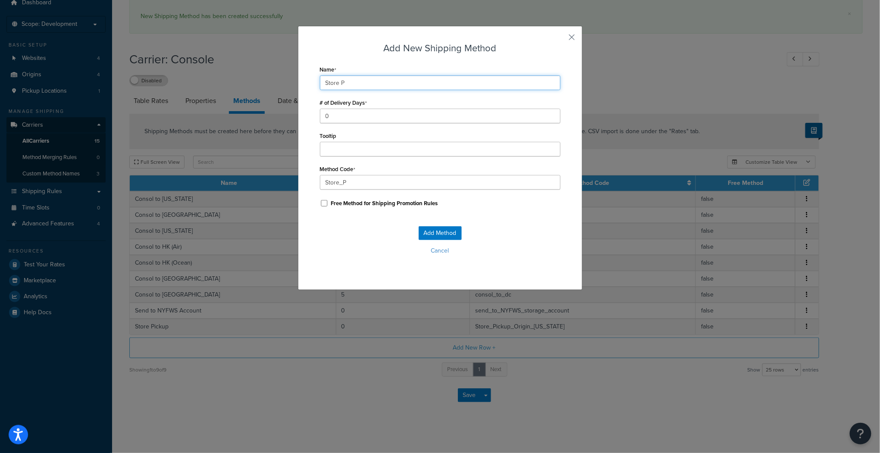
type input "Store Pi"
type input "Store_Pi"
type input "Store Pic"
type input "Store_Pic"
type input "Store Pick"
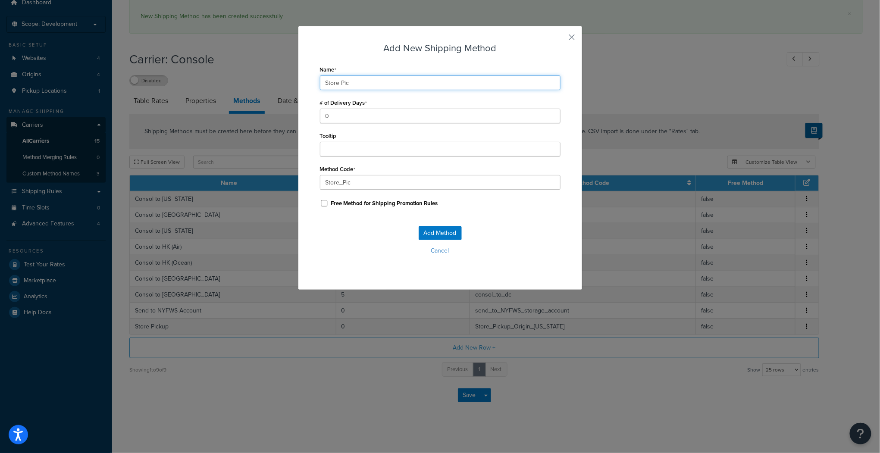
type input "Store_Pick"
type input "Store Picku"
type input "Store_Picku"
type input "Store Pickup"
type input "Store_Pickup"
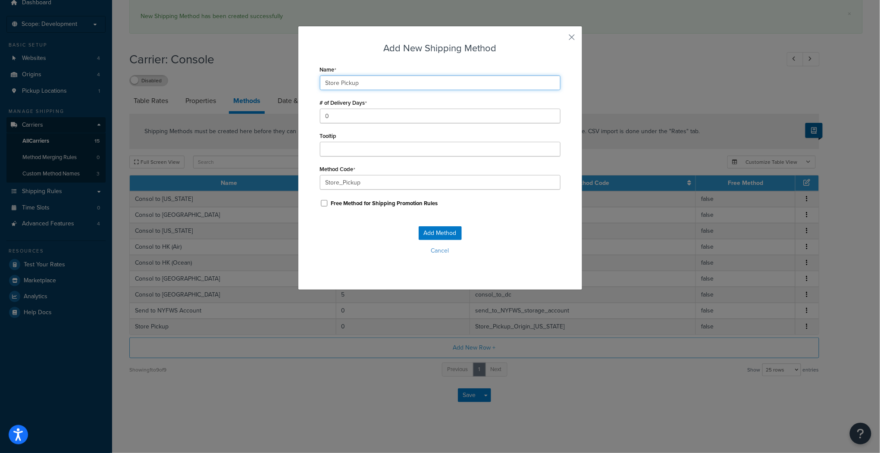
type input "Store Pickup"
type input "Store_Pickup_"
type input "Store Pickup O"
type input "Store_Pickup_O"
type input "Store Pickup Or"
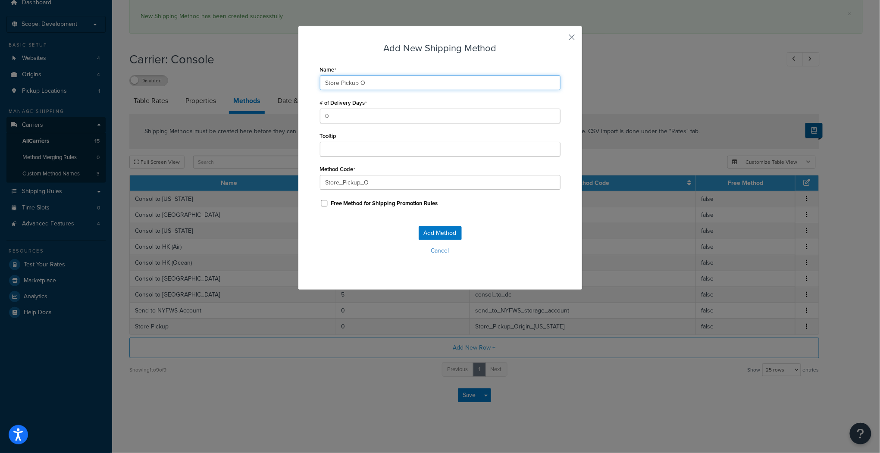
type input "Store_Pickup_Or"
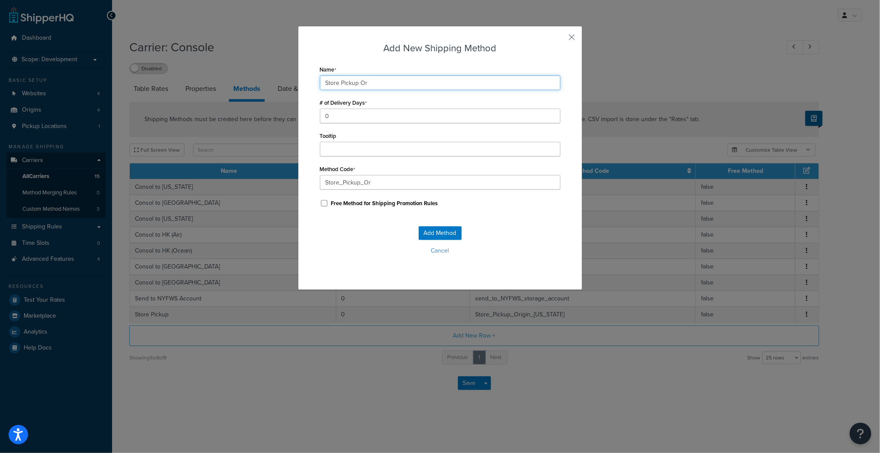
type input "Store Pickup Ori"
type input "Store_Pickup_Ori"
type input "Store Pickup Or"
type input "Store_Pickup_Or"
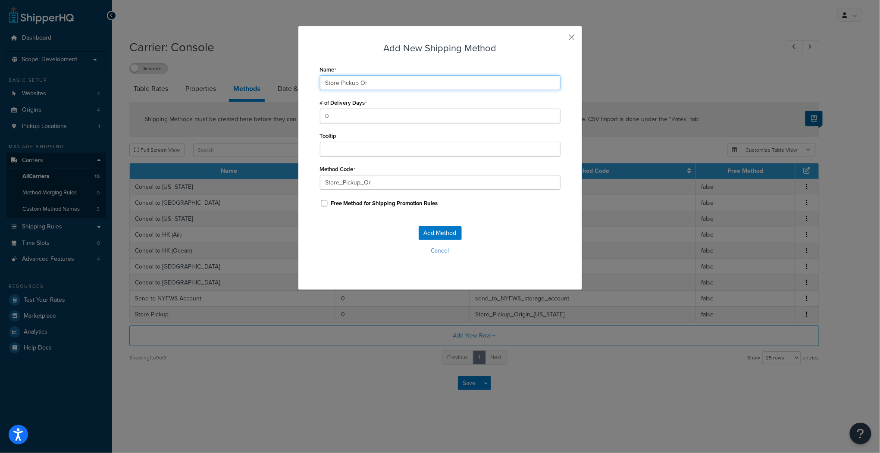
type input "Store Pickup O"
type input "Store_Pickup_O"
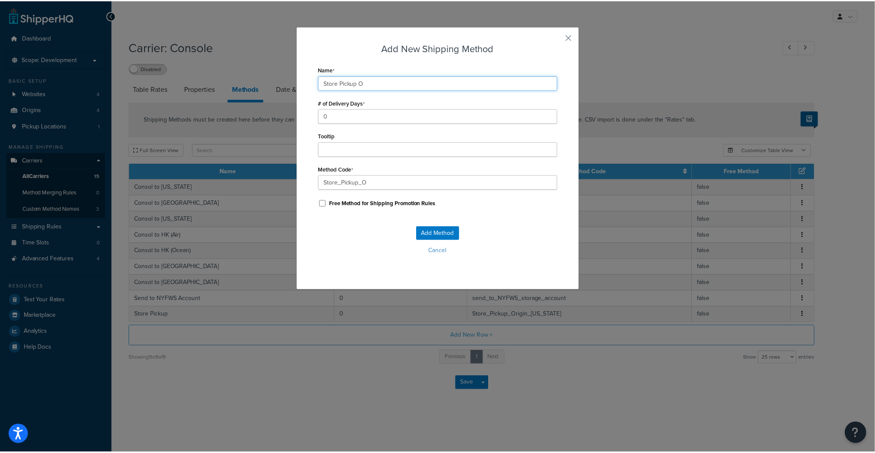
scroll to position [0, 0]
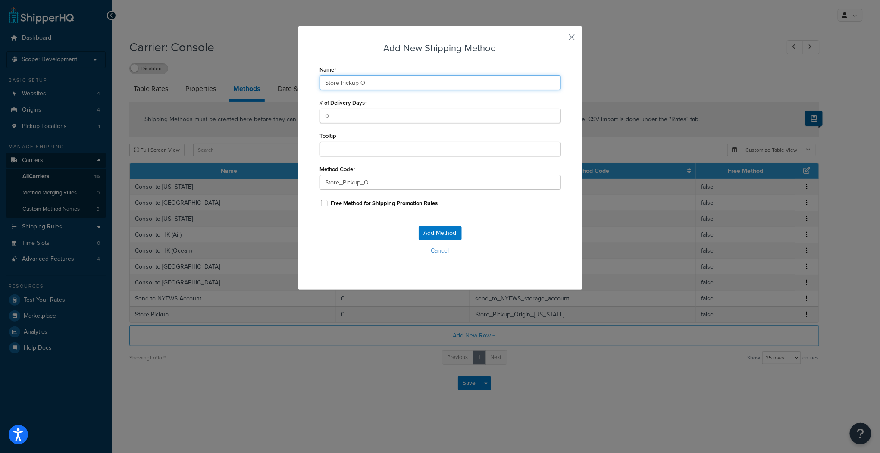
type input "Store Pickup"
type input "Store_Pickup_"
type input "Store Pickup"
type input "Store_Pickup"
type input "Store Pickup"
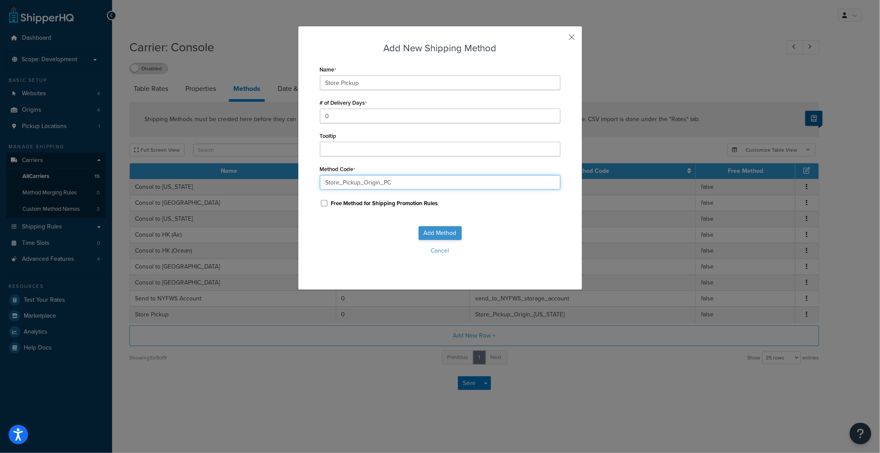
type input "Store_Pickup_Origin_PC"
click at [439, 233] on button "Add Method" at bounding box center [440, 233] width 43 height 14
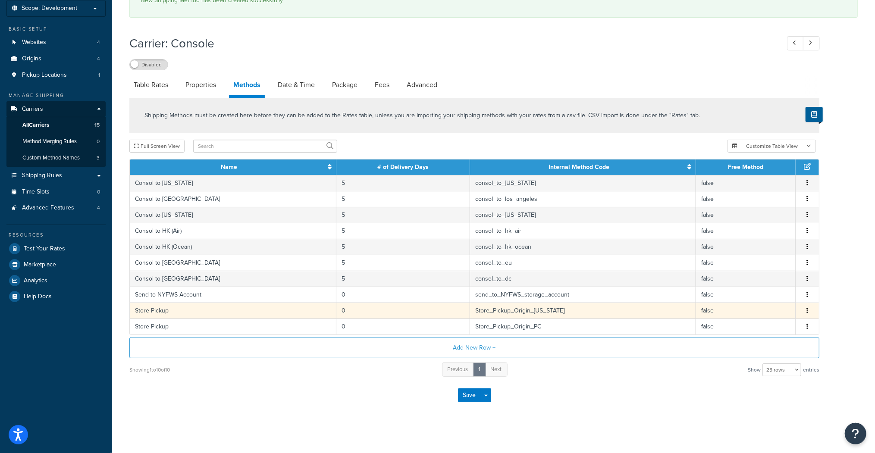
scroll to position [52, 0]
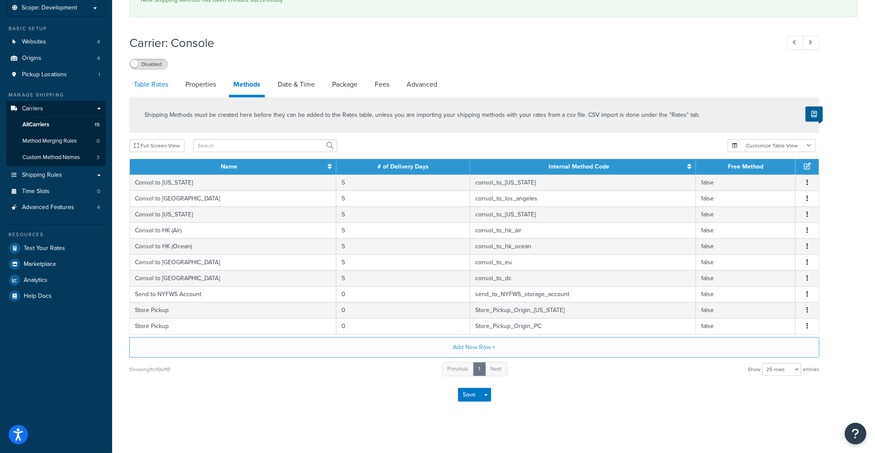
click at [157, 88] on link "Table Rates" at bounding box center [150, 84] width 43 height 21
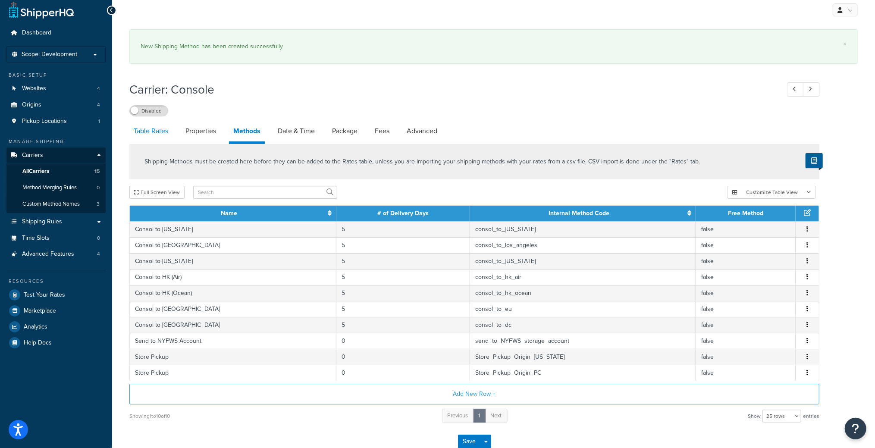
select select "25"
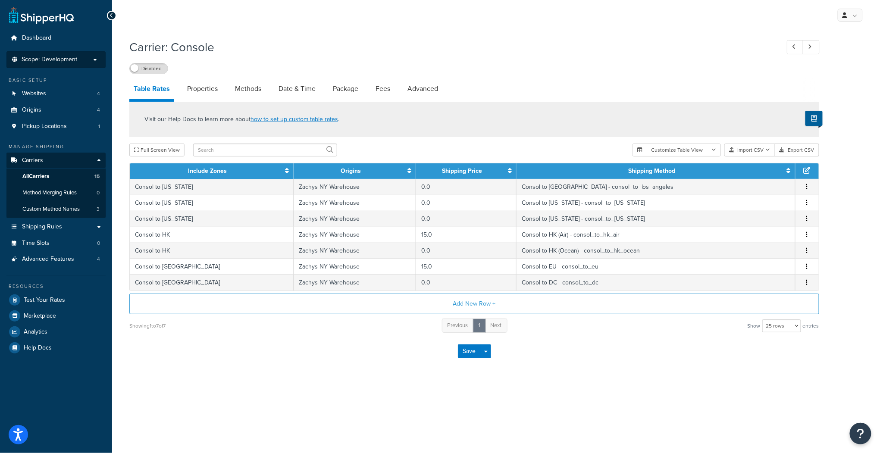
click at [66, 60] on span "Scope: Development" at bounding box center [50, 59] width 56 height 7
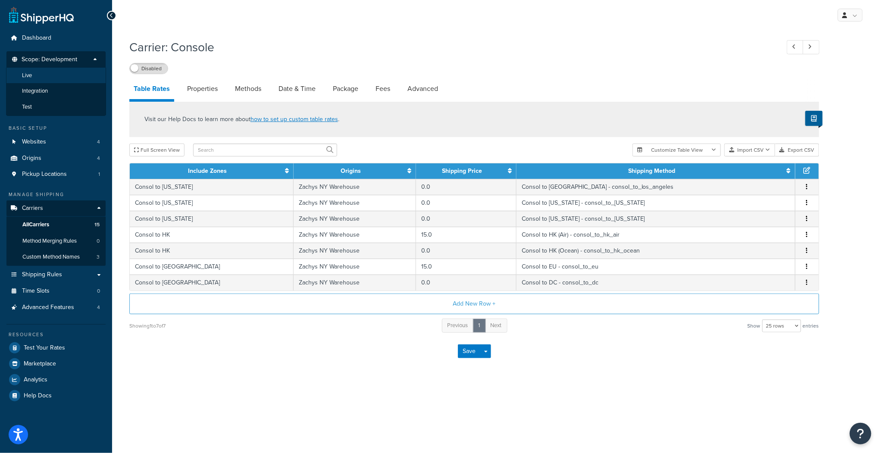
click at [26, 76] on span "Live" at bounding box center [27, 75] width 10 height 7
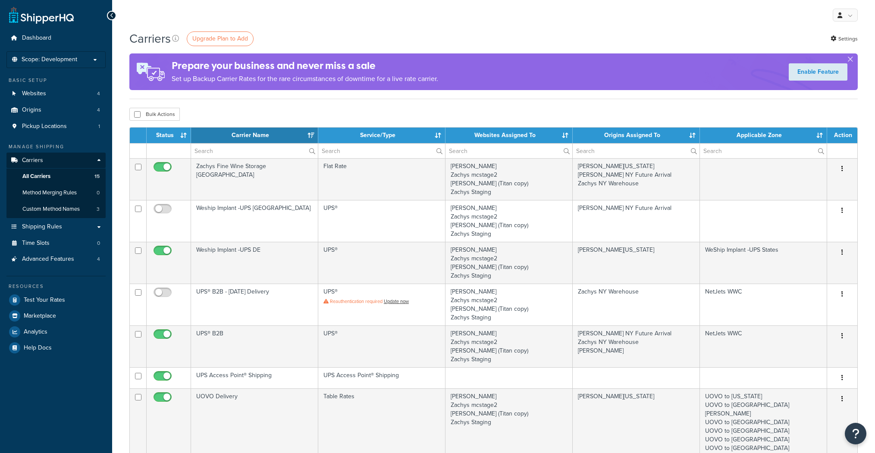
select select "15"
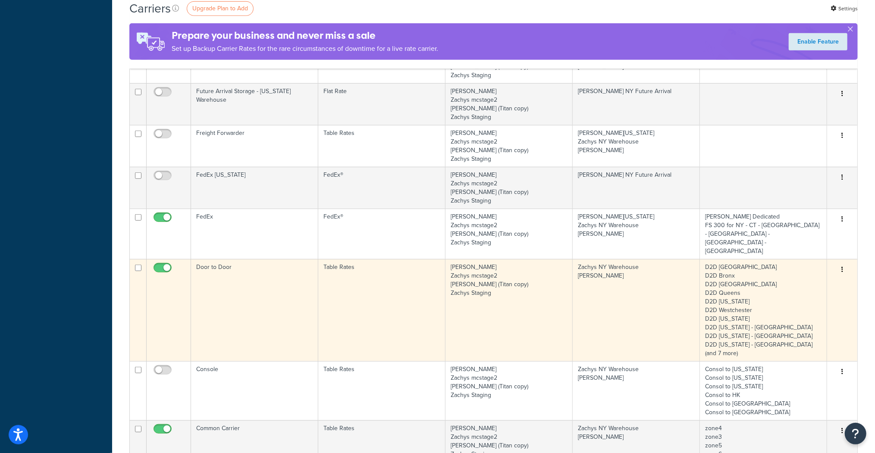
scroll to position [552, 0]
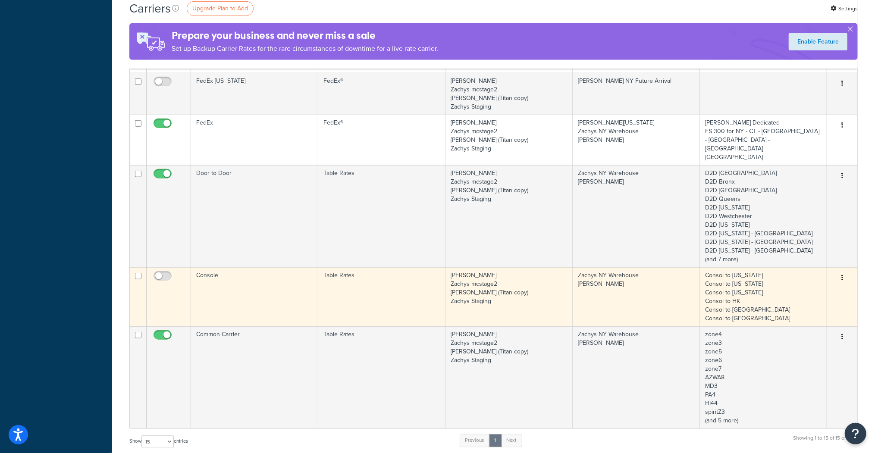
click at [211, 269] on td "Console" at bounding box center [254, 296] width 127 height 59
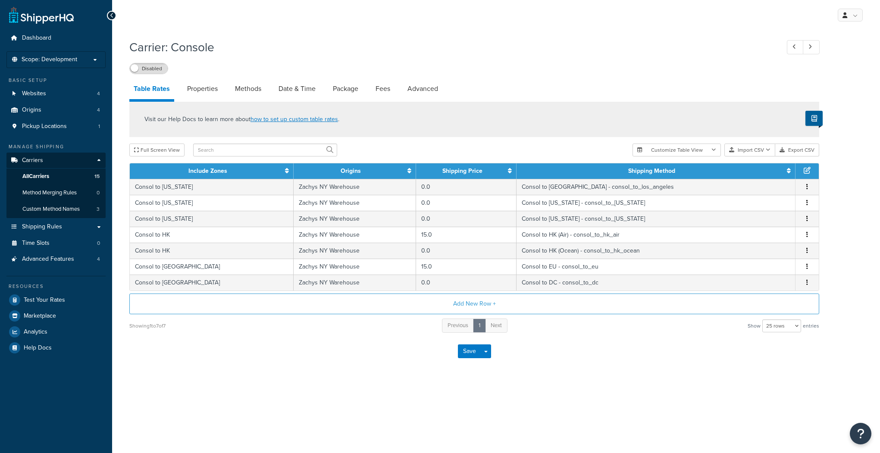
select select "25"
click at [472, 304] on button "Add New Row +" at bounding box center [474, 304] width 690 height 21
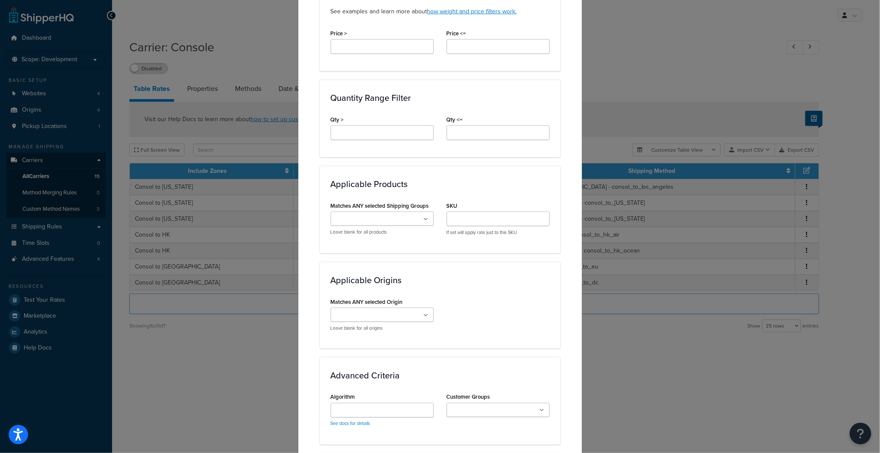
scroll to position [345, 0]
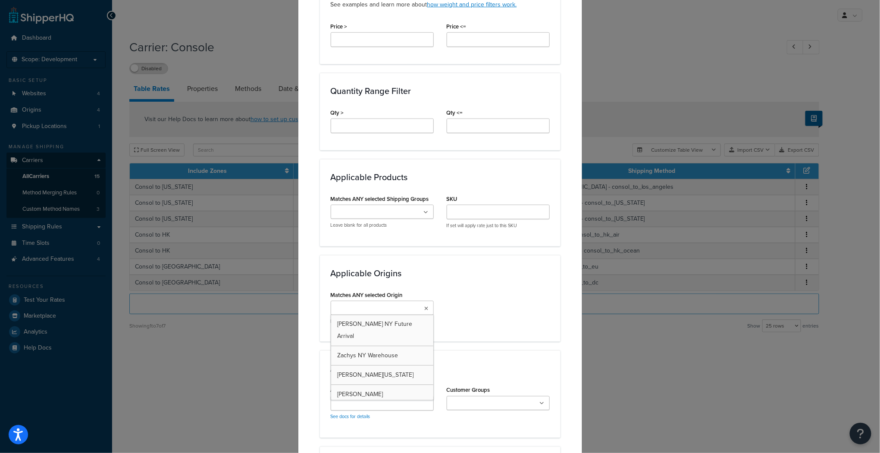
click at [425, 306] on icon at bounding box center [427, 308] width 4 height 5
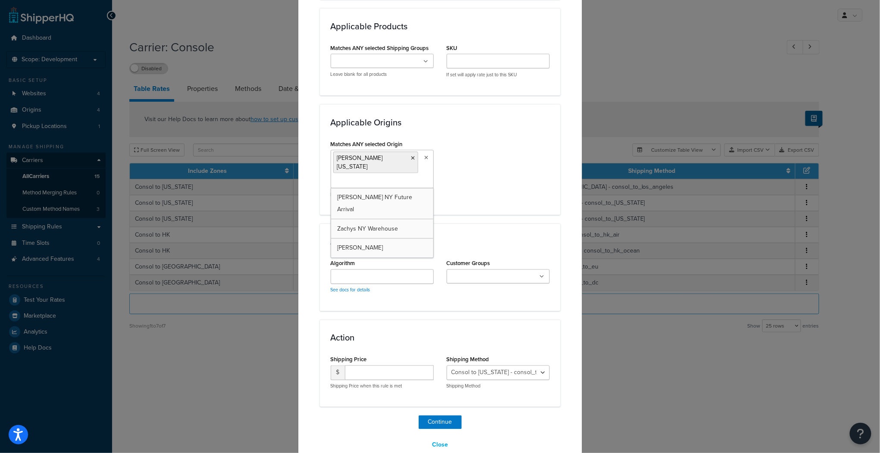
scroll to position [500, 0]
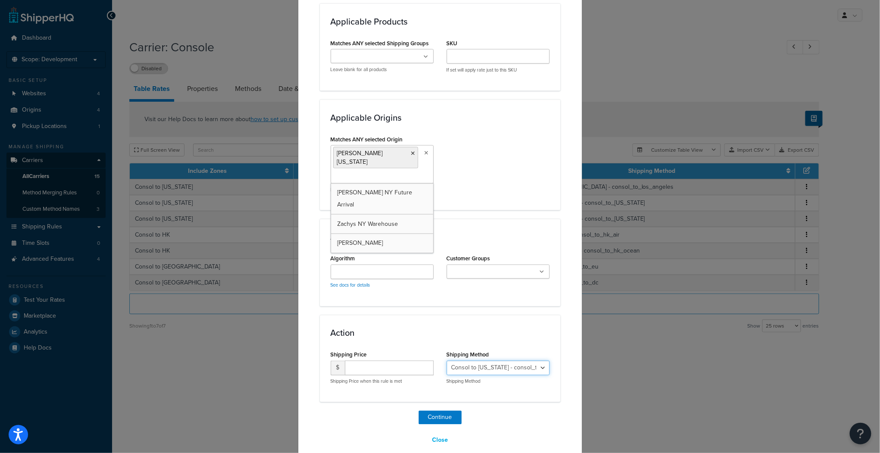
click at [484, 361] on select "Consol to Florida - consol_to_florida Consol to Los Angeles - consol_to_los_ang…" at bounding box center [498, 368] width 103 height 15
select select "182274"
click at [447, 361] on select "Consol to Florida - consol_to_florida Consol to Los Angeles - consol_to_los_ang…" at bounding box center [498, 368] width 103 height 15
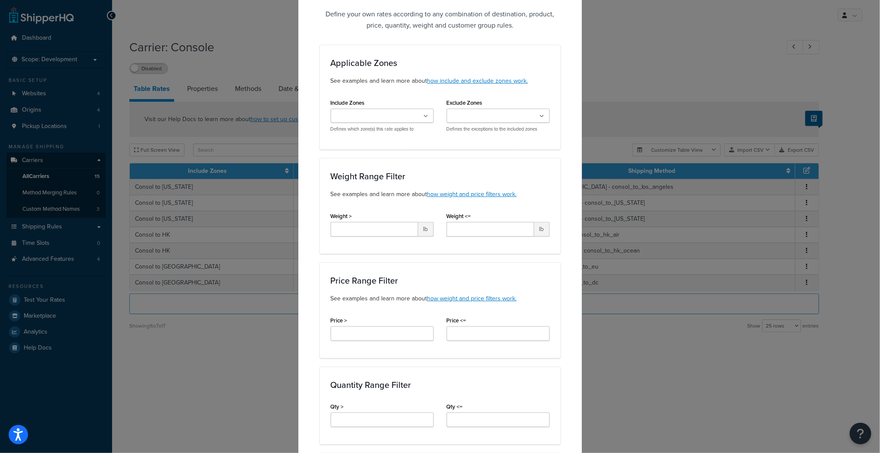
scroll to position [0, 0]
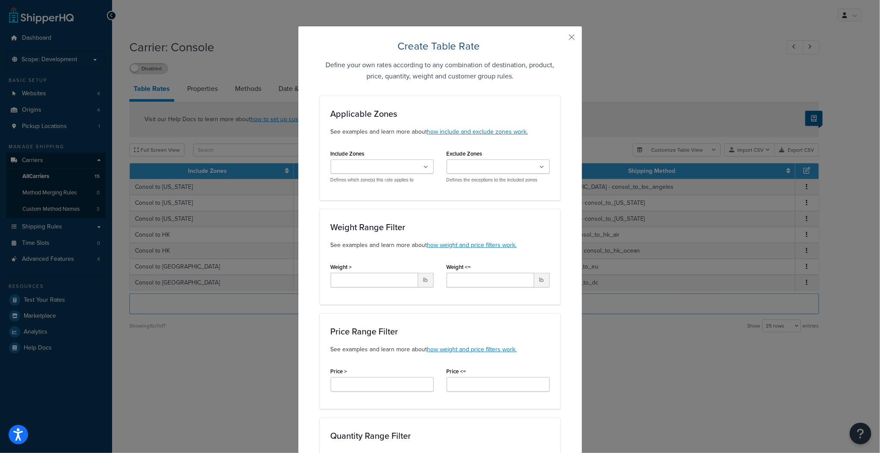
click at [421, 166] on ul at bounding box center [382, 166] width 103 height 14
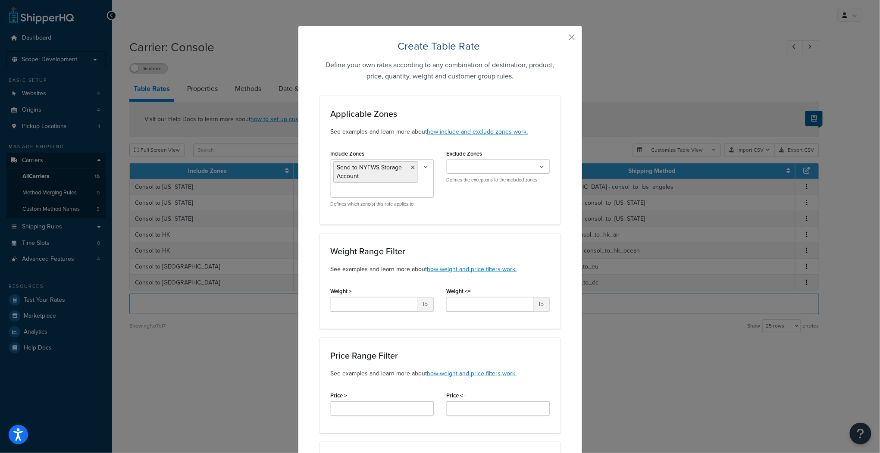
click at [494, 205] on div "Include Zones Send to NYFWS Storage Account Zachys Dedicated Shipping $10 Selec…" at bounding box center [440, 180] width 232 height 66
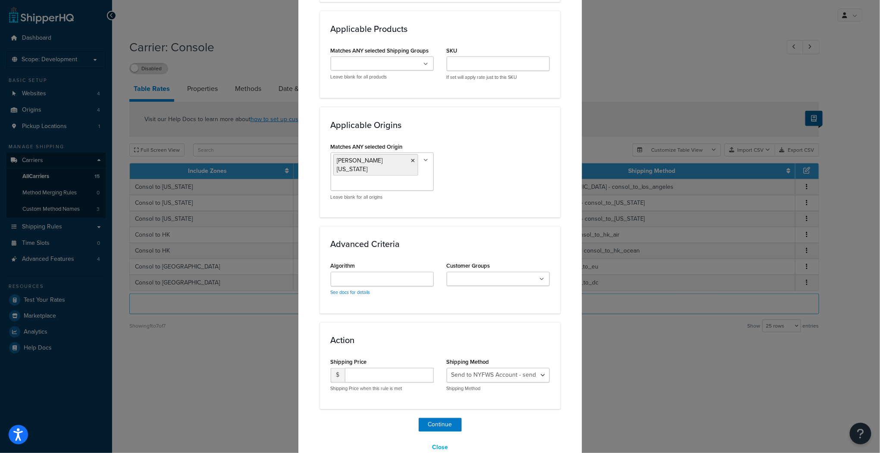
scroll to position [524, 0]
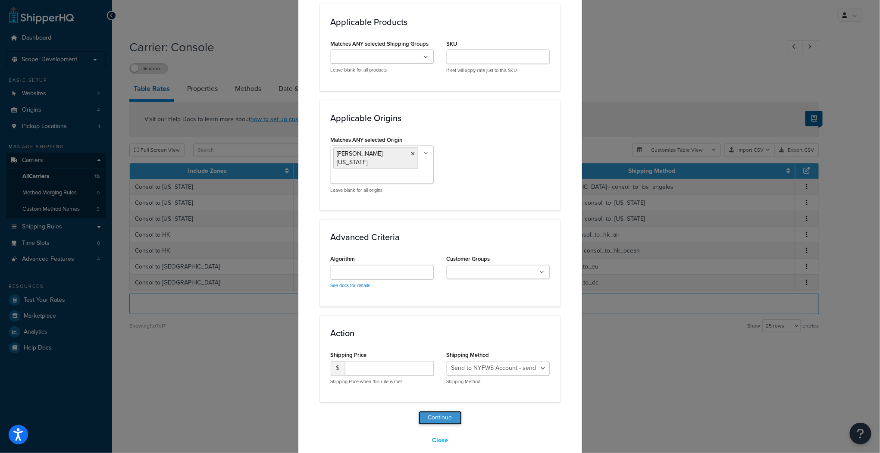
click at [442, 411] on button "Continue" at bounding box center [440, 418] width 43 height 14
click at [448, 411] on button "Continue" at bounding box center [440, 418] width 43 height 14
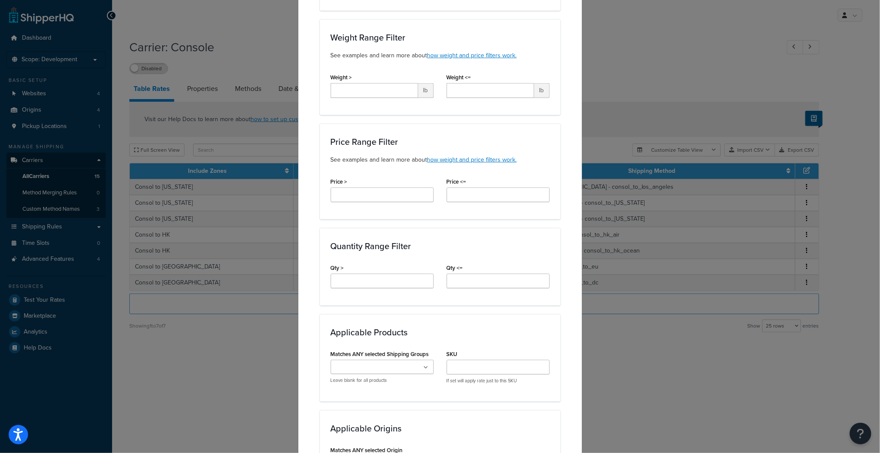
scroll to position [0, 0]
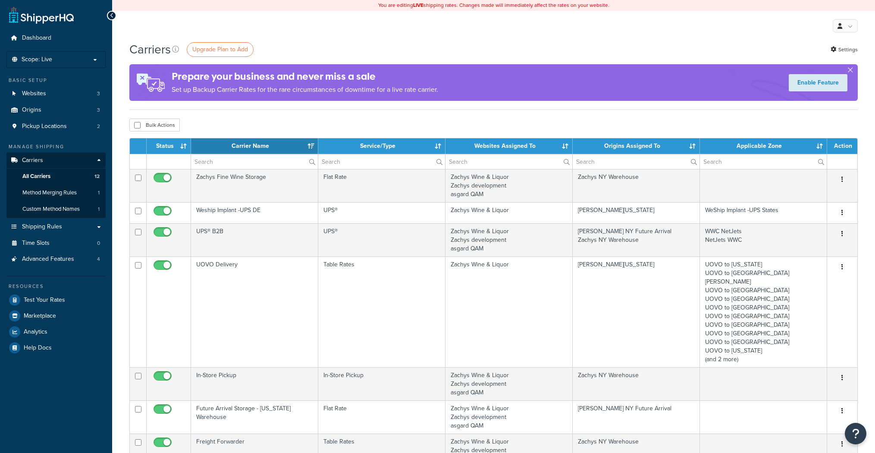
select select "15"
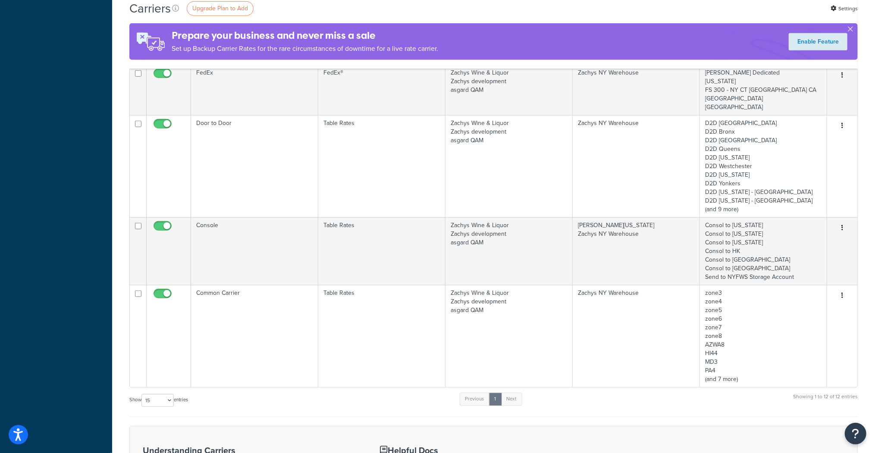
scroll to position [483, 0]
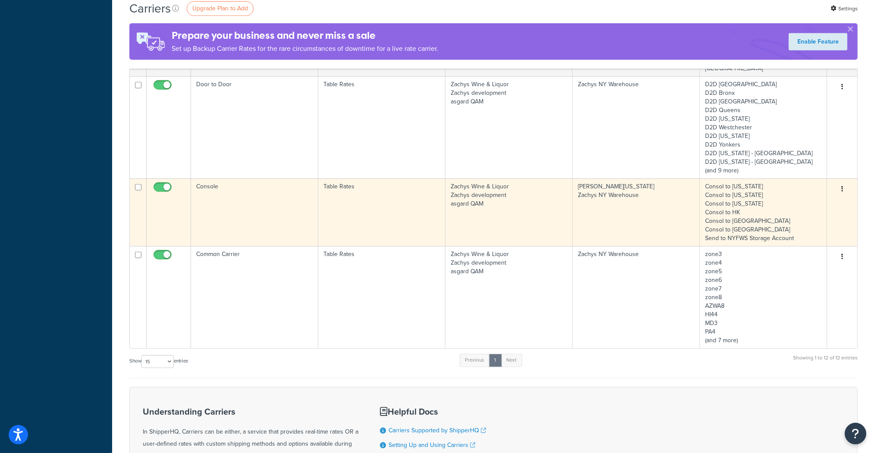
click at [245, 178] on td "Console" at bounding box center [254, 212] width 127 height 68
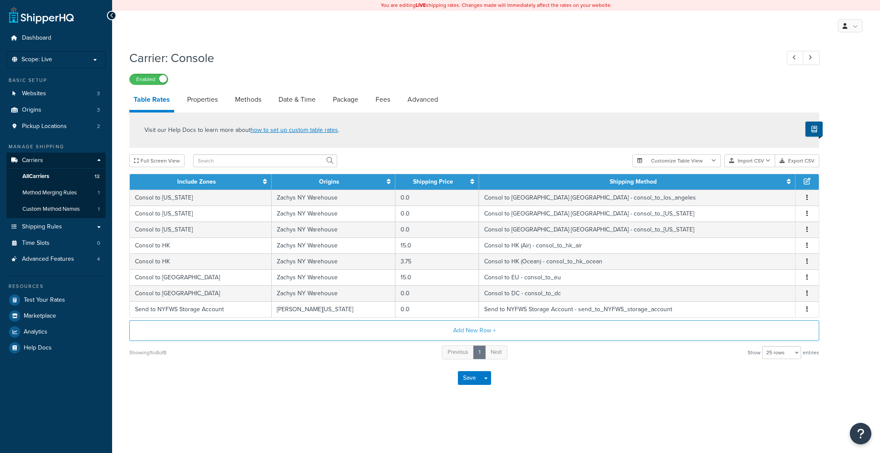
select select "25"
click at [39, 59] on span "Scope: Live" at bounding box center [37, 59] width 31 height 7
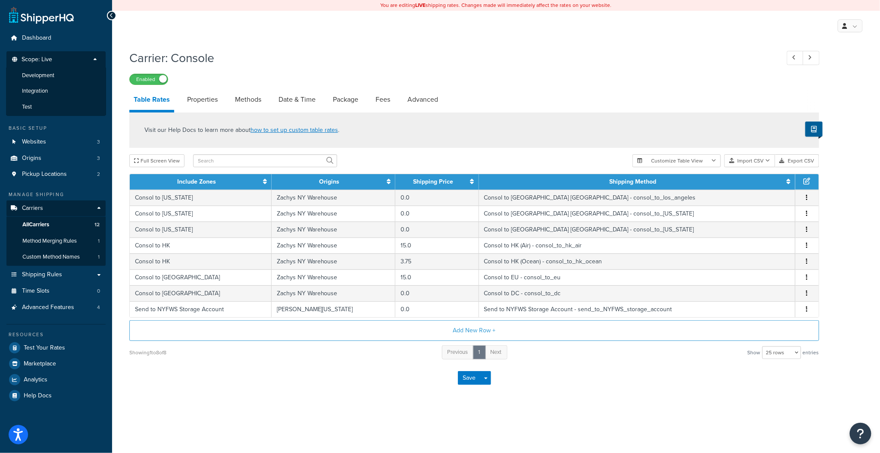
click at [38, 60] on span "Scope: Live" at bounding box center [37, 59] width 31 height 7
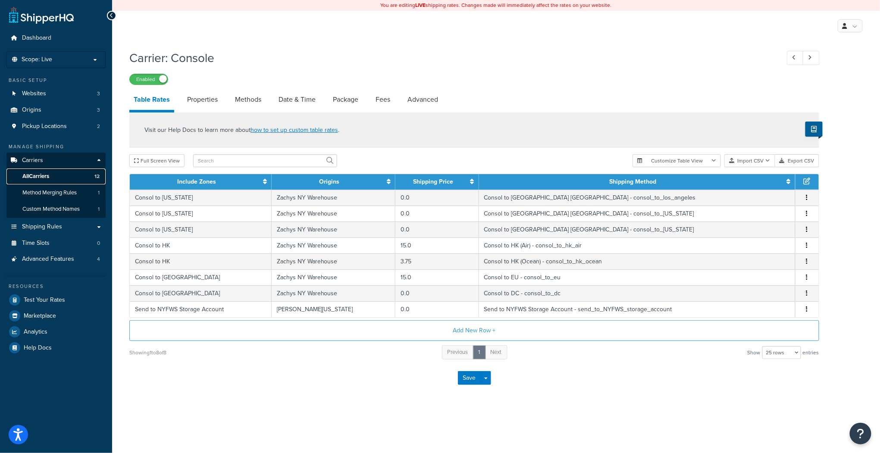
click at [41, 175] on span "All Carriers" at bounding box center [35, 176] width 27 height 7
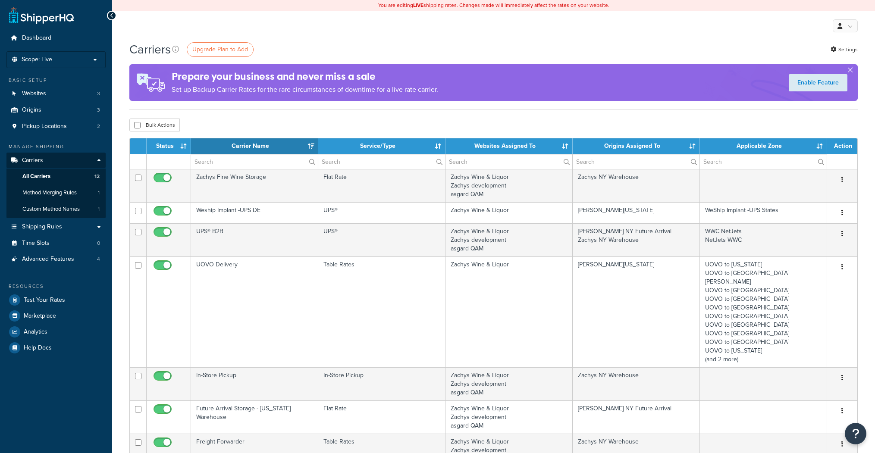
select select "15"
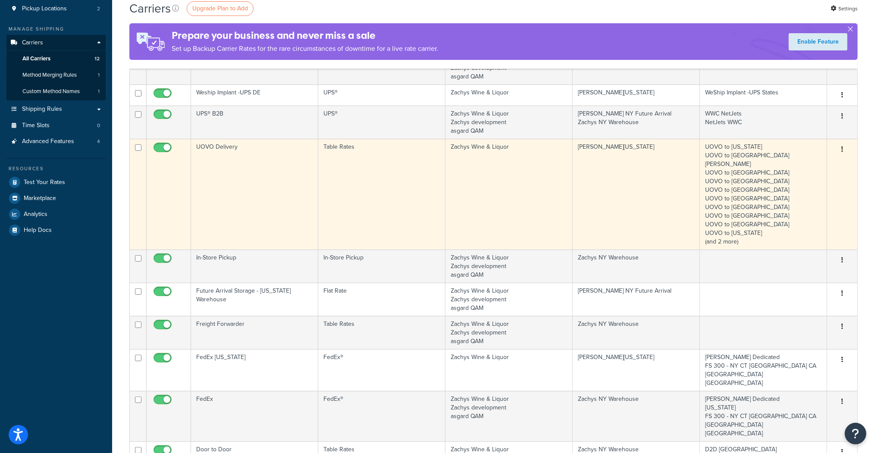
scroll to position [138, 0]
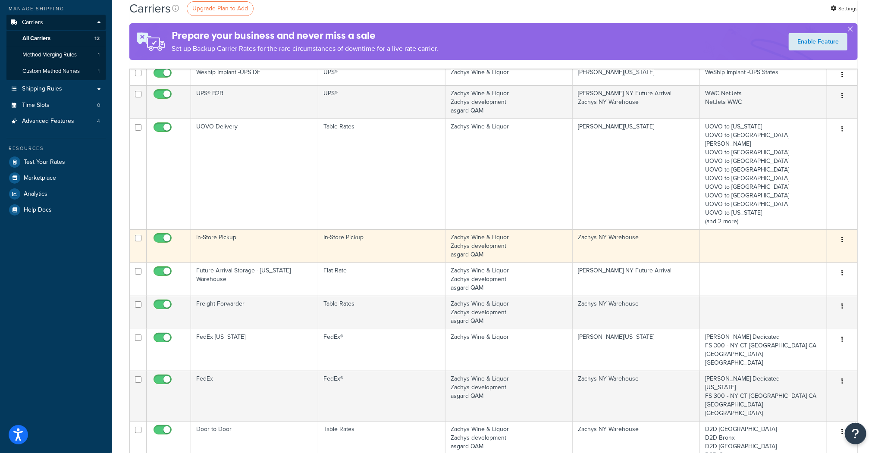
click at [211, 229] on td "In-Store Pickup" at bounding box center [254, 245] width 127 height 33
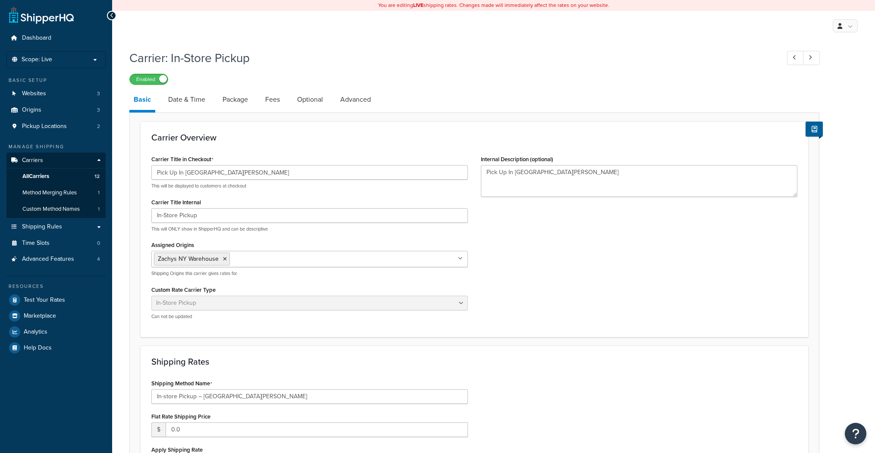
select select "pickup"
click at [35, 178] on span "All Carriers" at bounding box center [35, 176] width 27 height 7
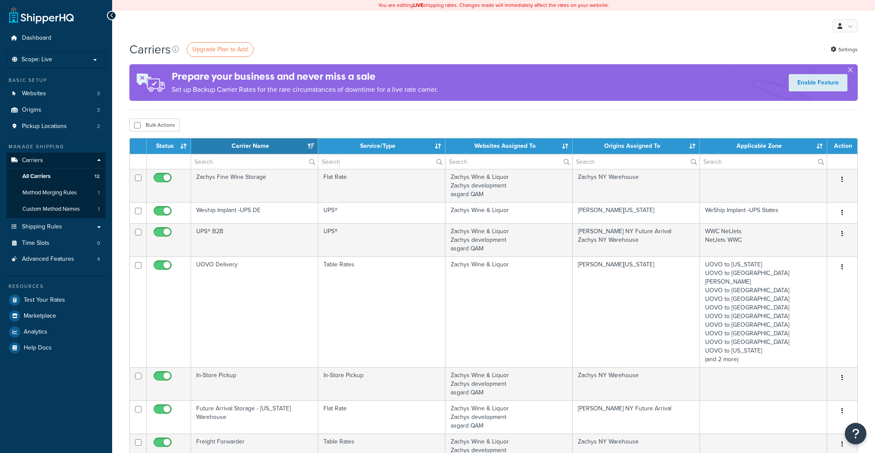
select select "15"
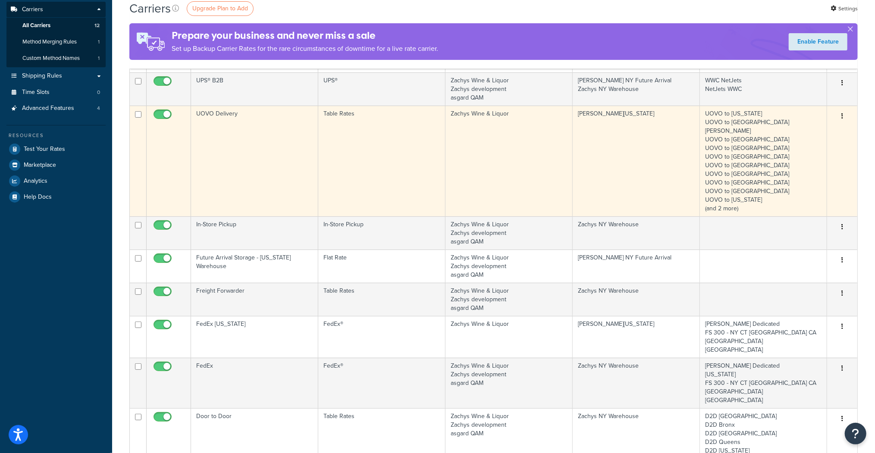
scroll to position [172, 0]
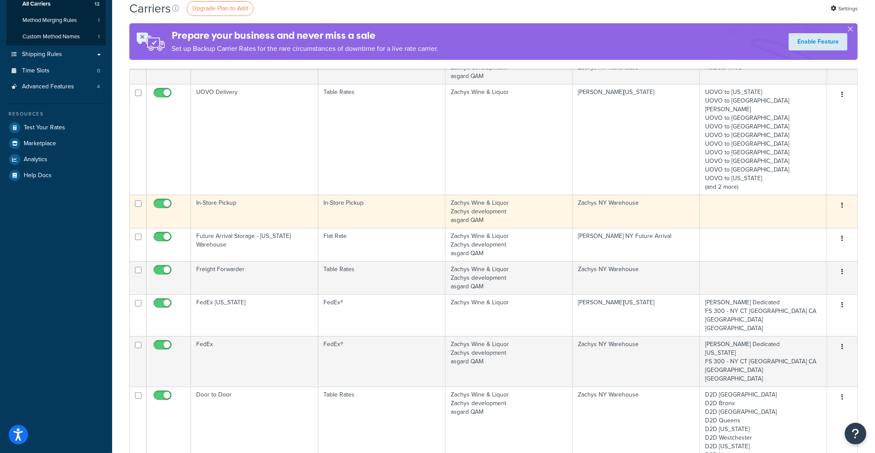
click at [209, 195] on td "In-Store Pickup" at bounding box center [254, 211] width 127 height 33
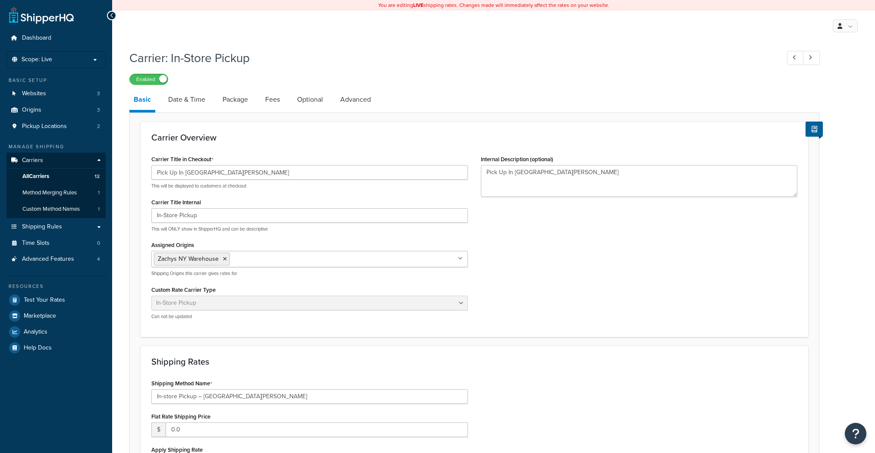
select select "pickup"
click at [354, 103] on link "Advanced" at bounding box center [355, 99] width 39 height 21
select select "false"
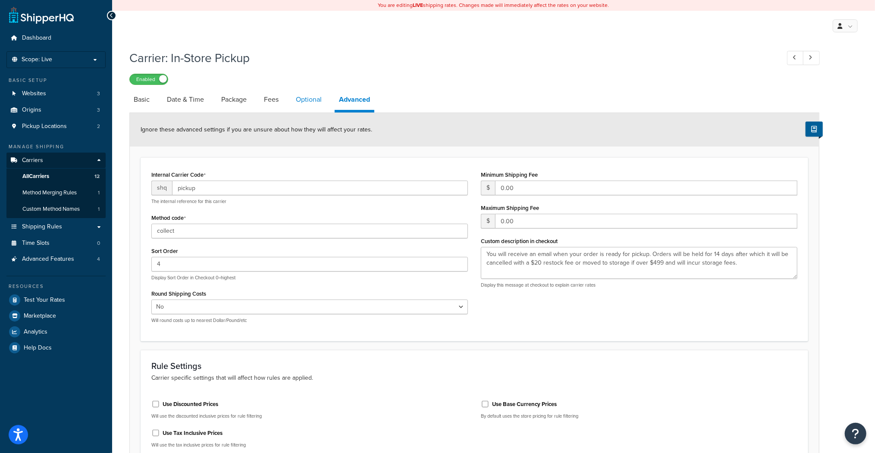
click at [316, 97] on link "Optional" at bounding box center [308, 99] width 34 height 21
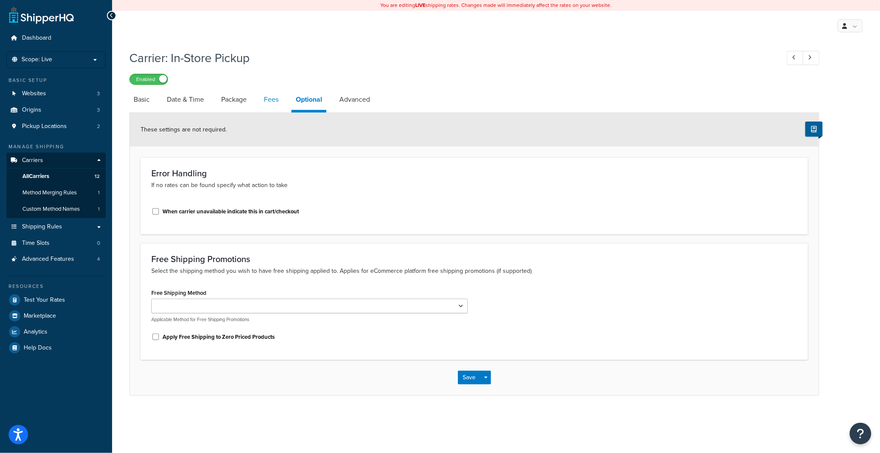
click at [266, 99] on link "Fees" at bounding box center [270, 99] width 23 height 21
select select "AFTER"
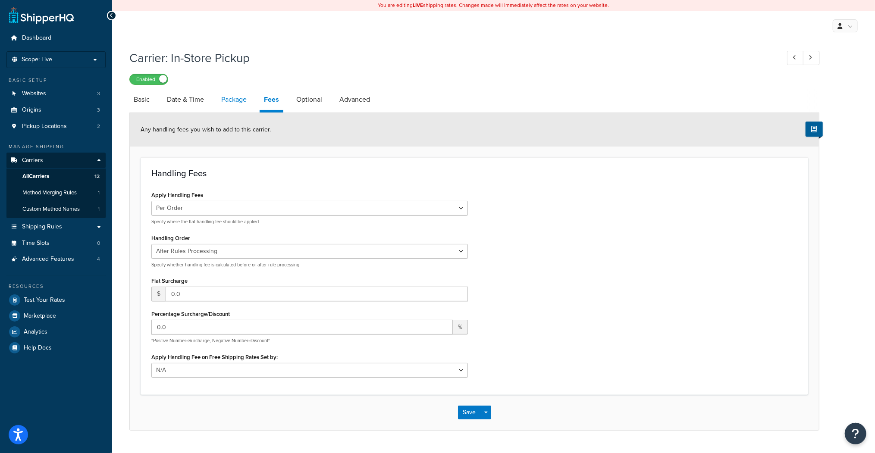
click at [232, 100] on link "Package" at bounding box center [234, 99] width 34 height 21
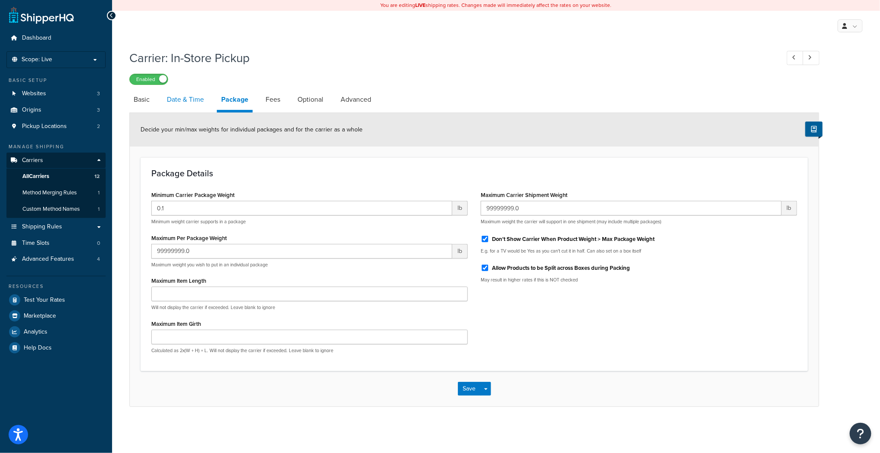
click at [183, 105] on link "Date & Time" at bounding box center [186, 99] width 46 height 21
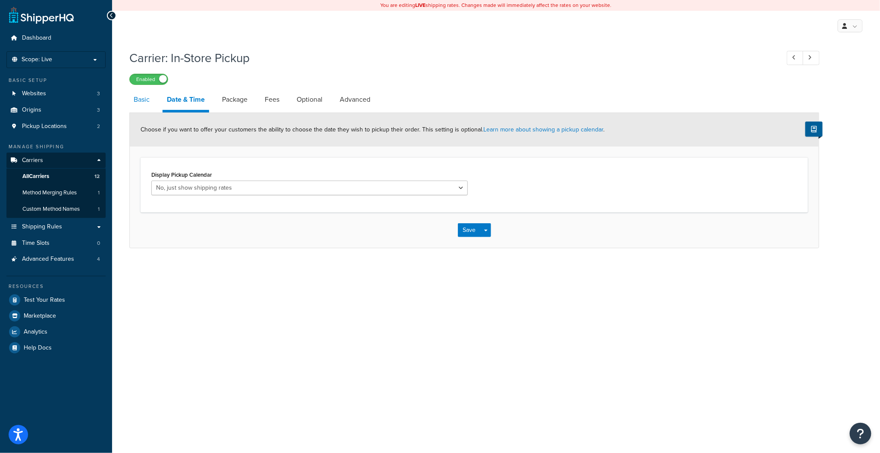
click at [141, 101] on link "Basic" at bounding box center [141, 99] width 25 height 21
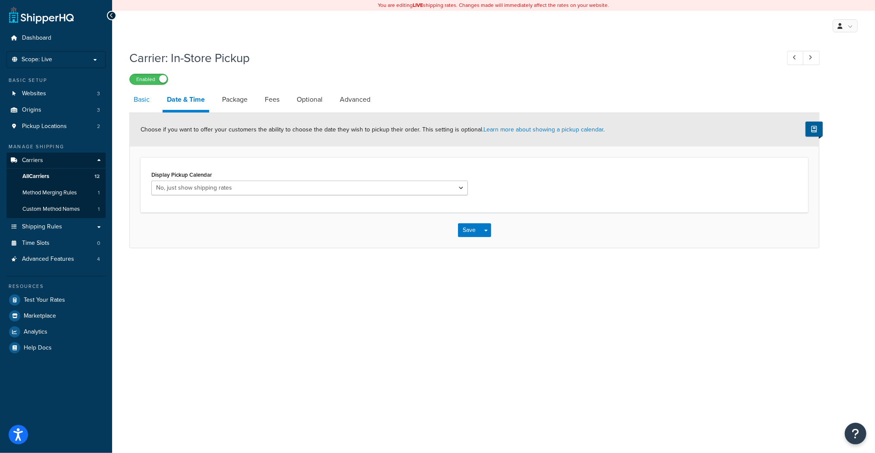
select select "pickup"
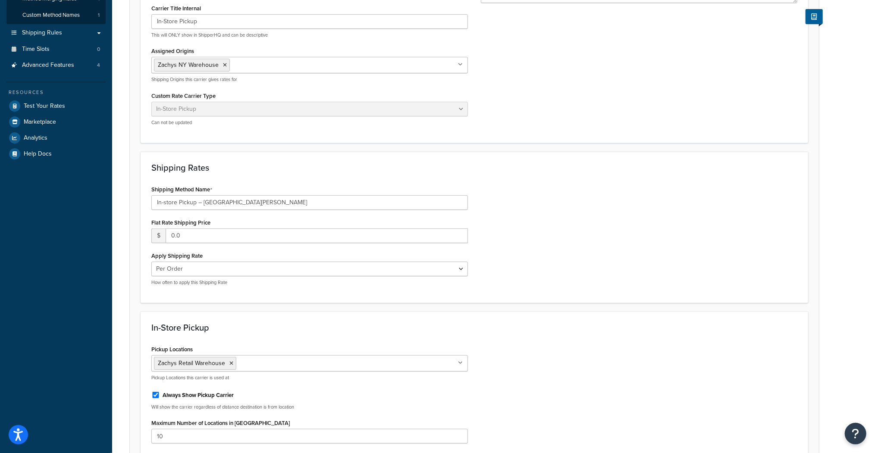
scroll to position [207, 0]
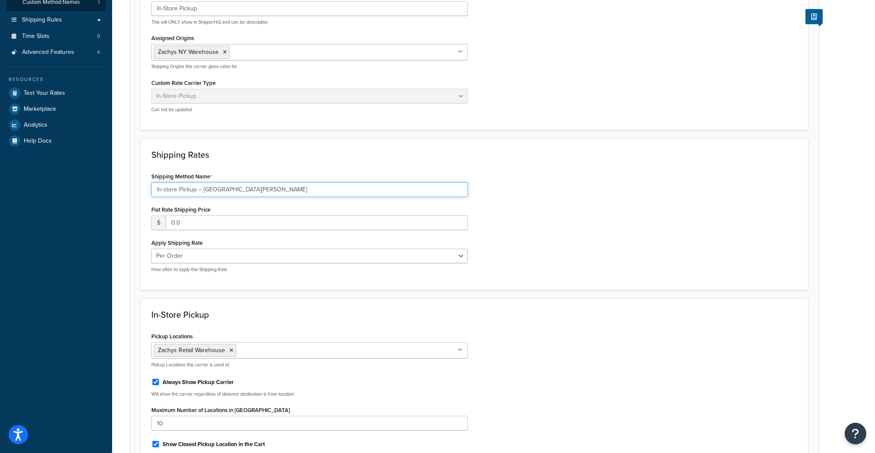
drag, startPoint x: 246, startPoint y: 191, endPoint x: 148, endPoint y: 190, distance: 97.4
click at [148, 190] on div "Shipping Method Name In-store Pickup – Port Chester Flat Rate Shipping Price $ …" at bounding box center [309, 224] width 329 height 109
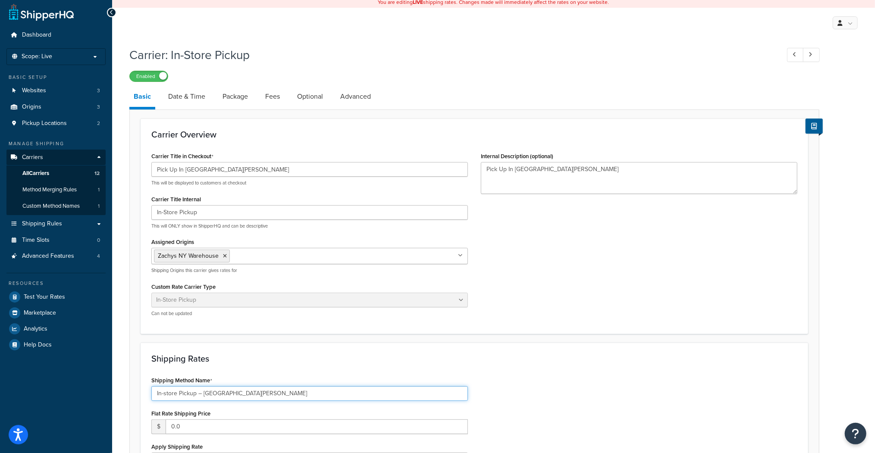
scroll to position [0, 0]
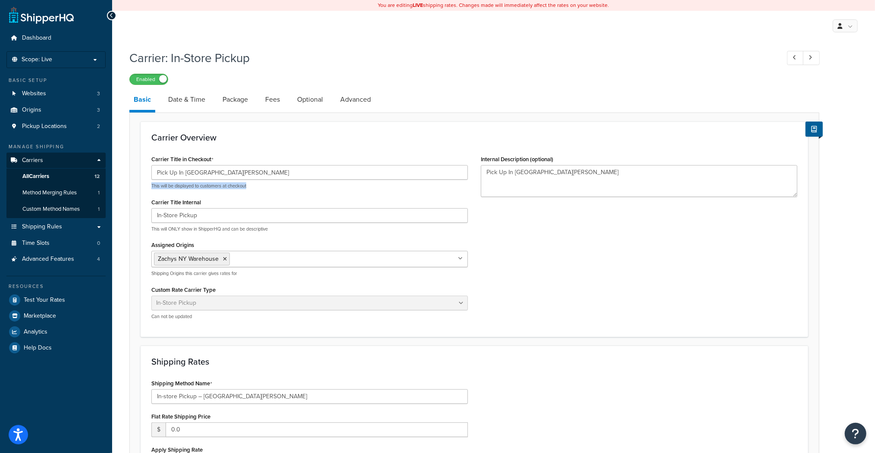
drag, startPoint x: 151, startPoint y: 186, endPoint x: 258, endPoint y: 184, distance: 106.9
click at [258, 184] on p "This will be displayed to customers at checkout" at bounding box center [309, 186] width 316 height 6
click at [34, 59] on span "Scope: Live" at bounding box center [37, 59] width 31 height 7
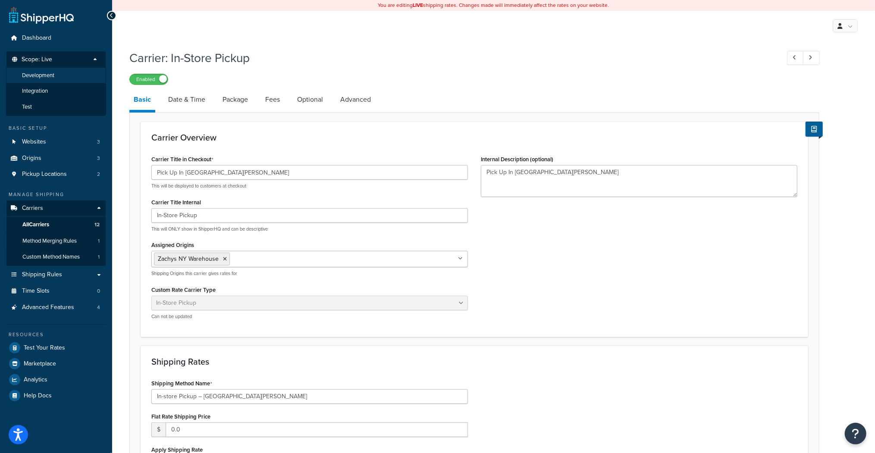
click at [34, 78] on span "Development" at bounding box center [38, 75] width 32 height 7
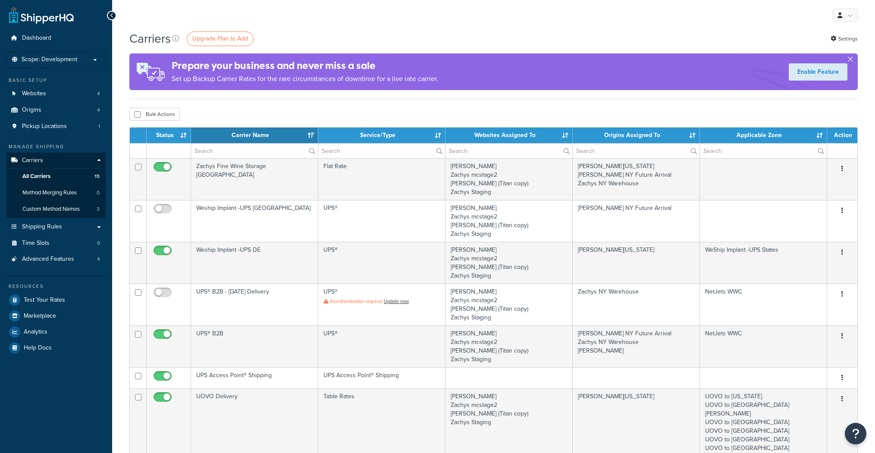
select select "15"
click at [304, 25] on div "My Profile Billing Global Settings Contact Us Logout" at bounding box center [493, 15] width 763 height 30
click at [62, 65] on li "Scope: Development Live Integration Test" at bounding box center [55, 59] width 99 height 17
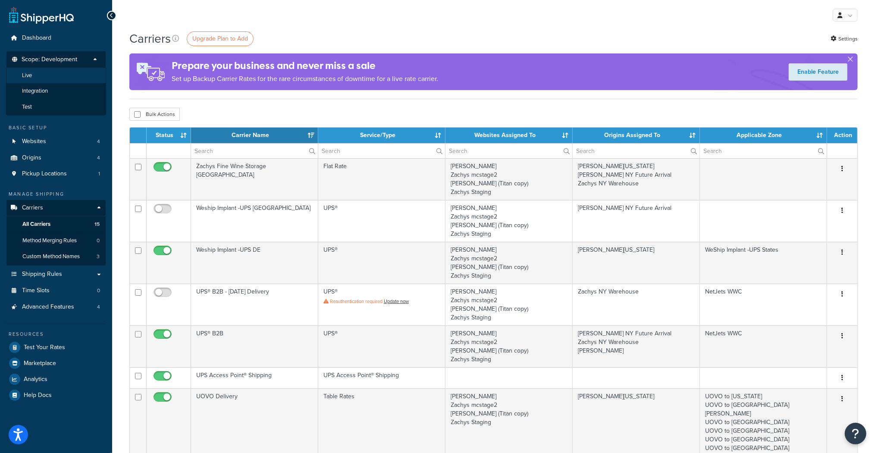
click at [25, 75] on span "Live" at bounding box center [27, 75] width 10 height 7
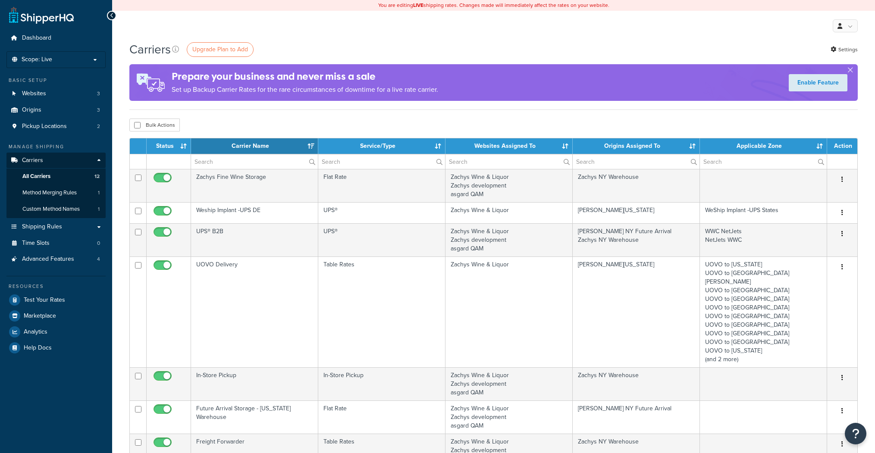
select select "15"
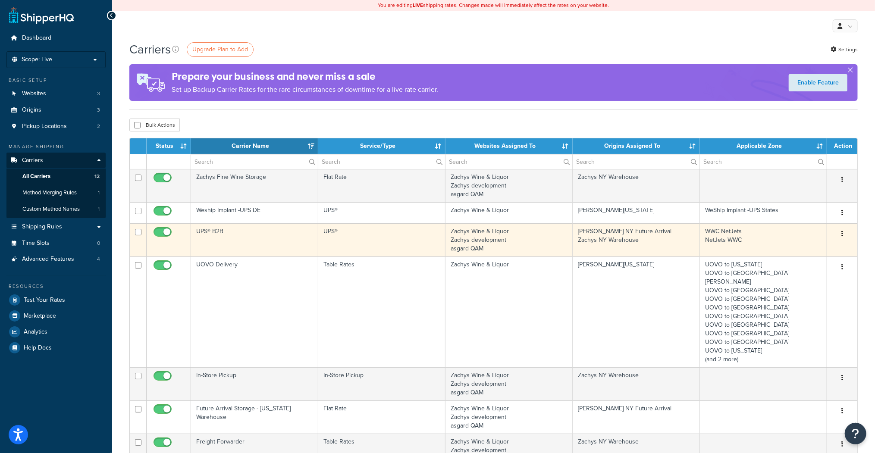
click at [215, 232] on td "UPS® B2B" at bounding box center [254, 239] width 127 height 33
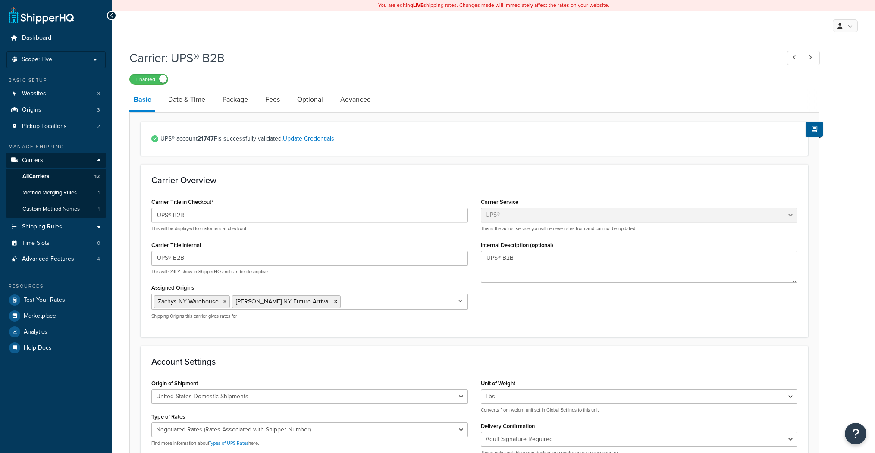
select select "ups"
select select "3"
click at [269, 102] on link "Fees" at bounding box center [272, 99] width 23 height 21
select select "AFTER"
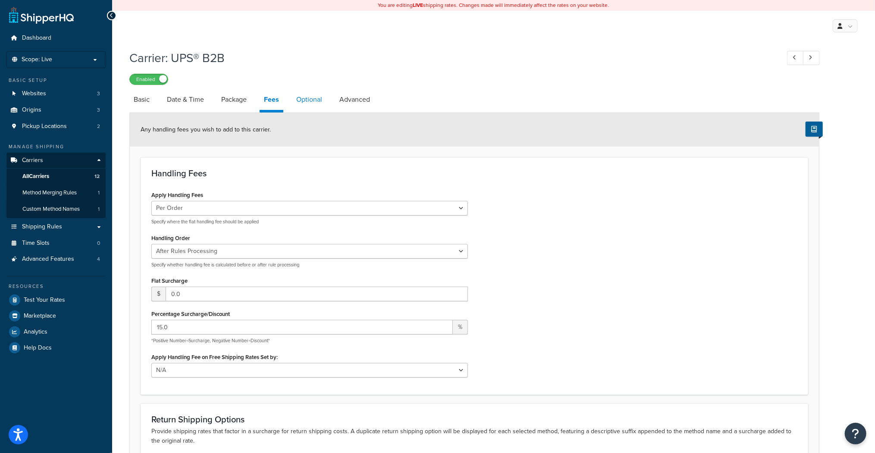
click at [308, 104] on link "Optional" at bounding box center [309, 99] width 34 height 21
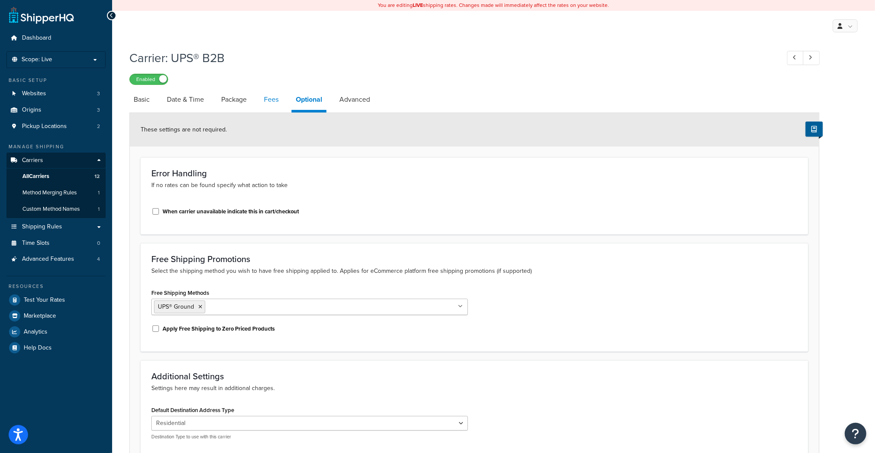
click at [276, 100] on link "Fees" at bounding box center [270, 99] width 23 height 21
select select "AFTER"
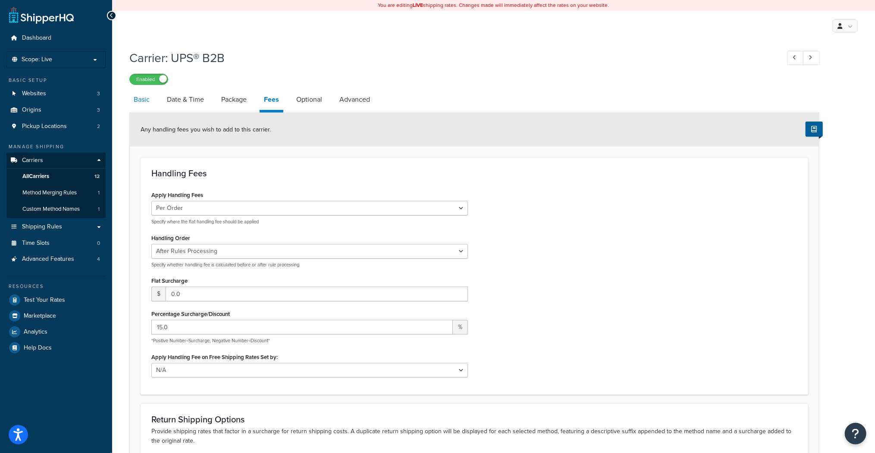
click at [138, 101] on link "Basic" at bounding box center [141, 99] width 25 height 21
select select "ups"
select select "3"
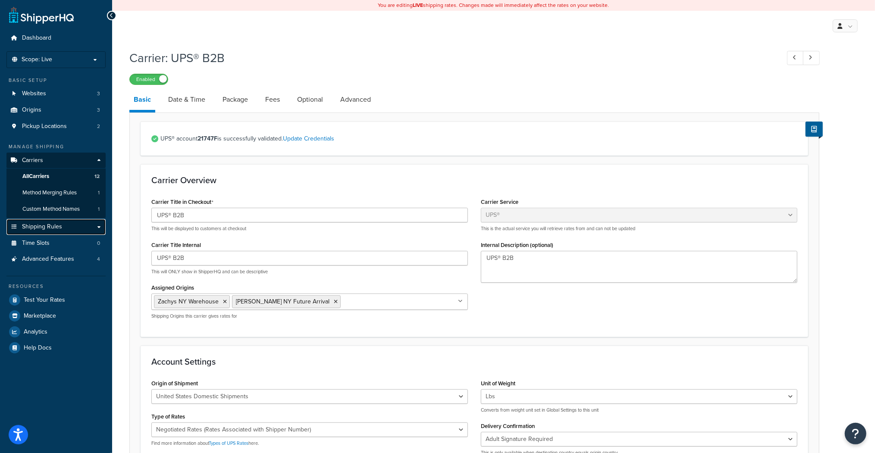
click at [47, 227] on span "Shipping Rules" at bounding box center [42, 226] width 40 height 7
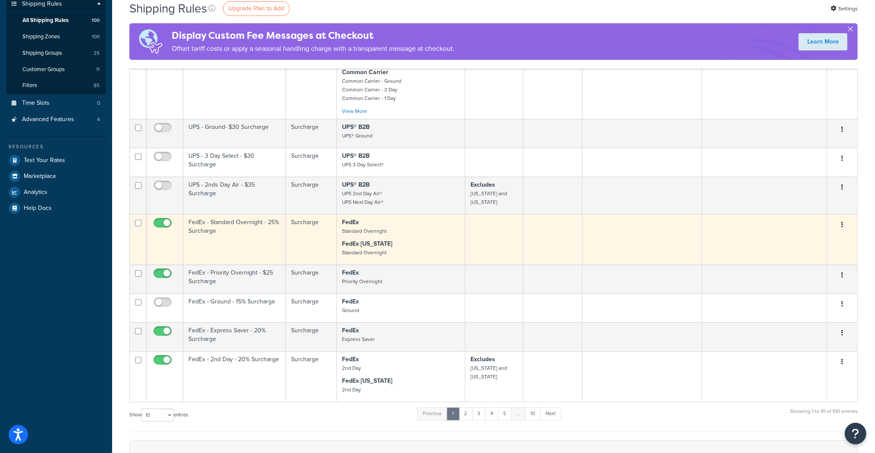
scroll to position [207, 0]
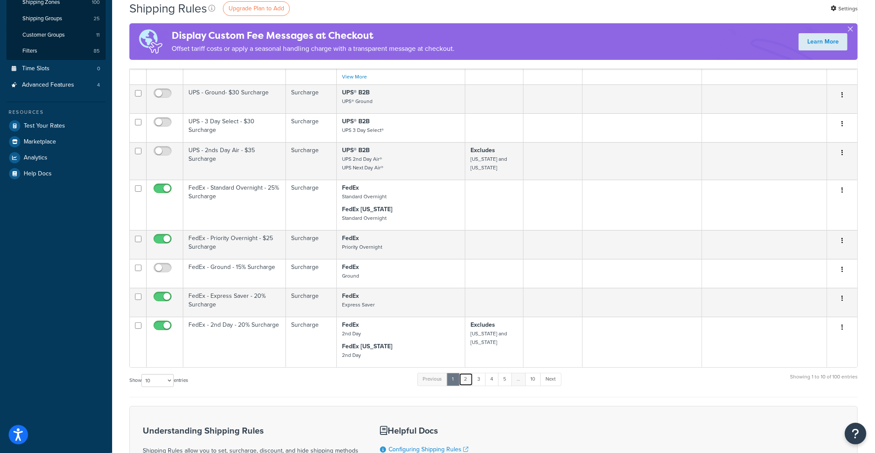
click at [469, 373] on link "2" at bounding box center [466, 379] width 14 height 13
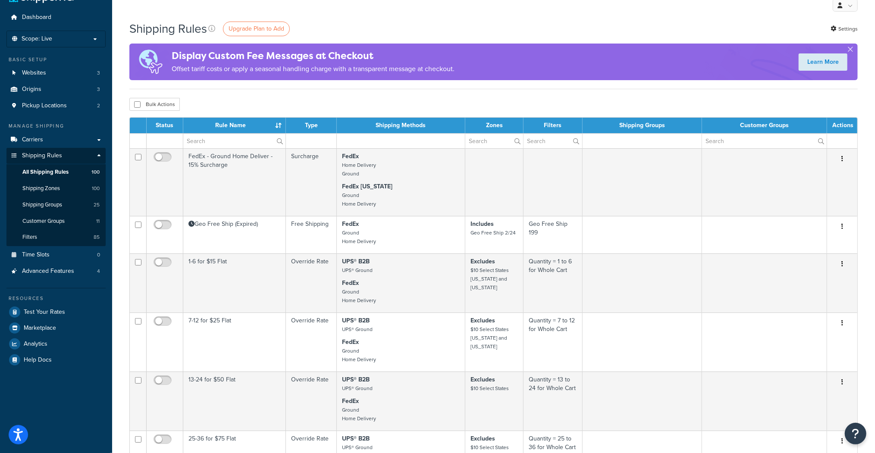
scroll to position [0, 0]
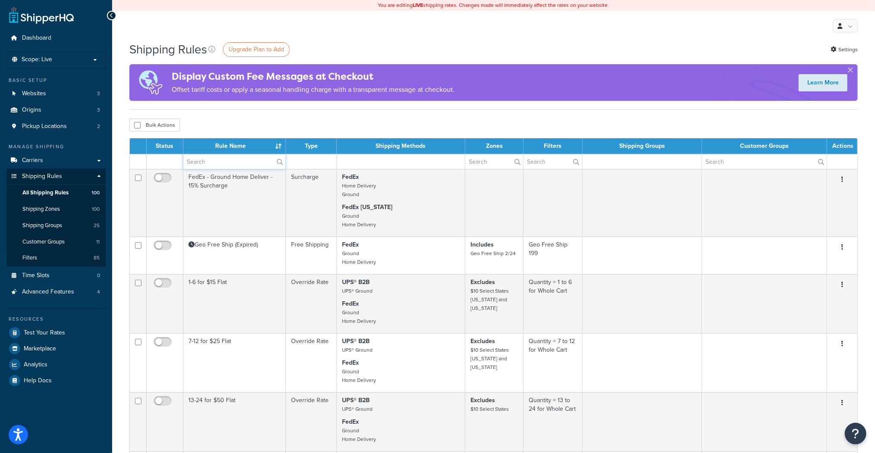
click at [204, 162] on input "text" at bounding box center [234, 161] width 102 height 15
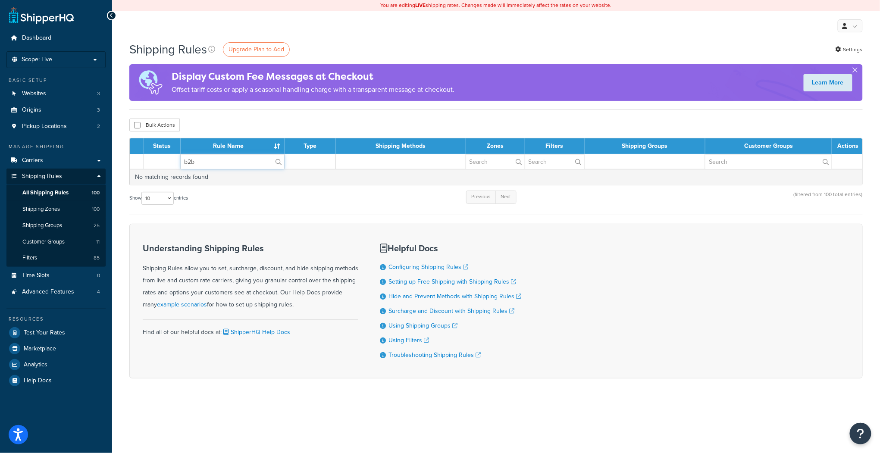
drag, startPoint x: 203, startPoint y: 161, endPoint x: 169, endPoint y: 163, distance: 33.2
click at [169, 163] on tr "b2b" at bounding box center [496, 161] width 732 height 15
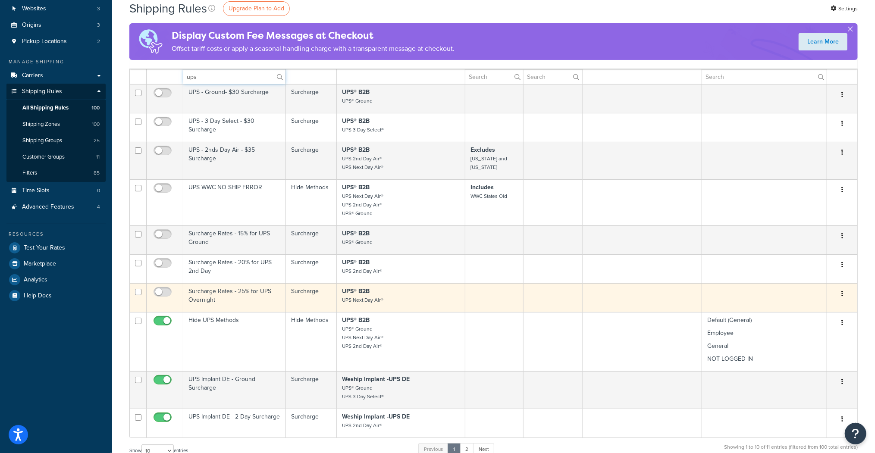
scroll to position [103, 0]
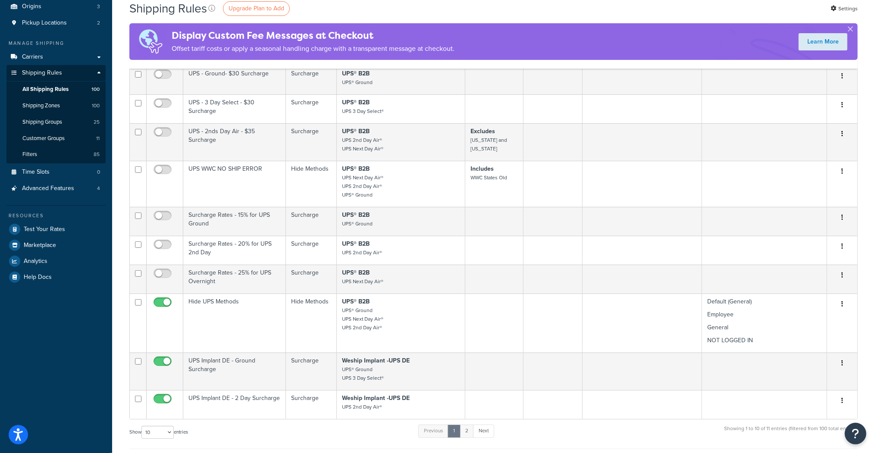
type input "ups"
click at [470, 429] on link "2" at bounding box center [467, 431] width 14 height 13
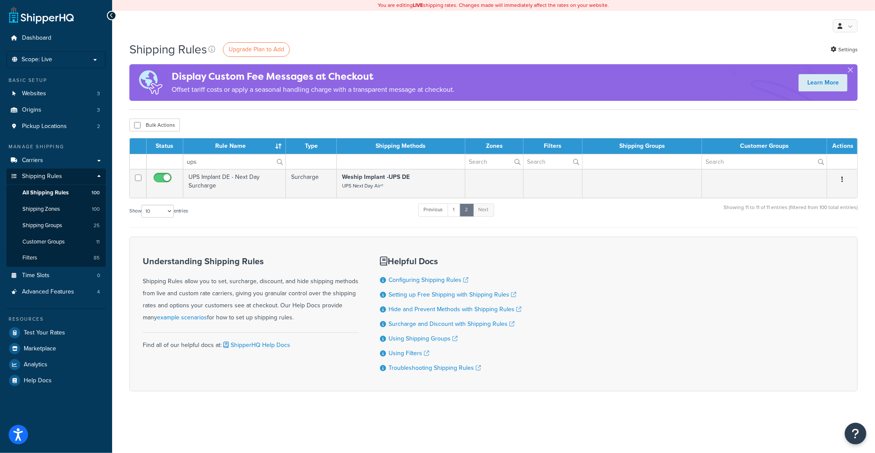
scroll to position [0, 0]
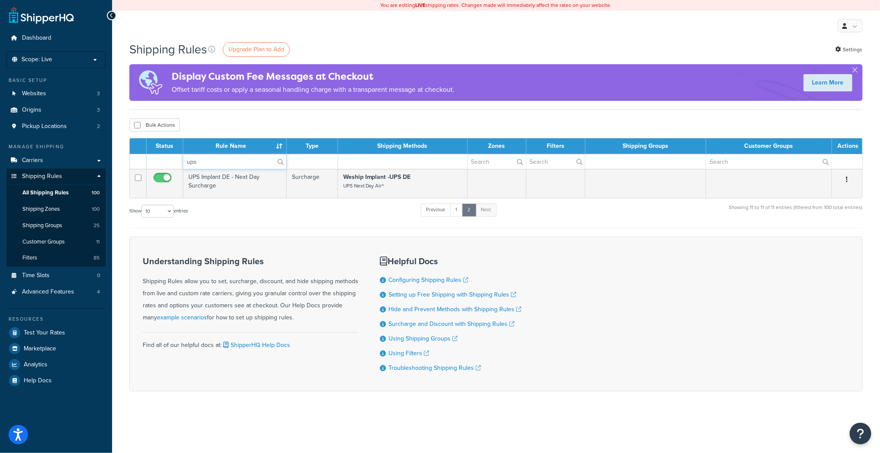
drag, startPoint x: 219, startPoint y: 161, endPoint x: 178, endPoint y: 161, distance: 40.1
click at [178, 161] on tr "ups" at bounding box center [496, 161] width 732 height 15
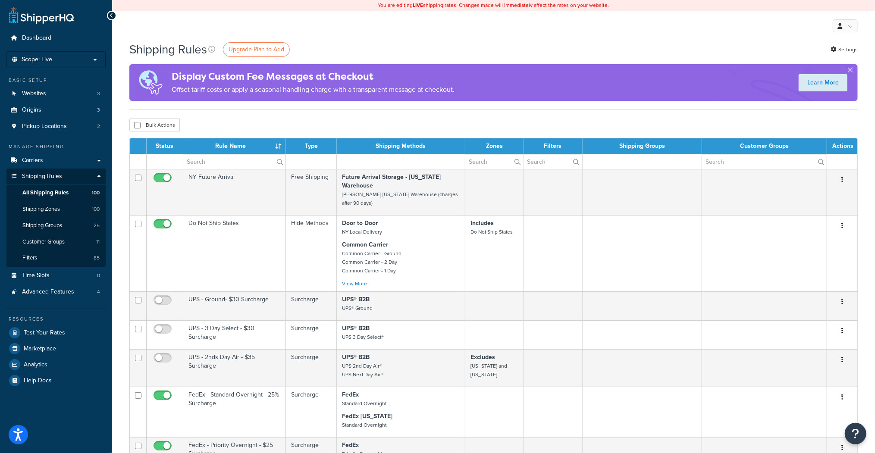
click at [280, 160] on label at bounding box center [234, 161] width 102 height 15
click at [280, 160] on input "text" at bounding box center [234, 161] width 102 height 15
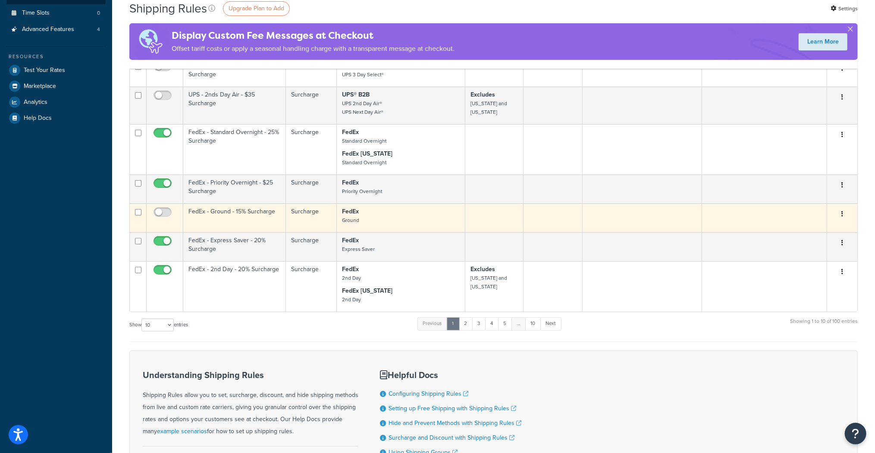
scroll to position [276, 0]
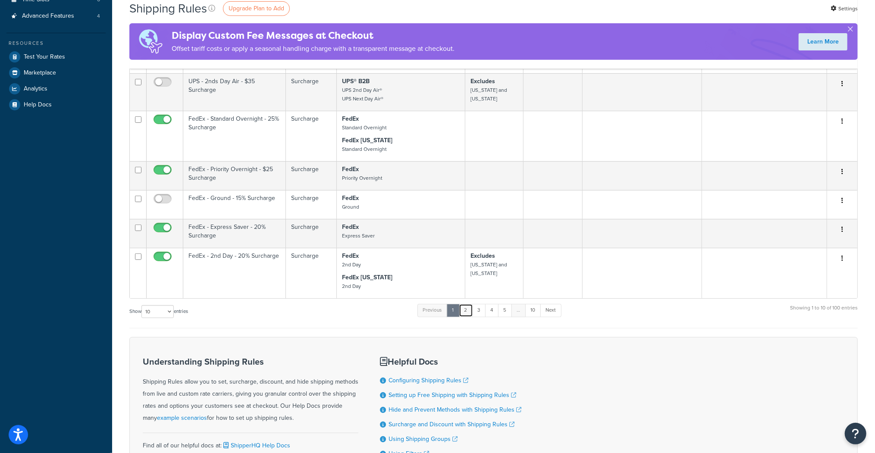
click at [466, 304] on link "2" at bounding box center [466, 310] width 14 height 13
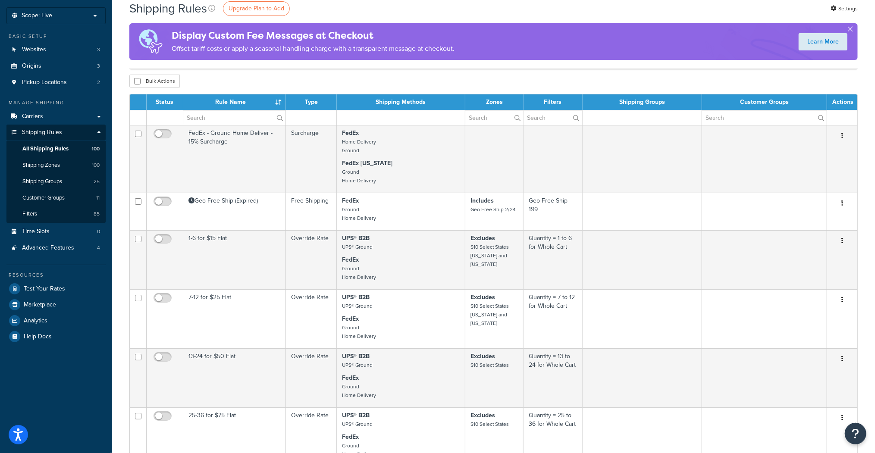
scroll to position [379, 0]
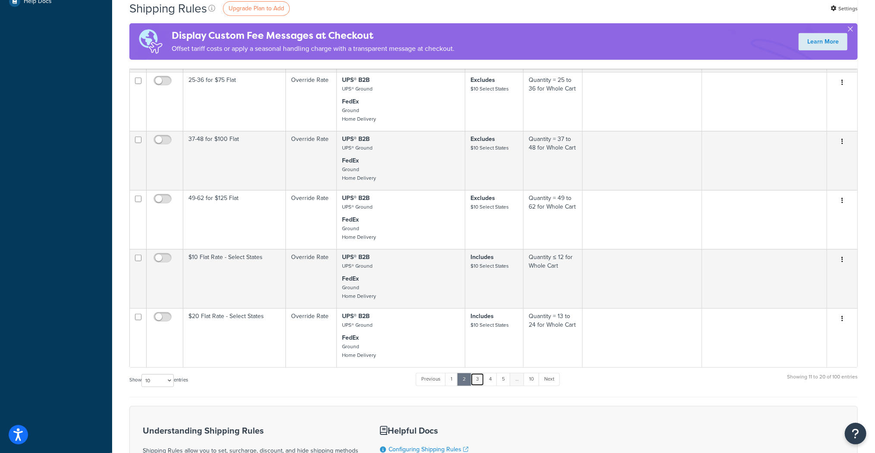
click at [478, 379] on link "3" at bounding box center [477, 379] width 14 height 13
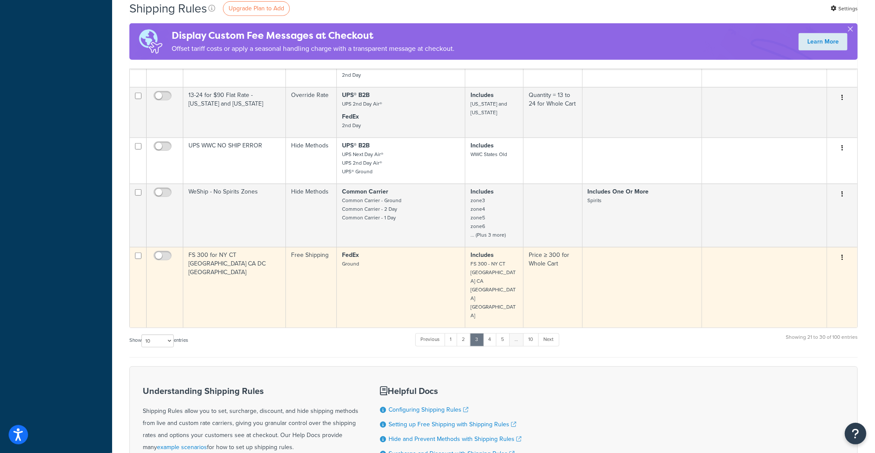
scroll to position [497, 0]
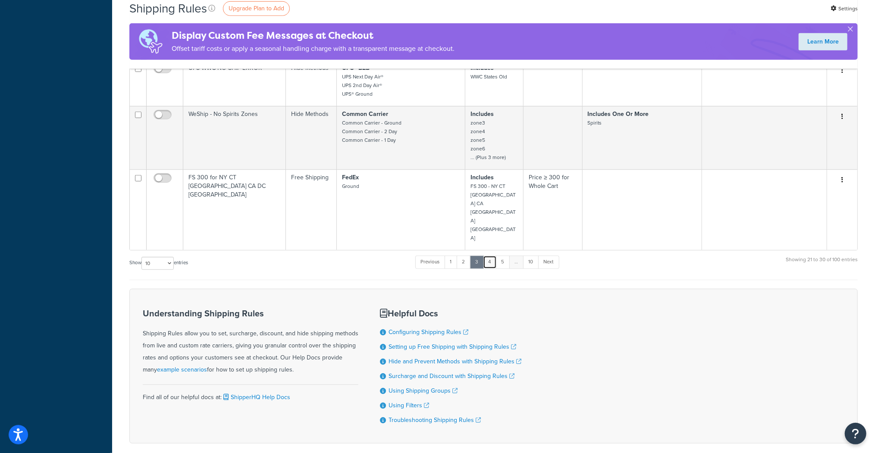
click at [491, 256] on link "4" at bounding box center [490, 262] width 14 height 13
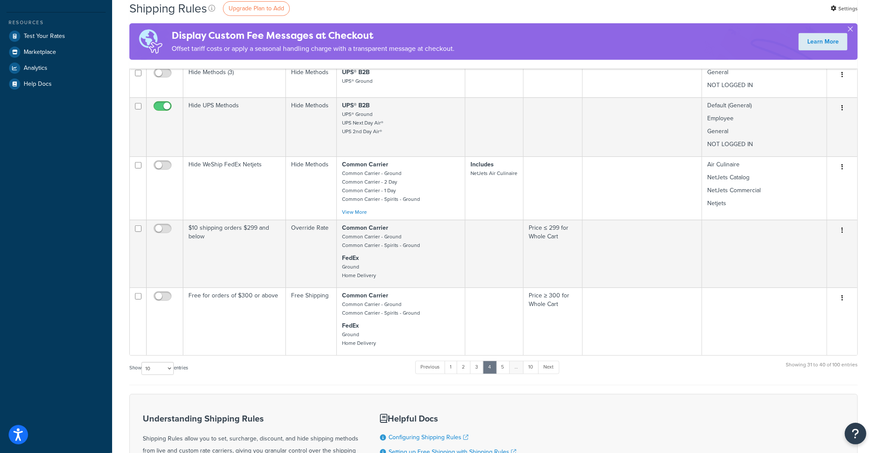
scroll to position [444, 0]
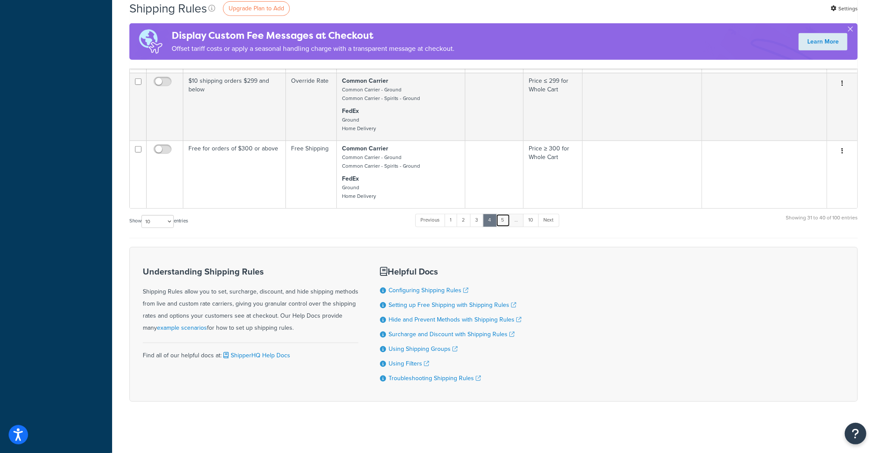
click at [504, 220] on link "5" at bounding box center [503, 220] width 14 height 13
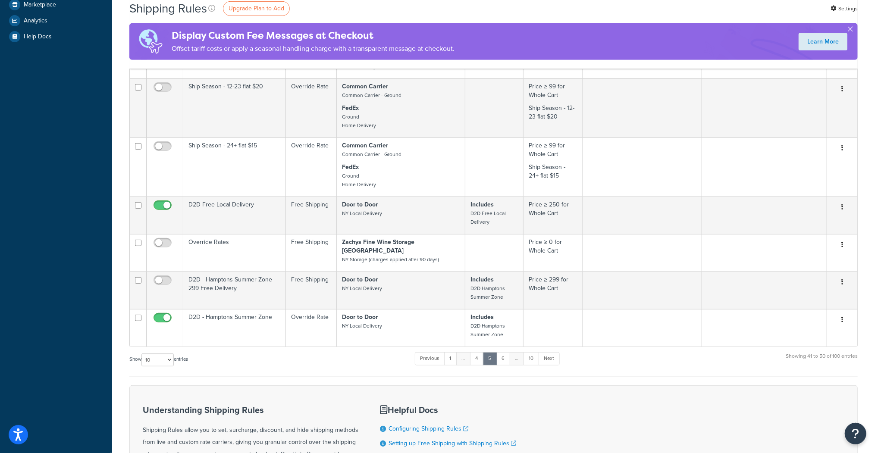
scroll to position [345, 0]
click at [506, 351] on link "6" at bounding box center [503, 357] width 14 height 13
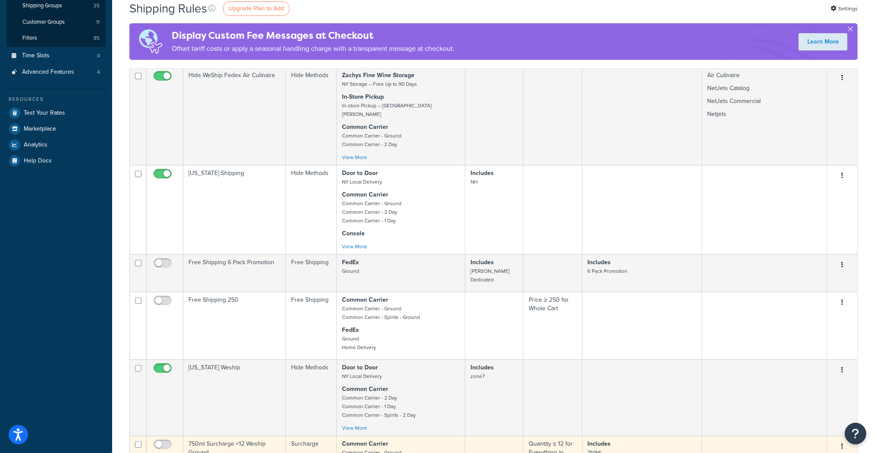
scroll to position [531, 0]
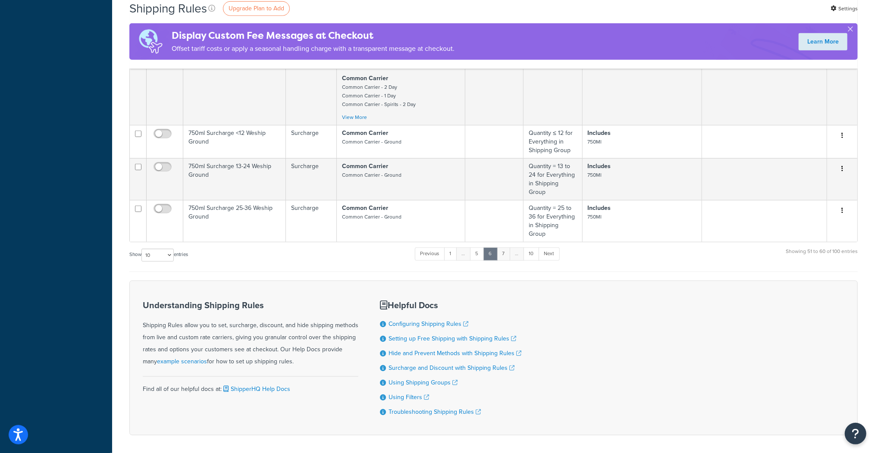
click at [504, 247] on link "7" at bounding box center [504, 253] width 14 height 13
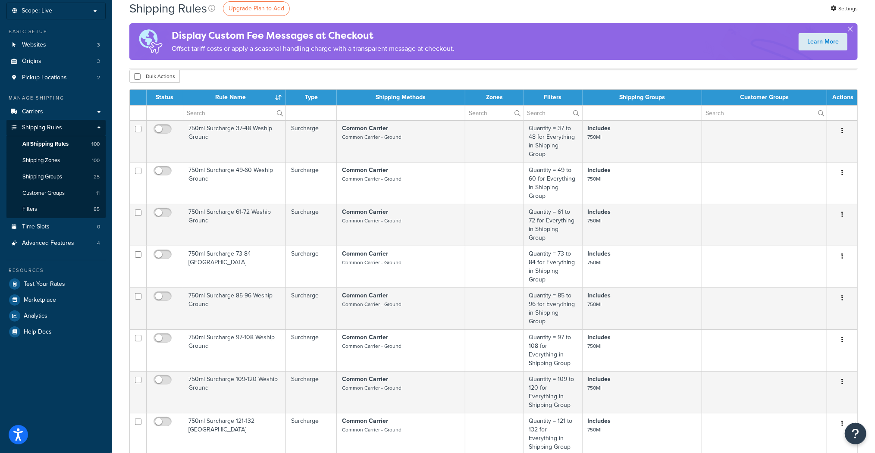
scroll to position [290, 0]
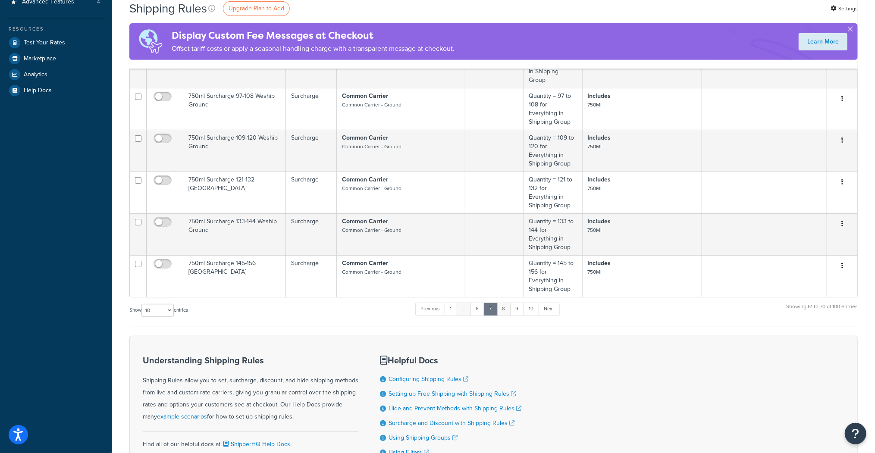
click at [506, 303] on link "8" at bounding box center [504, 309] width 14 height 13
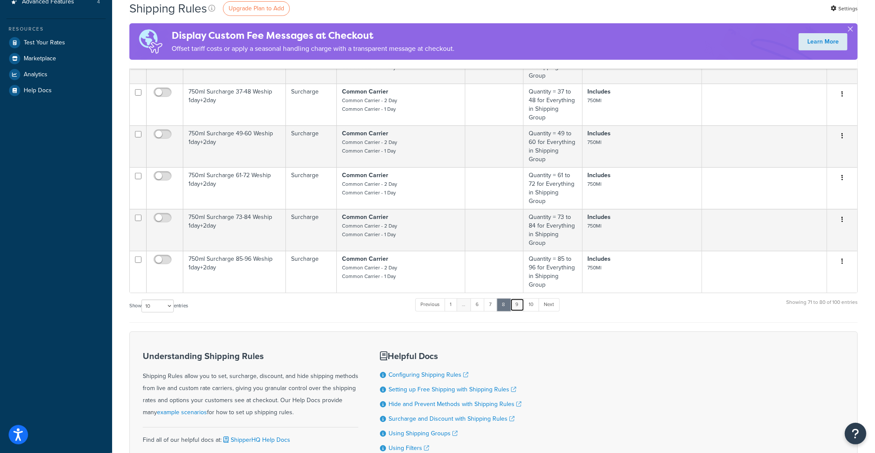
click at [516, 298] on link "9" at bounding box center [517, 304] width 14 height 13
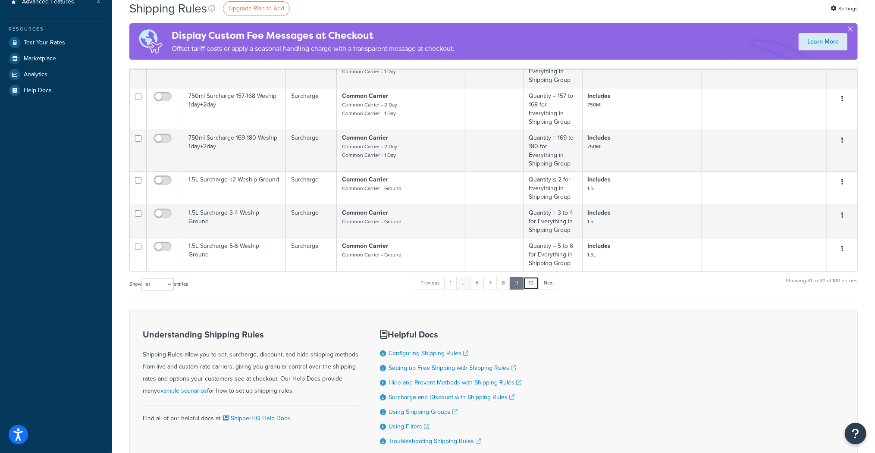
click at [533, 277] on link "10" at bounding box center [531, 283] width 16 height 13
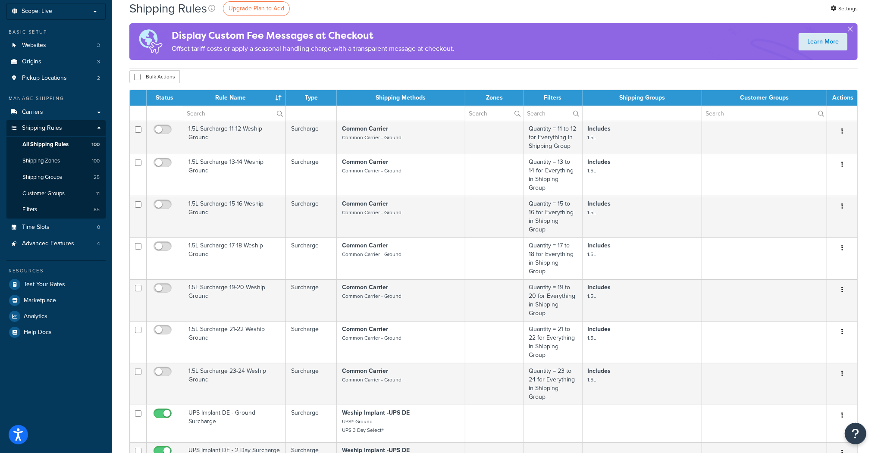
scroll to position [0, 0]
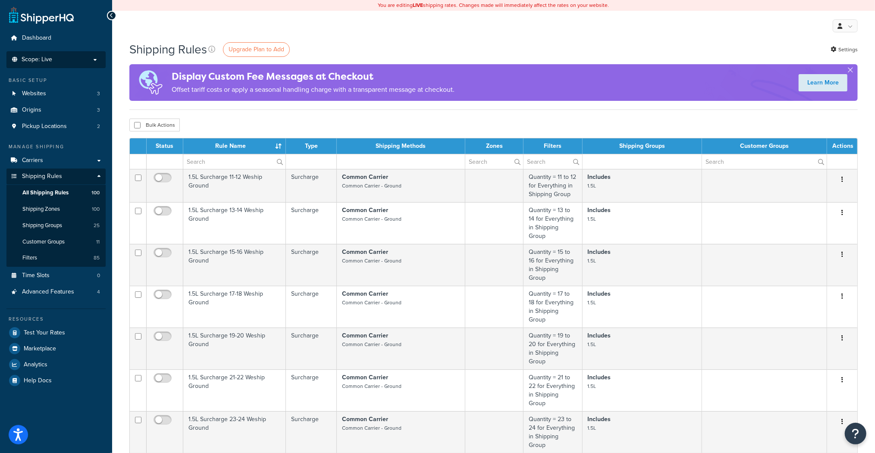
click at [50, 60] on span "Scope: Live" at bounding box center [37, 59] width 31 height 7
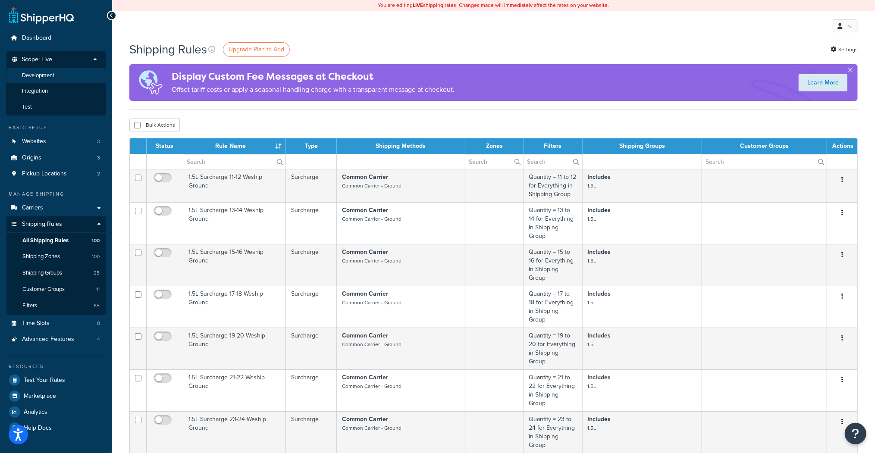
click at [43, 76] on span "Development" at bounding box center [38, 75] width 32 height 7
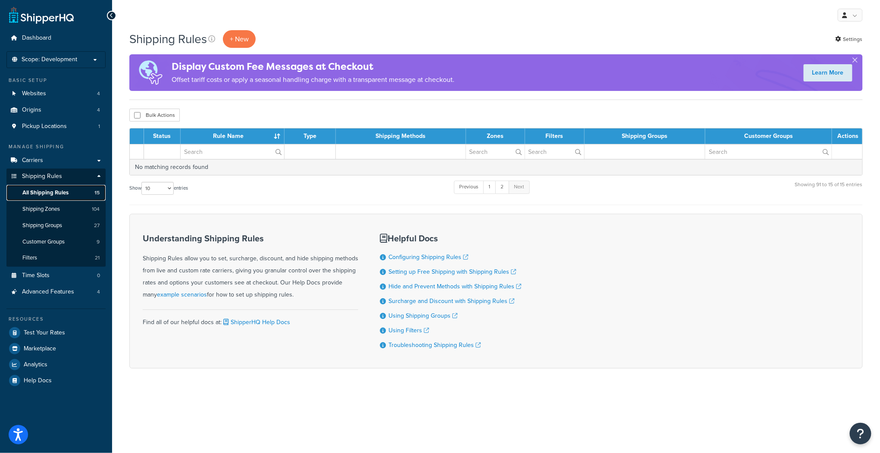
click at [47, 191] on span "All Shipping Rules" at bounding box center [45, 192] width 46 height 7
click at [494, 185] on link "1" at bounding box center [489, 187] width 13 height 13
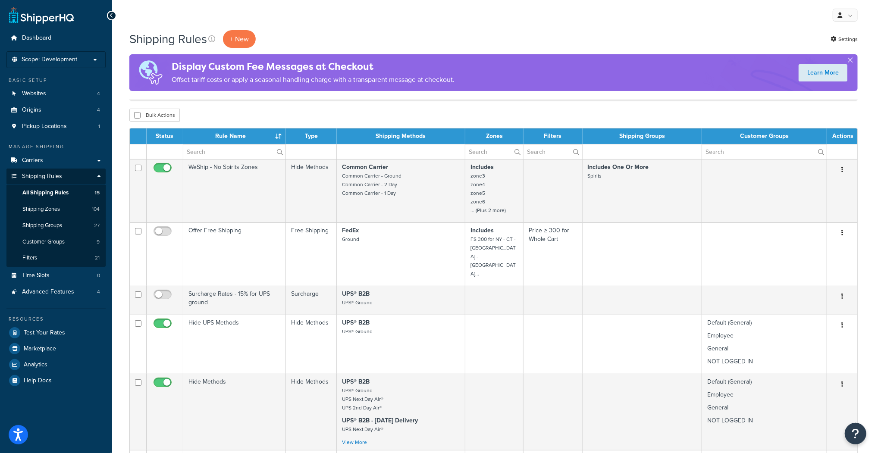
scroll to position [499, 0]
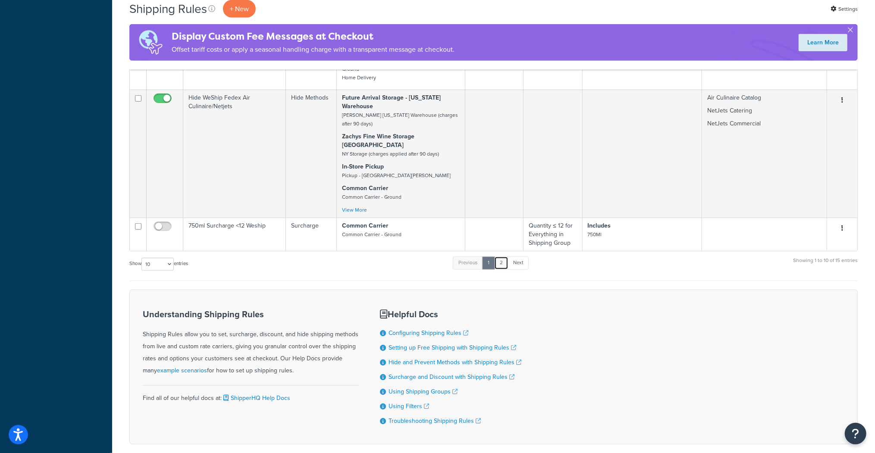
click at [502, 256] on link "2" at bounding box center [501, 262] width 14 height 13
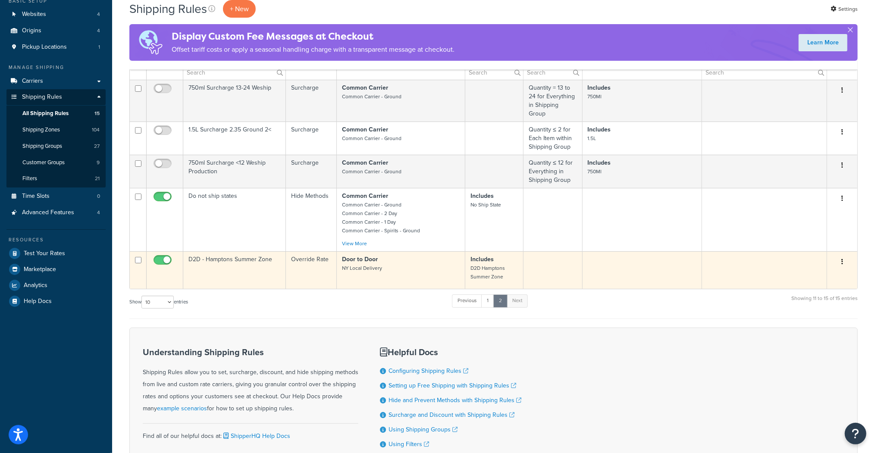
scroll to position [0, 0]
